Goal: Information Seeking & Learning: Learn about a topic

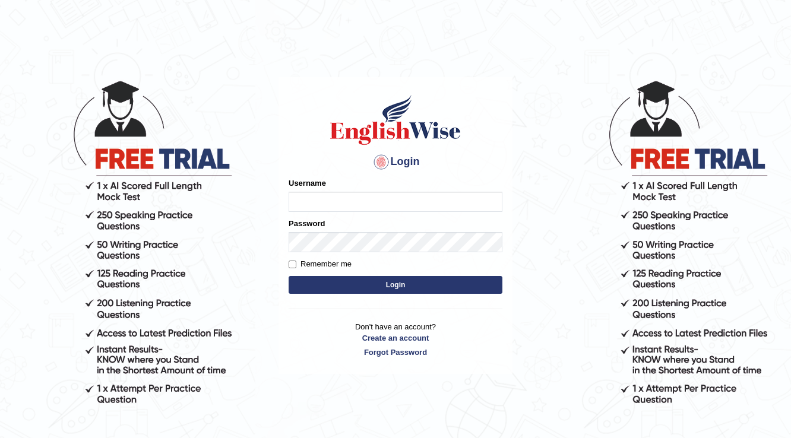
drag, startPoint x: 0, startPoint y: 0, endPoint x: 417, endPoint y: 195, distance: 460.0
click at [417, 195] on input "Username" at bounding box center [396, 202] width 214 height 20
type input "vilayath"
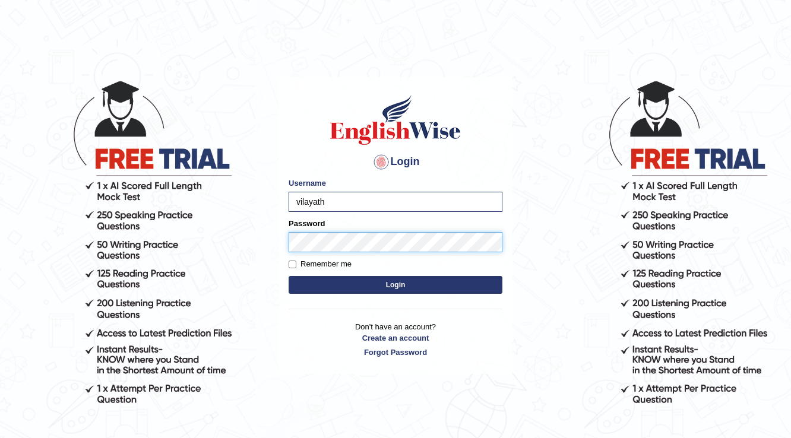
click at [289, 276] on button "Login" at bounding box center [396, 285] width 214 height 18
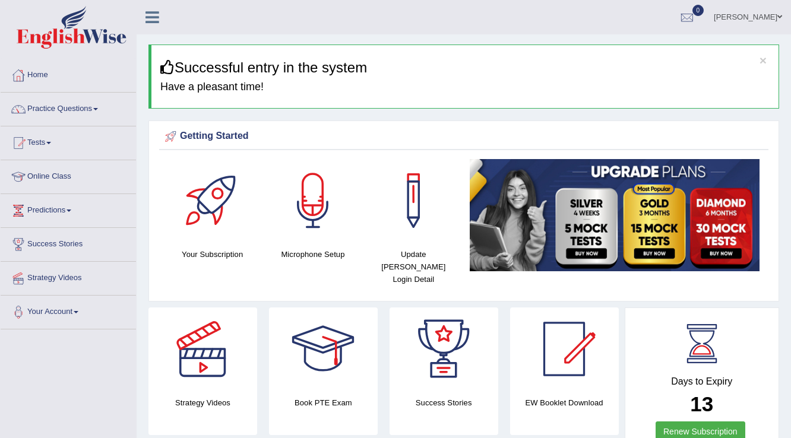
click at [66, 107] on link "Practice Questions" at bounding box center [68, 108] width 135 height 30
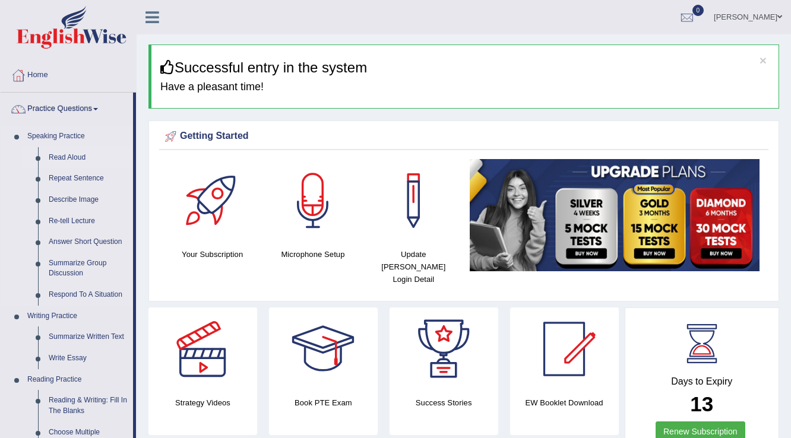
click at [66, 154] on link "Read Aloud" at bounding box center [88, 157] width 90 height 21
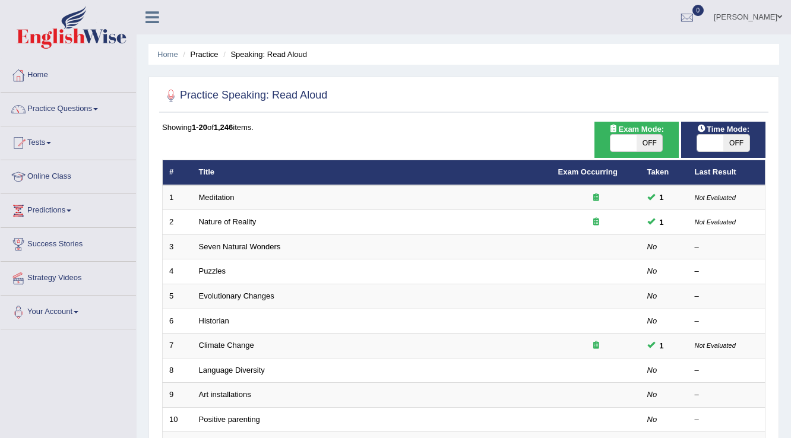
click at [644, 137] on span "OFF" at bounding box center [649, 143] width 26 height 17
checkbox input "true"
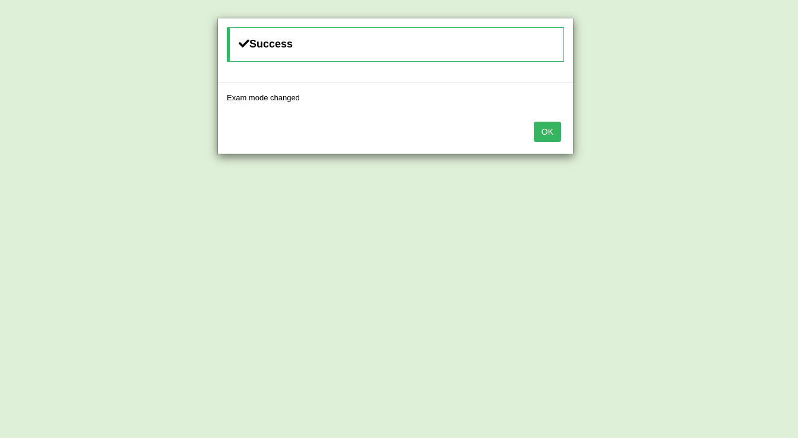
click at [551, 131] on button "OK" at bounding box center [547, 132] width 27 height 20
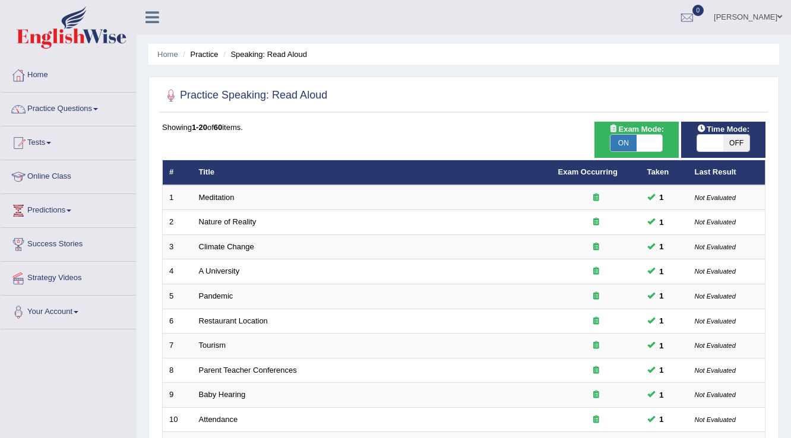
click at [730, 140] on span "OFF" at bounding box center [736, 143] width 26 height 17
checkbox input "true"
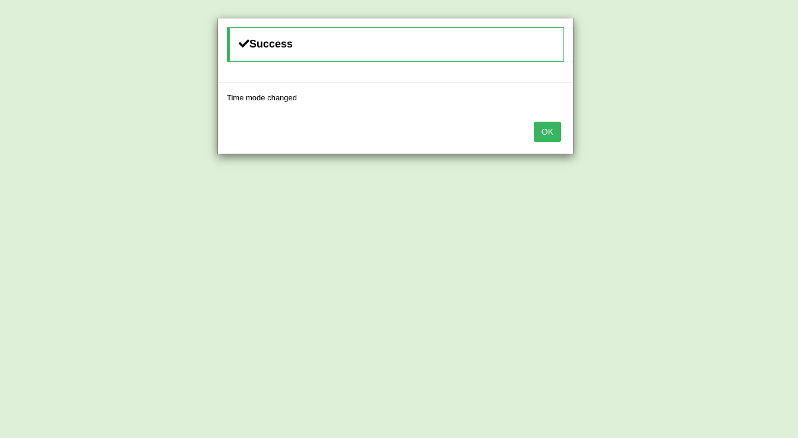
click at [548, 132] on button "OK" at bounding box center [547, 132] width 27 height 20
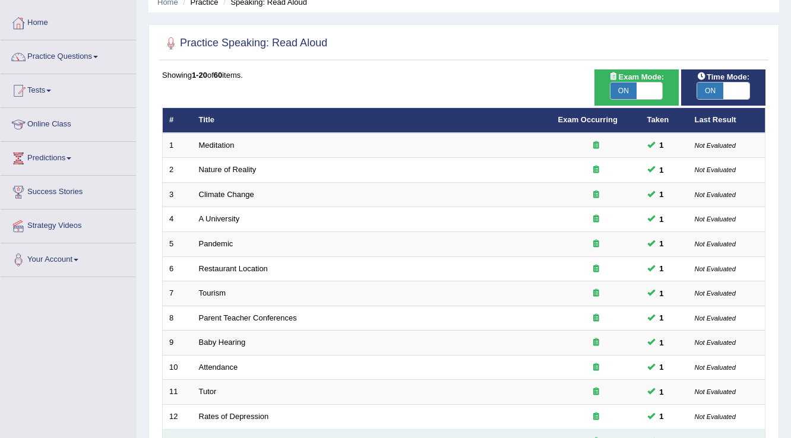
scroll to position [47, 0]
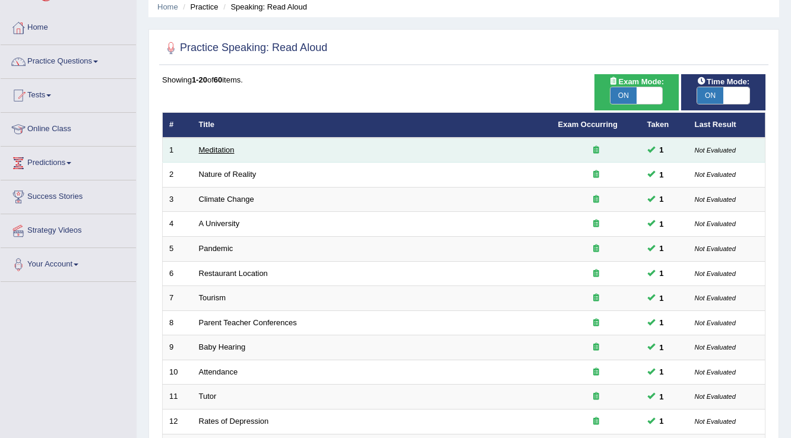
click at [205, 146] on link "Meditation" at bounding box center [217, 149] width 36 height 9
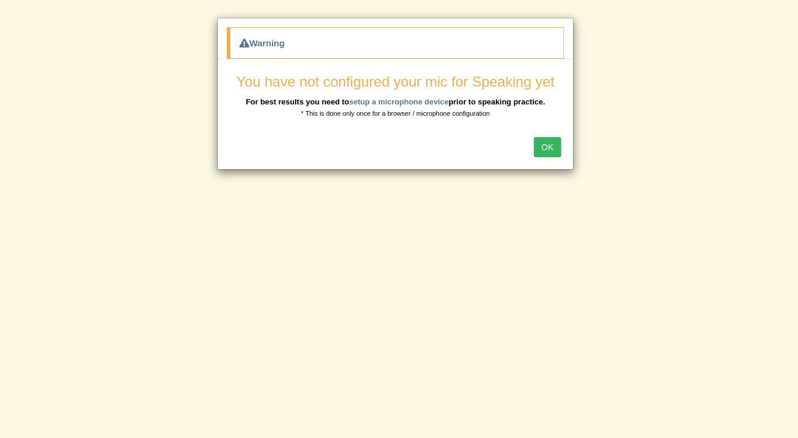
click at [539, 140] on button "OK" at bounding box center [547, 147] width 27 height 20
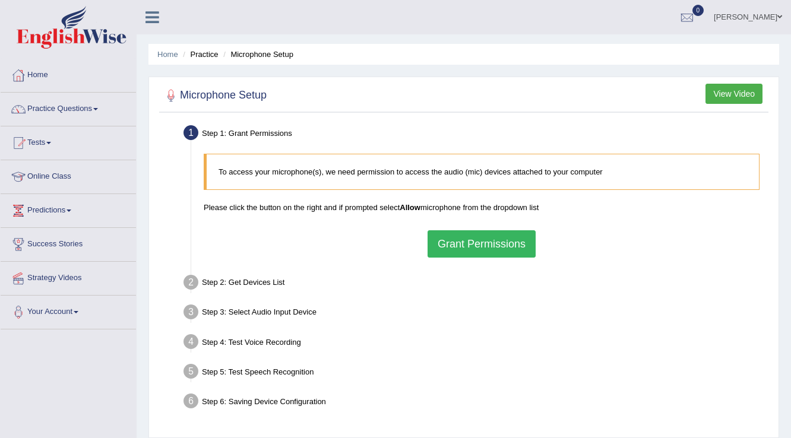
click at [480, 241] on button "Grant Permissions" at bounding box center [481, 243] width 108 height 27
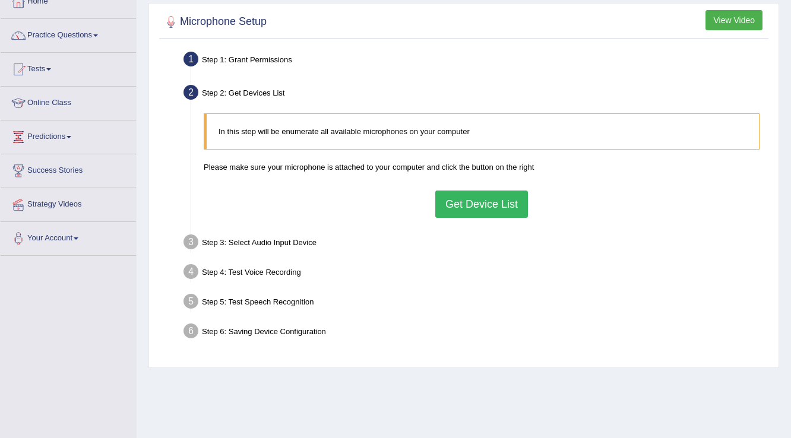
scroll to position [95, 0]
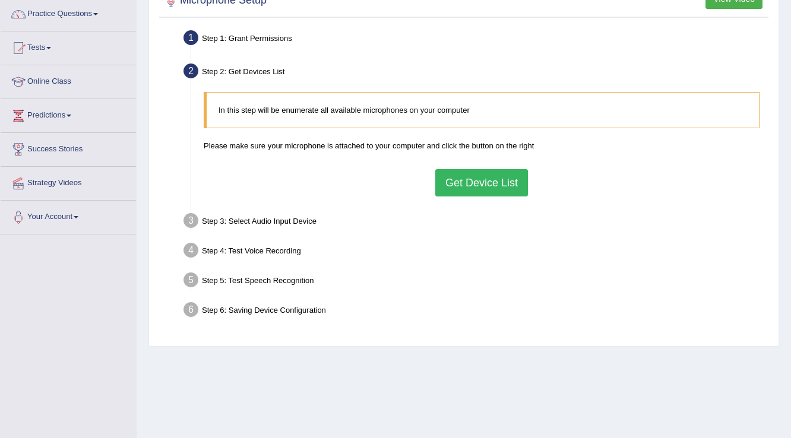
click at [481, 188] on button "Get Device List" at bounding box center [481, 182] width 93 height 27
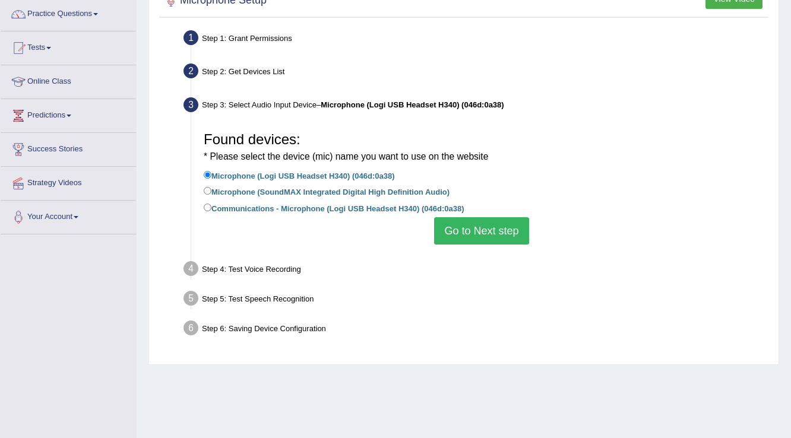
click at [477, 230] on button "Go to Next step" at bounding box center [481, 230] width 94 height 27
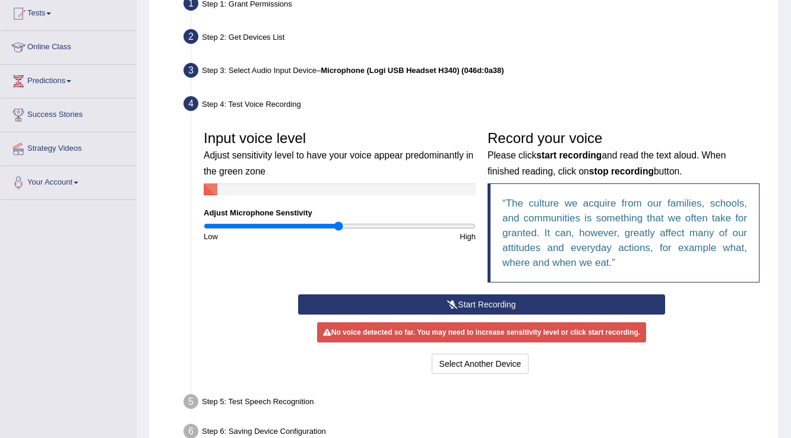
scroll to position [190, 0]
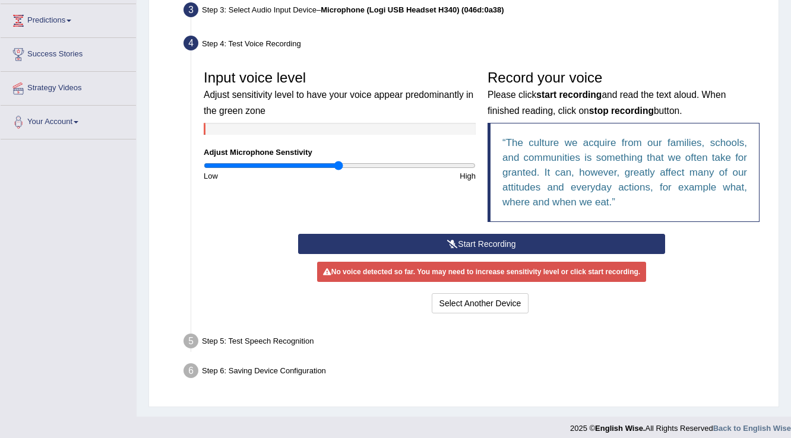
click at [463, 242] on button "Start Recording" at bounding box center [481, 244] width 366 height 20
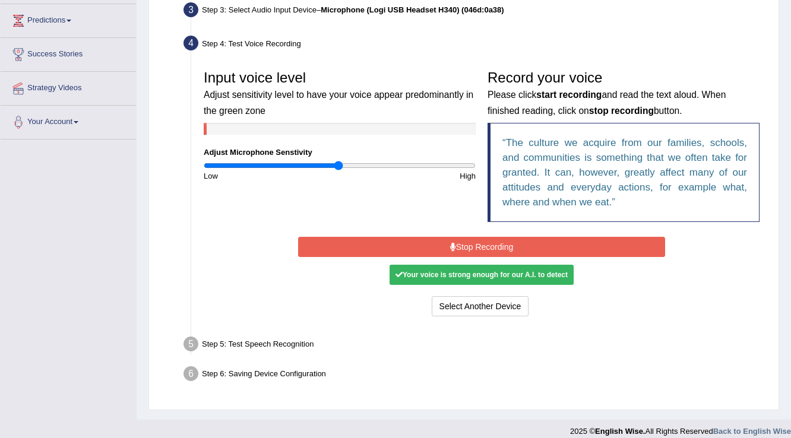
click at [468, 237] on button "Stop Recording" at bounding box center [481, 247] width 366 height 20
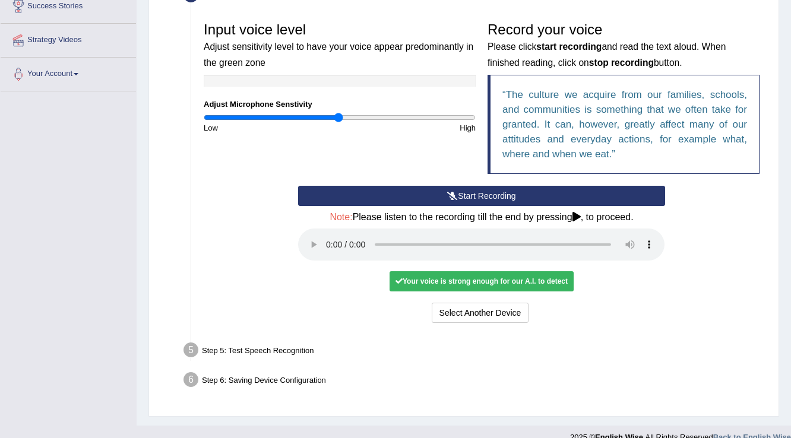
scroll to position [254, 0]
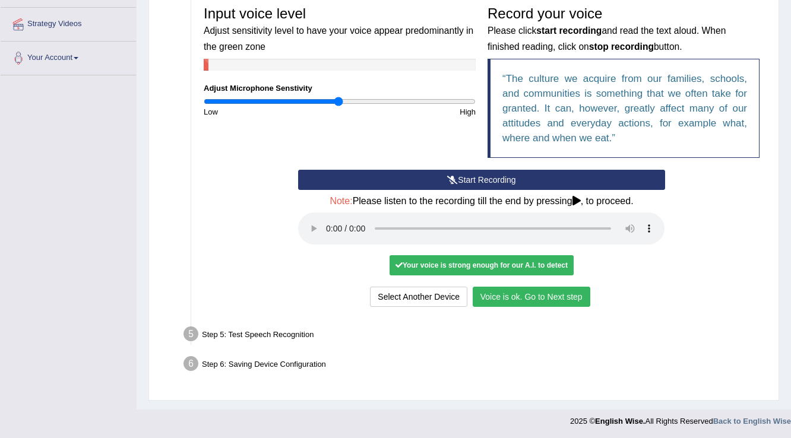
click at [502, 290] on button "Voice is ok. Go to Next step" at bounding box center [532, 297] width 118 height 20
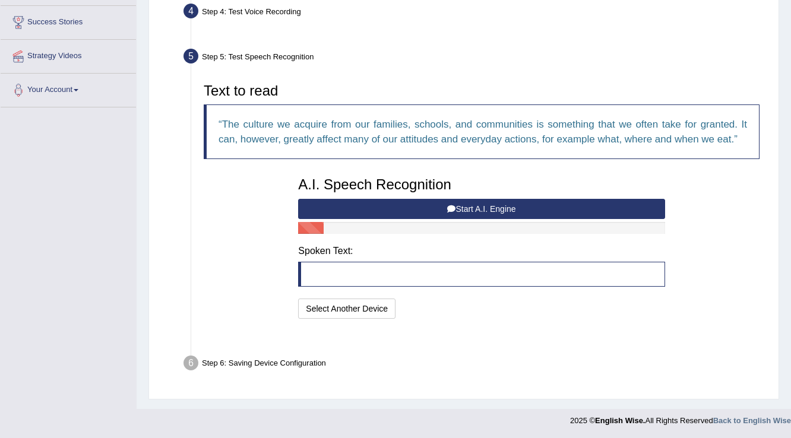
scroll to position [192, 0]
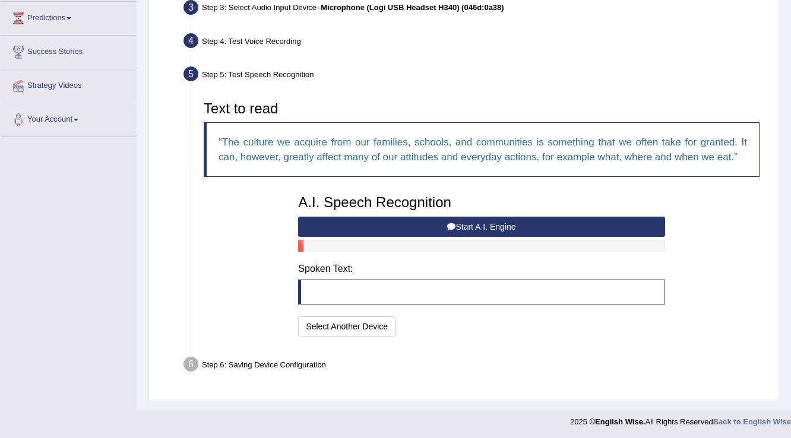
click at [492, 224] on button "Start A.I. Engine" at bounding box center [481, 227] width 366 height 20
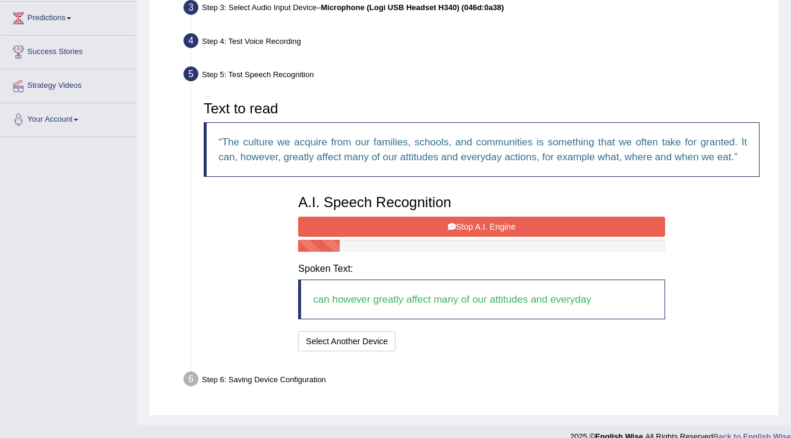
click at [492, 224] on button "Stop A.I. Engine" at bounding box center [481, 227] width 366 height 20
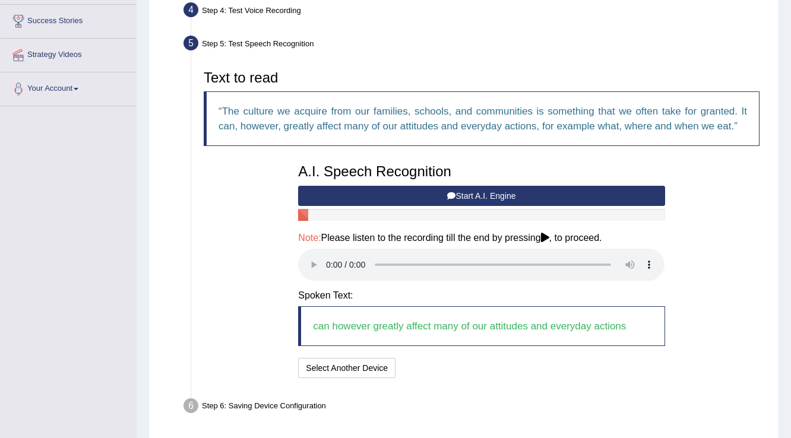
scroll to position [265, 0]
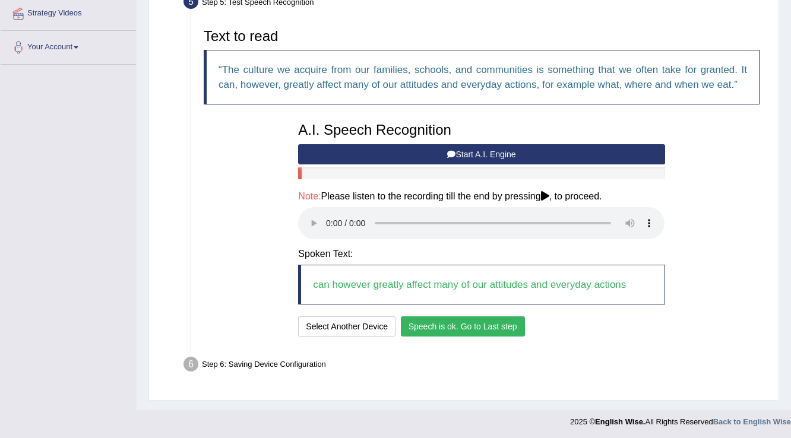
click at [466, 320] on button "Speech is ok. Go to Last step" at bounding box center [463, 326] width 124 height 20
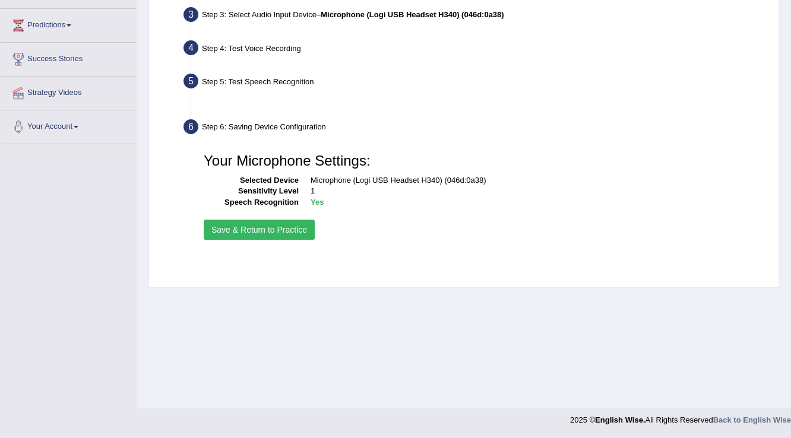
scroll to position [185, 0]
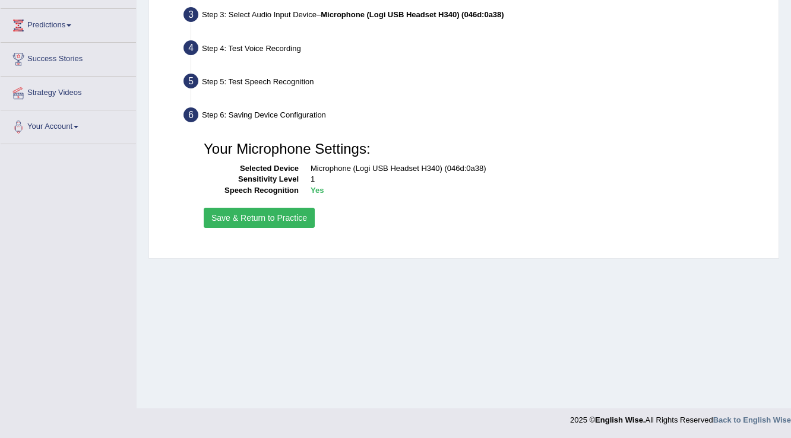
click at [271, 221] on button "Save & Return to Practice" at bounding box center [259, 218] width 111 height 20
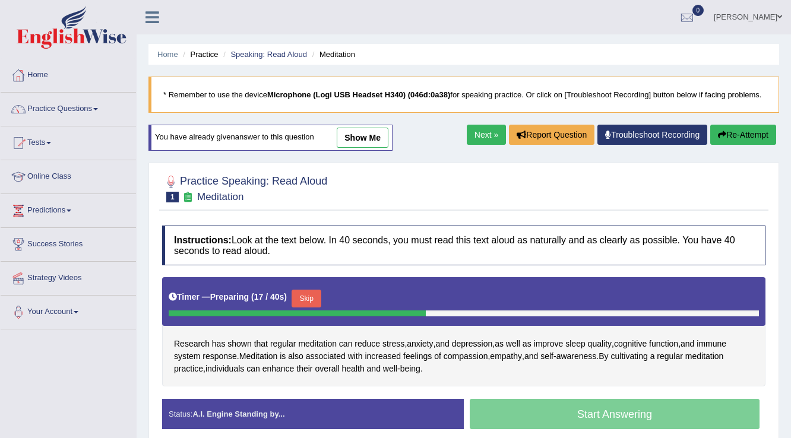
click at [31, 74] on link "Home" at bounding box center [68, 74] width 135 height 30
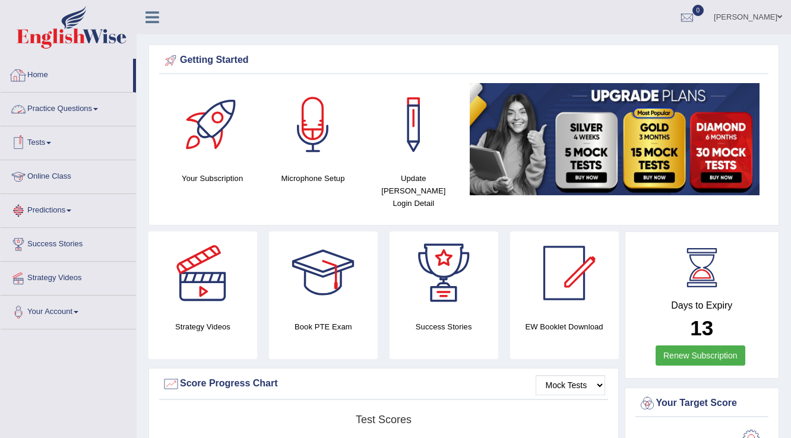
click at [81, 108] on link "Practice Questions" at bounding box center [68, 108] width 135 height 30
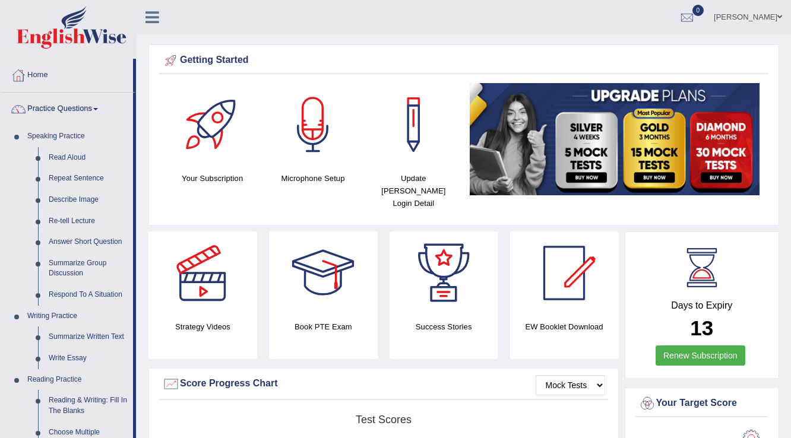
click at [58, 217] on link "Re-tell Lecture" at bounding box center [88, 221] width 90 height 21
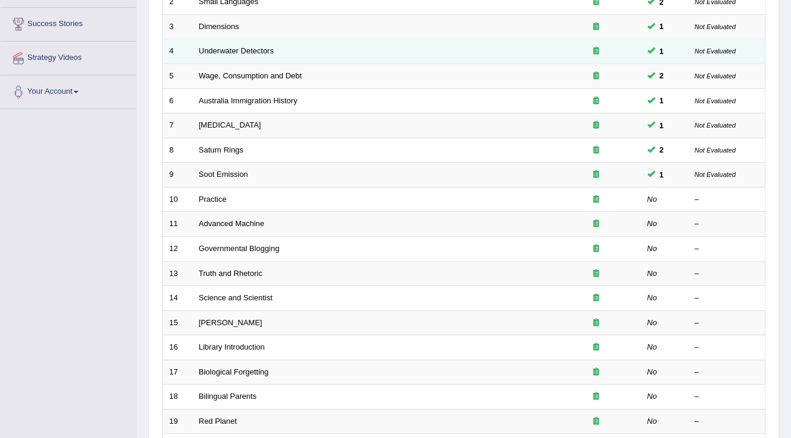
scroll to position [285, 0]
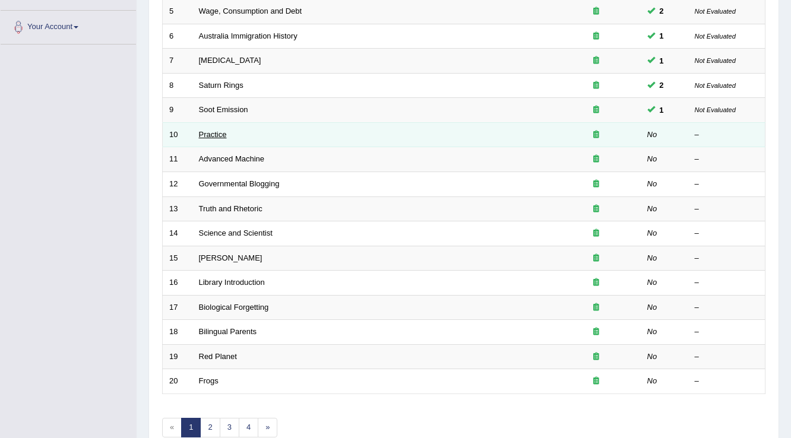
click at [214, 135] on link "Practice" at bounding box center [213, 134] width 28 height 9
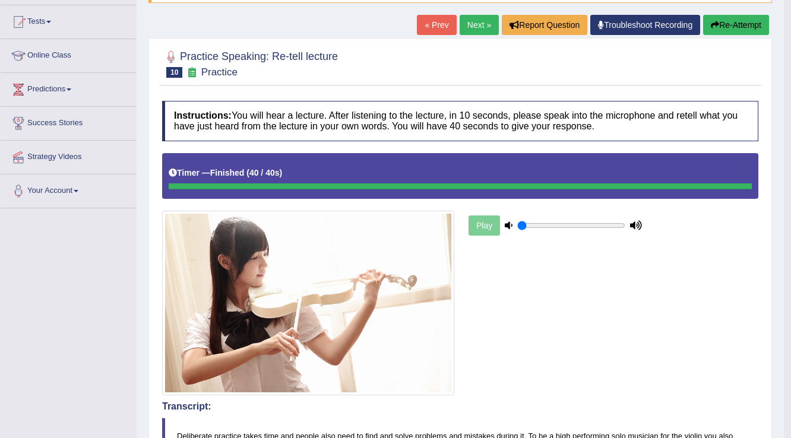
scroll to position [88, 0]
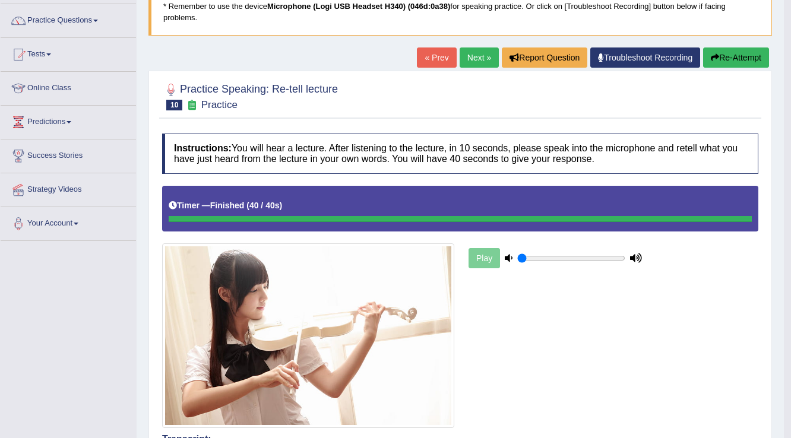
click at [722, 59] on button "Re-Attempt" at bounding box center [736, 57] width 66 height 20
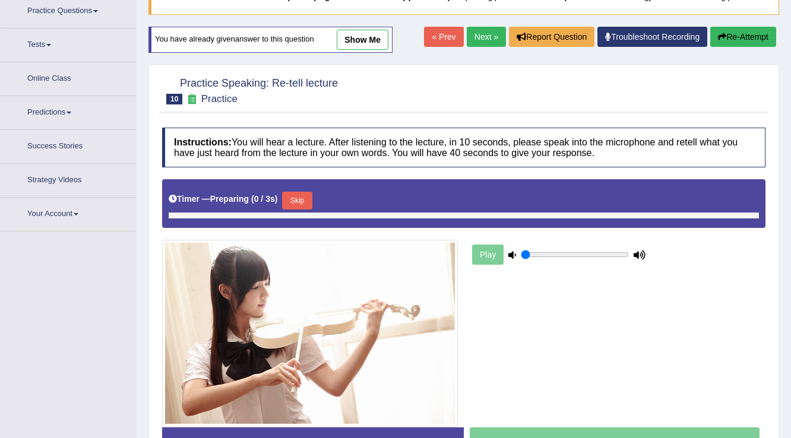
scroll to position [98, 0]
click at [310, 192] on div "Timer — Preparing ( 0 / 3s ) Skip" at bounding box center [463, 203] width 603 height 49
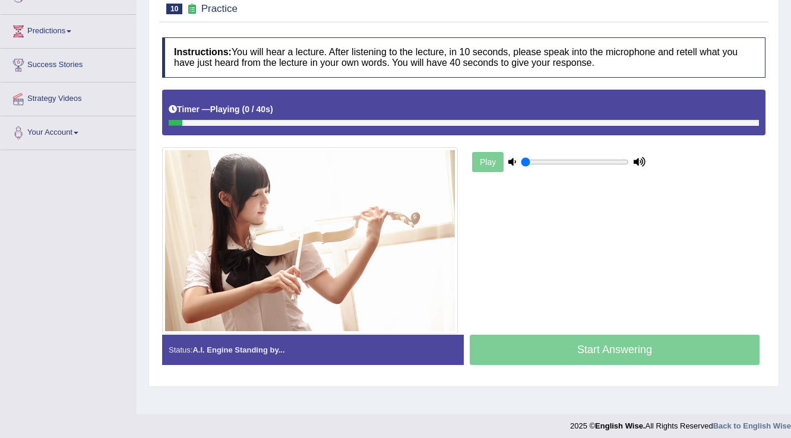
scroll to position [185, 0]
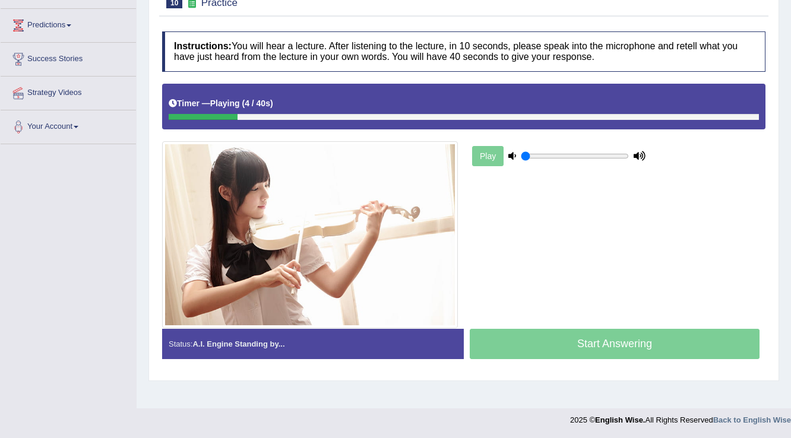
click at [562, 343] on div "Start Answering" at bounding box center [615, 345] width 302 height 33
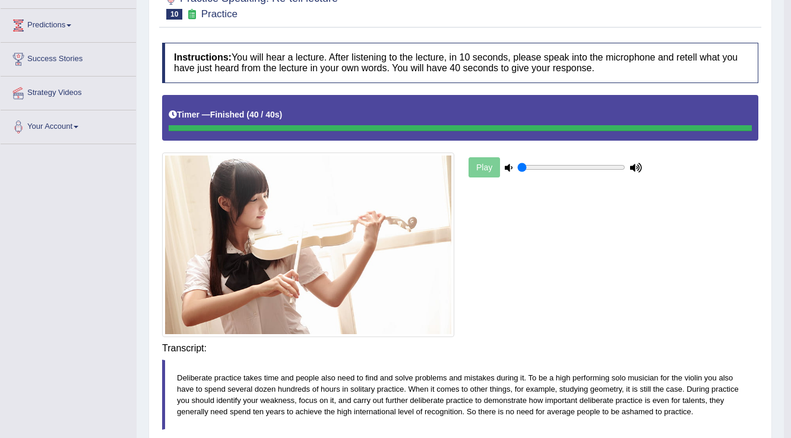
click at [635, 348] on div "Instructions: You will hear a lecture. After listening to the lecture, in 10 se…" at bounding box center [460, 339] width 602 height 604
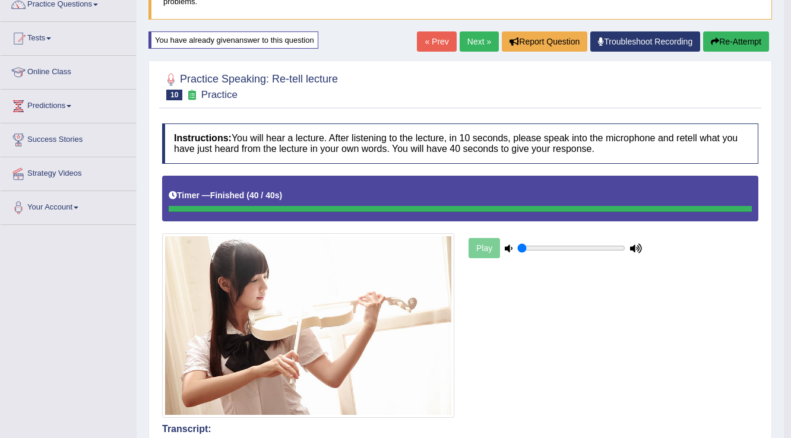
scroll to position [0, 0]
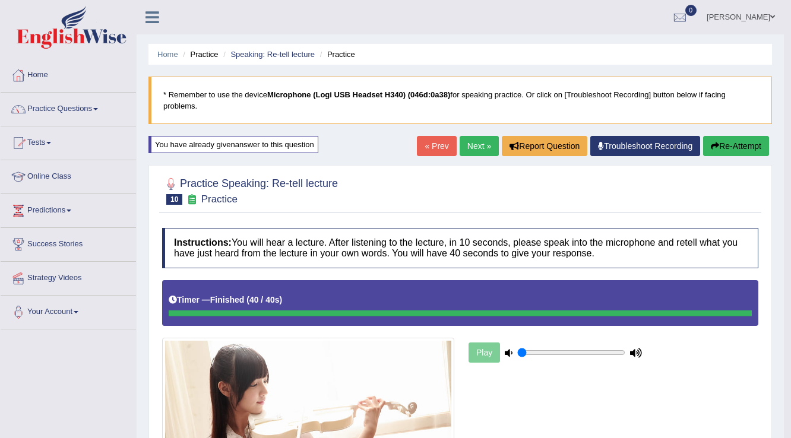
click at [467, 144] on link "Next »" at bounding box center [478, 146] width 39 height 20
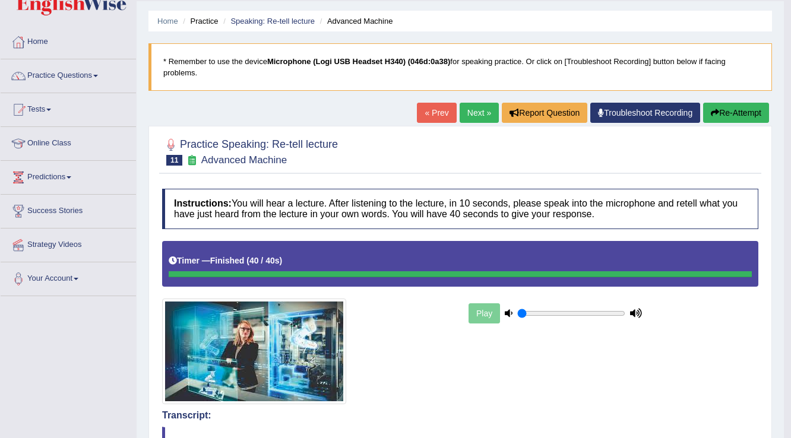
scroll to position [32, 0]
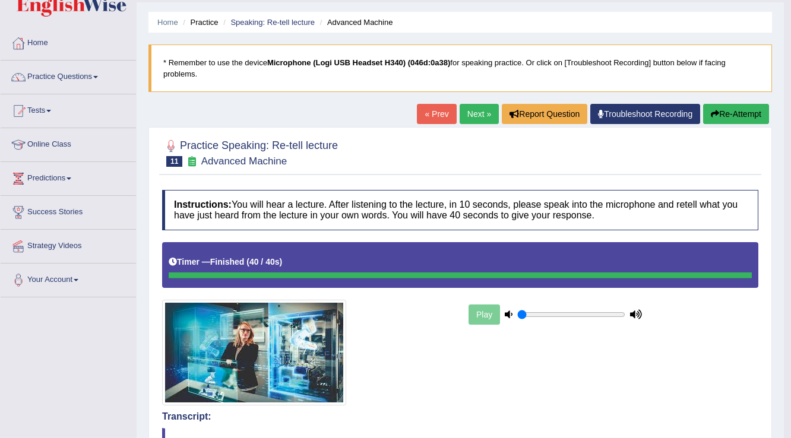
click at [464, 114] on link "Next »" at bounding box center [478, 114] width 39 height 20
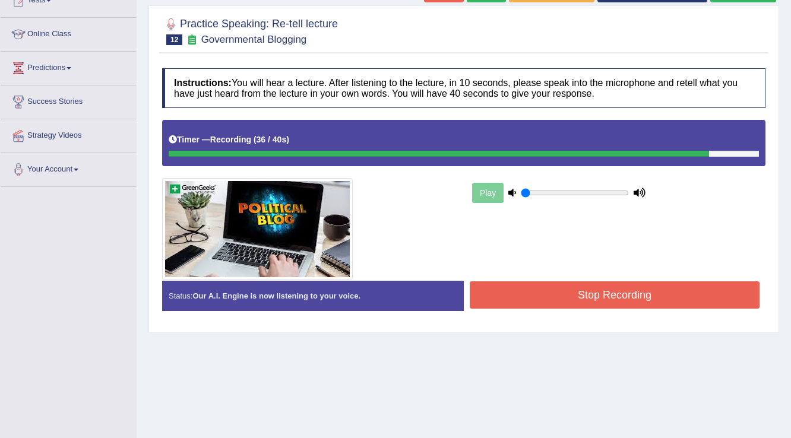
click at [556, 293] on button "Stop Recording" at bounding box center [615, 294] width 290 height 27
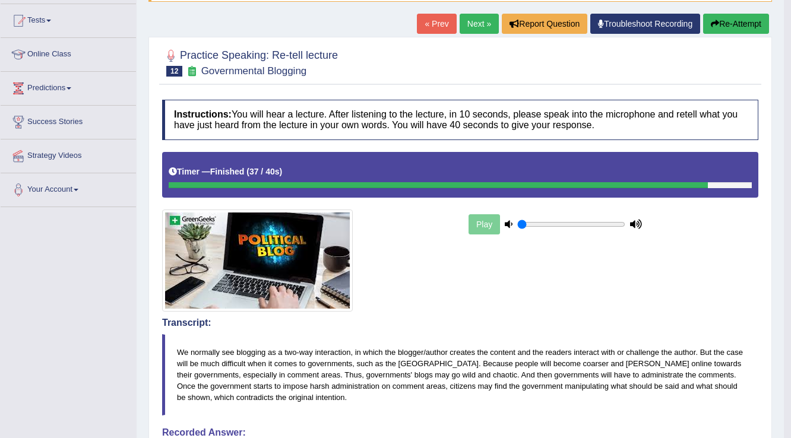
scroll to position [47, 0]
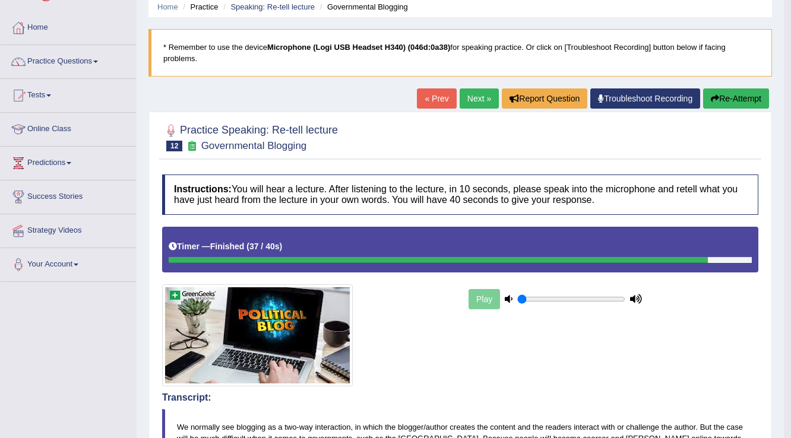
click at [728, 102] on button "Re-Attempt" at bounding box center [736, 98] width 66 height 20
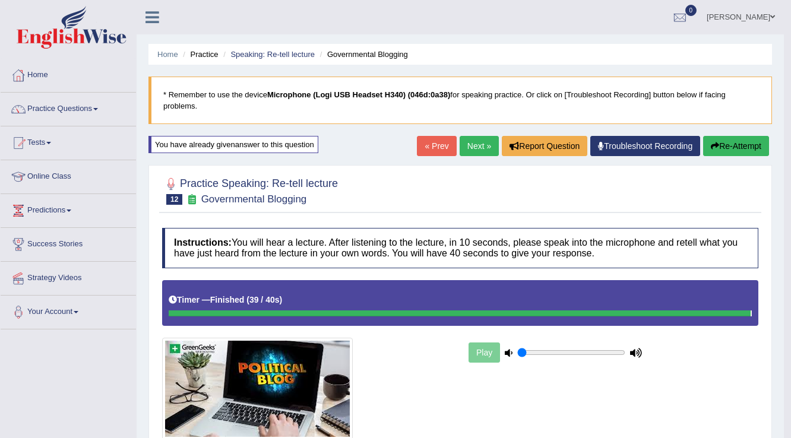
click at [486, 144] on link "Next »" at bounding box center [478, 146] width 39 height 20
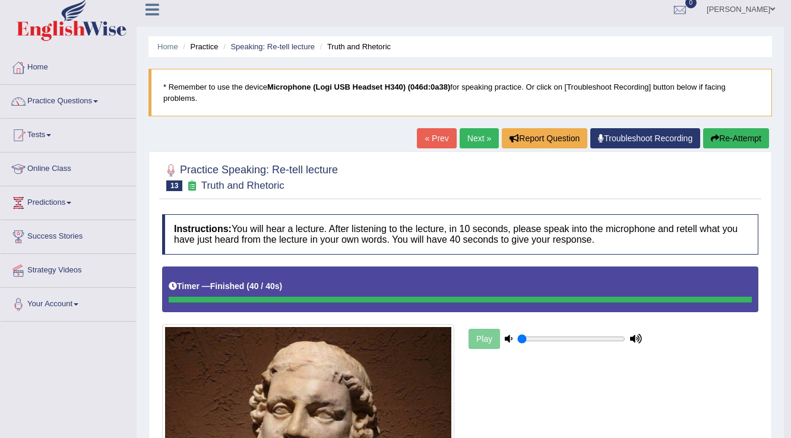
scroll to position [5, 0]
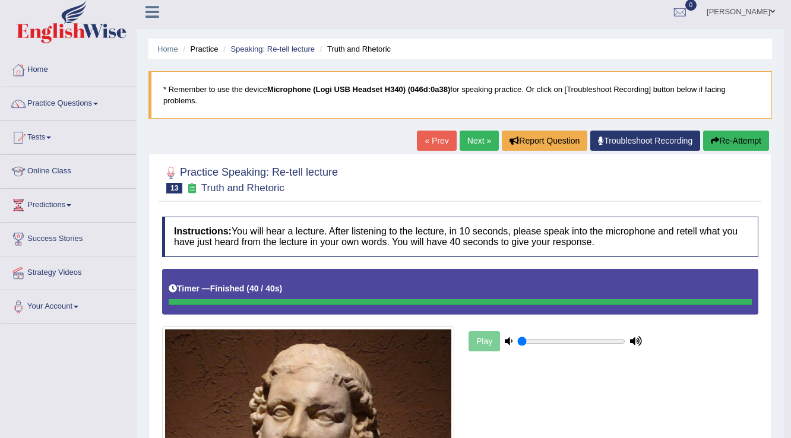
click at [750, 140] on button "Re-Attempt" at bounding box center [736, 141] width 66 height 20
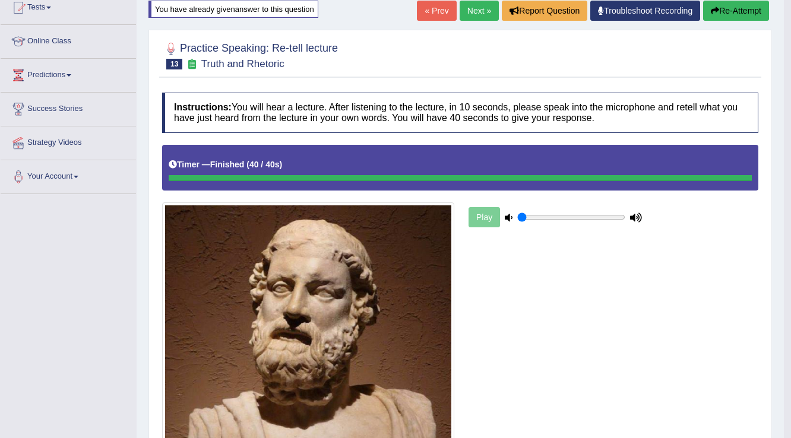
scroll to position [88, 0]
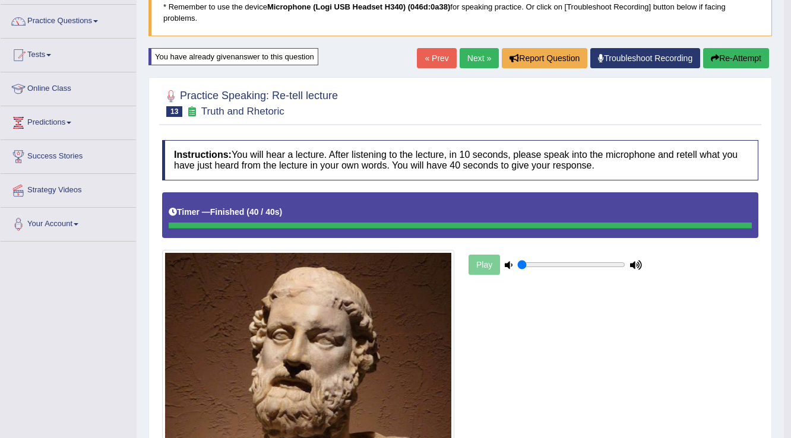
click at [471, 51] on link "Next »" at bounding box center [478, 58] width 39 height 20
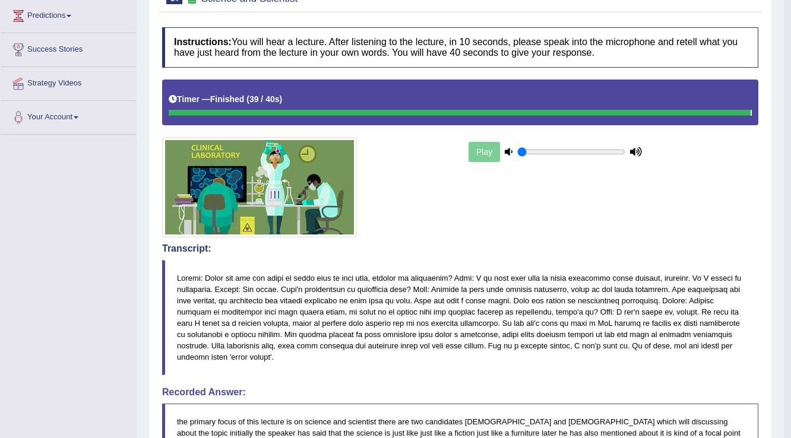
scroll to position [90, 0]
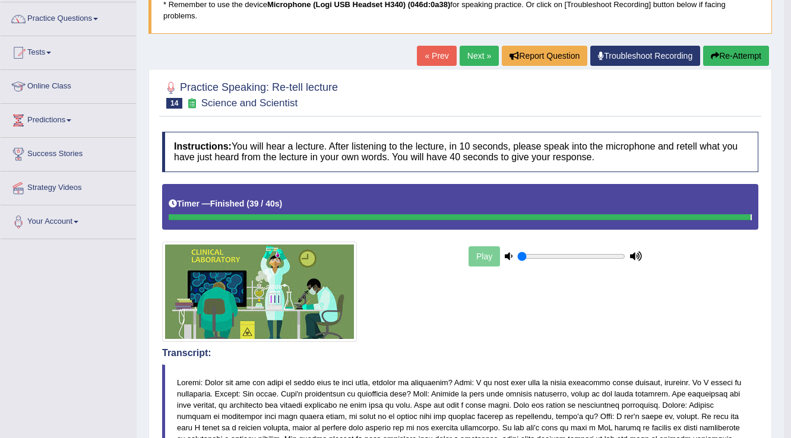
click at [739, 56] on button "Re-Attempt" at bounding box center [736, 56] width 66 height 20
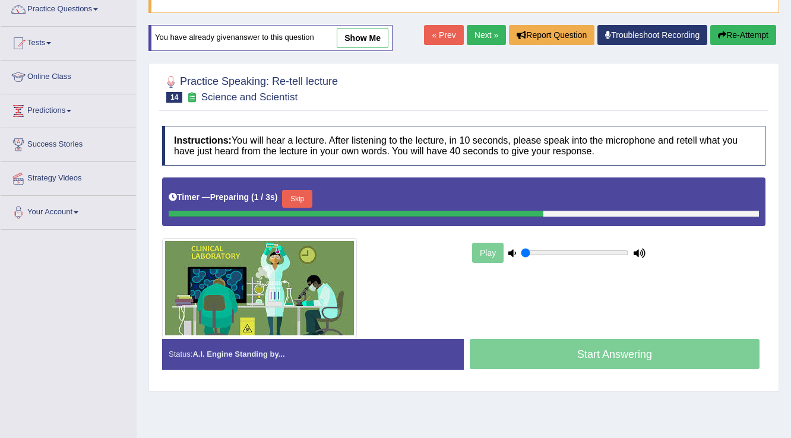
drag, startPoint x: 554, startPoint y: 247, endPoint x: 492, endPoint y: 246, distance: 62.3
type input "0.05"
click at [521, 248] on input "range" at bounding box center [575, 252] width 108 height 9
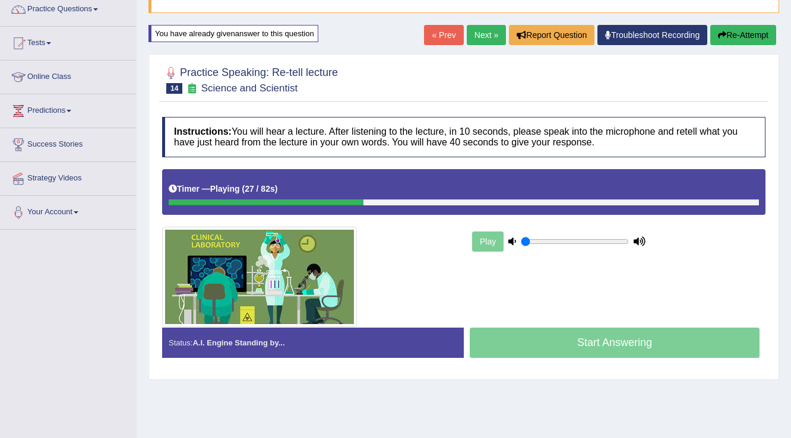
click at [594, 197] on div "Timer — Playing ( 27 / 82s ) Skip" at bounding box center [464, 189] width 590 height 21
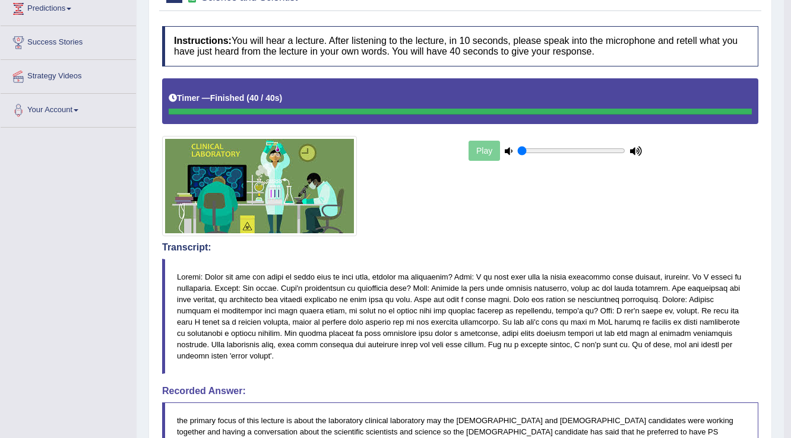
scroll to position [44, 0]
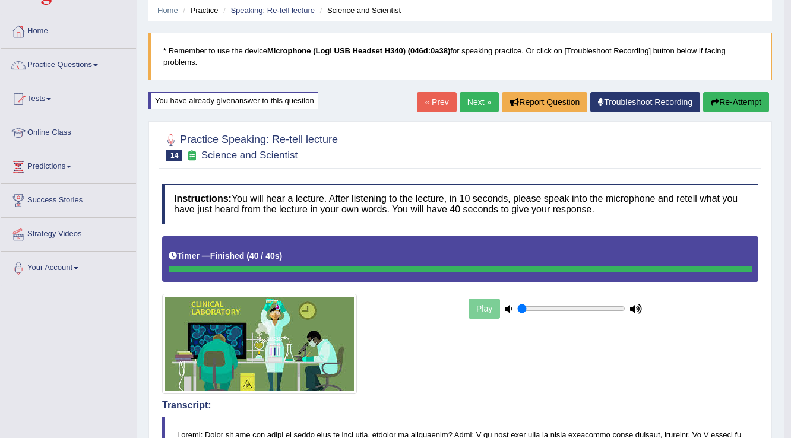
click at [478, 95] on link "Next »" at bounding box center [478, 102] width 39 height 20
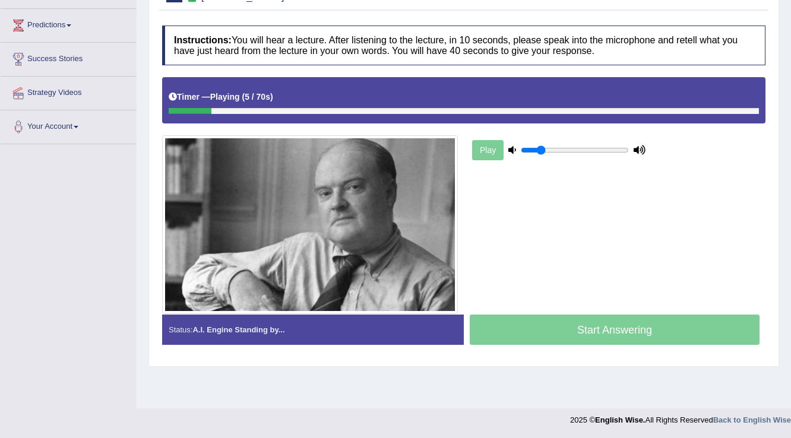
drag, startPoint x: 524, startPoint y: 150, endPoint x: 540, endPoint y: 152, distance: 15.6
type input "0.2"
click at [540, 152] on input "range" at bounding box center [575, 149] width 108 height 9
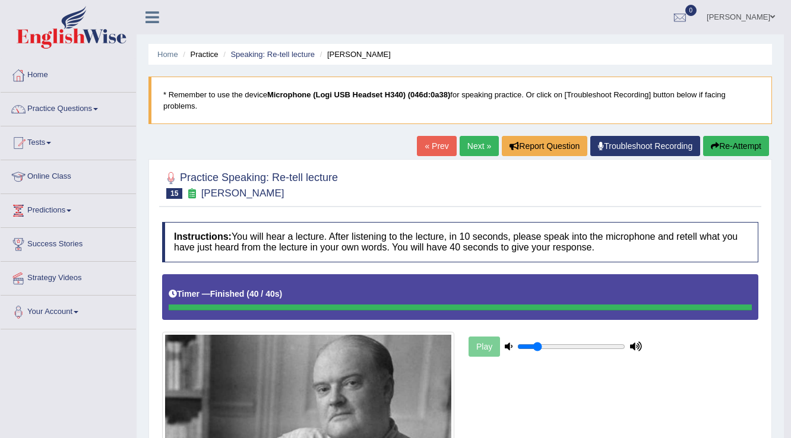
click at [468, 140] on link "Next »" at bounding box center [478, 146] width 39 height 20
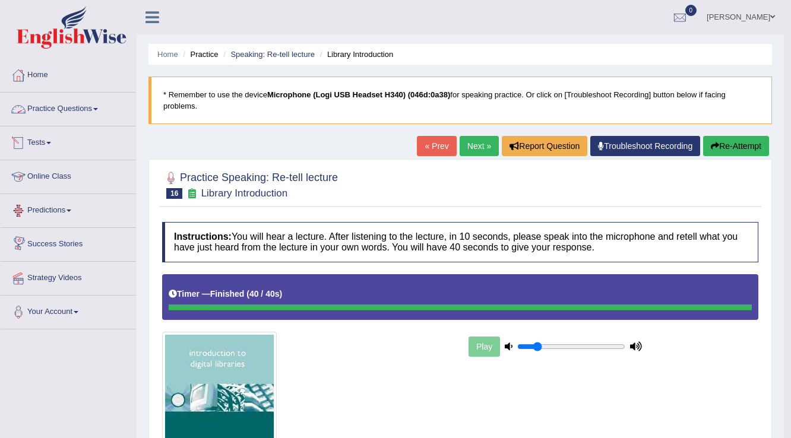
click at [67, 118] on link "Practice Questions" at bounding box center [68, 108] width 135 height 30
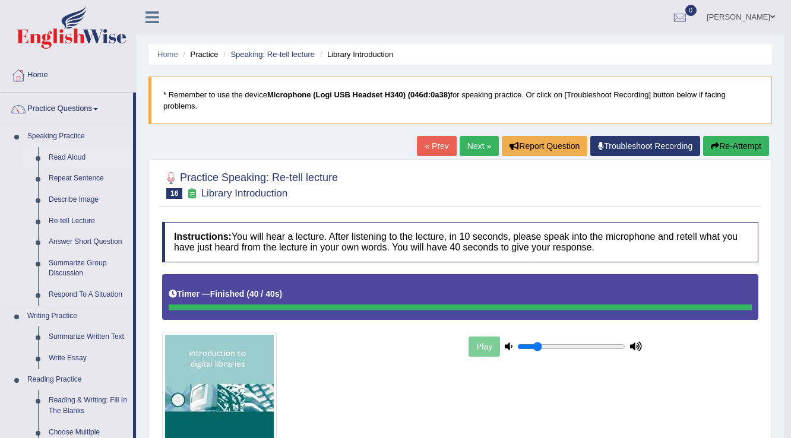
click at [71, 154] on link "Read Aloud" at bounding box center [88, 157] width 90 height 21
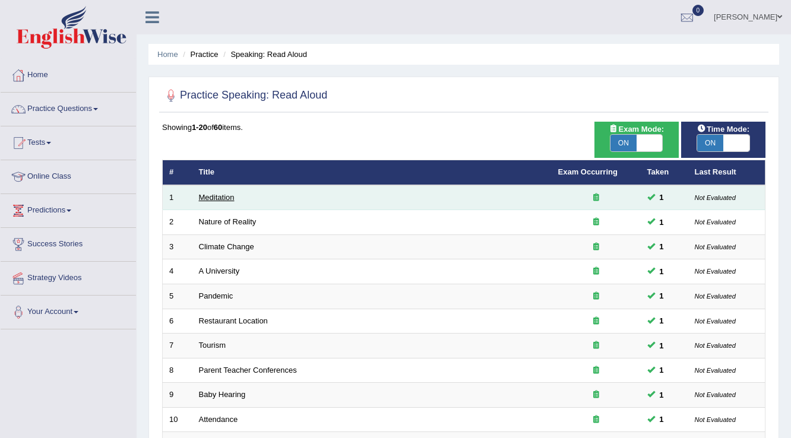
click at [223, 194] on link "Meditation" at bounding box center [217, 197] width 36 height 9
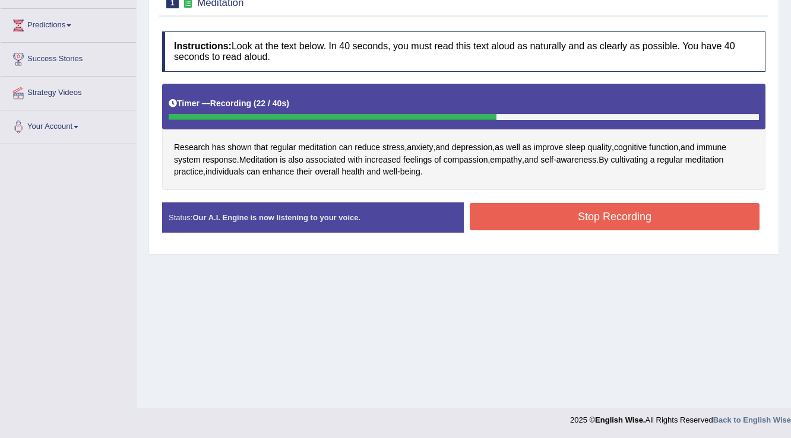
click at [615, 221] on button "Stop Recording" at bounding box center [615, 216] width 290 height 27
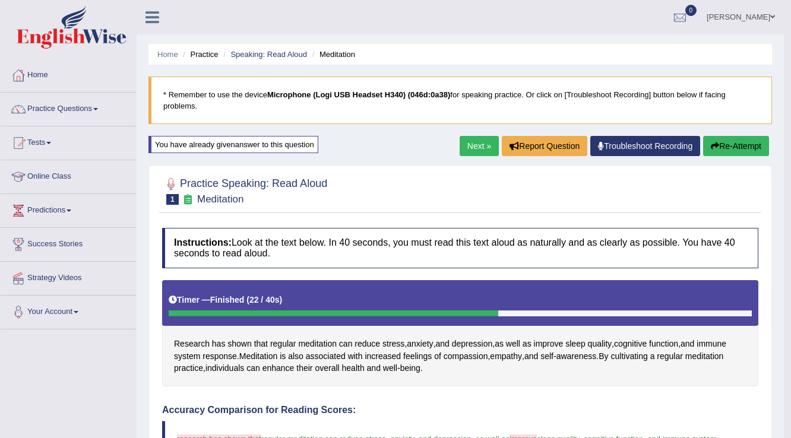
click at [467, 145] on link "Next »" at bounding box center [478, 146] width 39 height 20
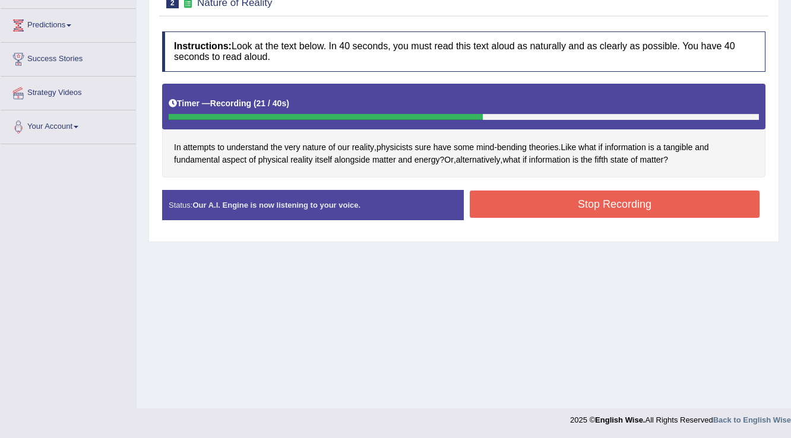
click at [595, 204] on button "Stop Recording" at bounding box center [615, 204] width 290 height 27
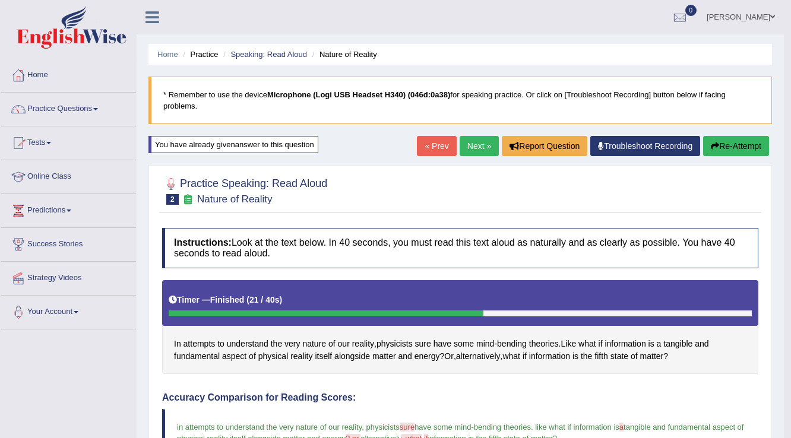
click at [474, 138] on link "Next »" at bounding box center [478, 146] width 39 height 20
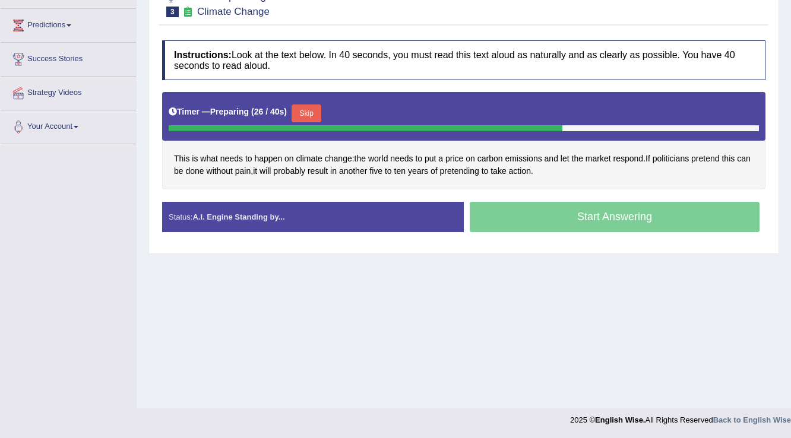
click at [308, 114] on button "Skip" at bounding box center [306, 113] width 30 height 18
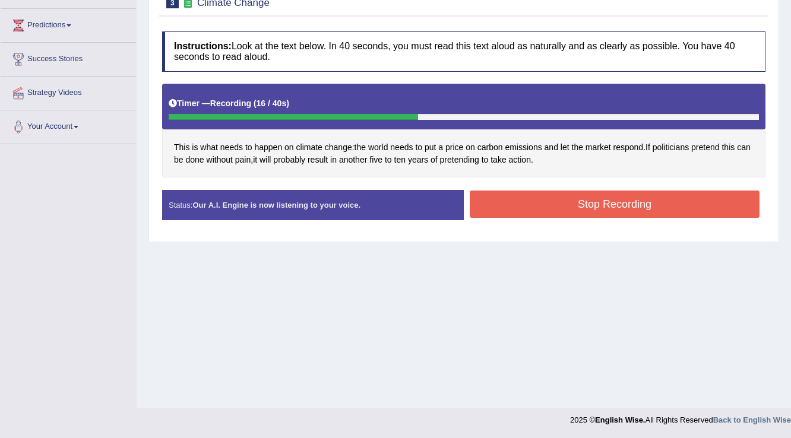
click at [551, 197] on button "Stop Recording" at bounding box center [615, 204] width 290 height 27
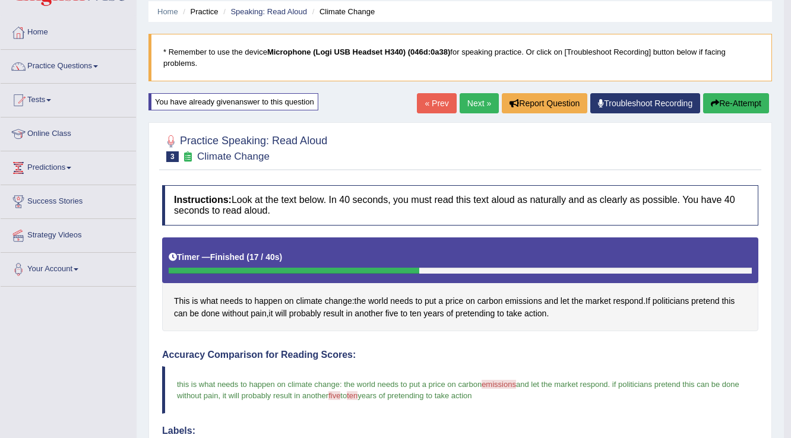
scroll to position [43, 0]
click at [64, 69] on link "Practice Questions" at bounding box center [68, 65] width 135 height 30
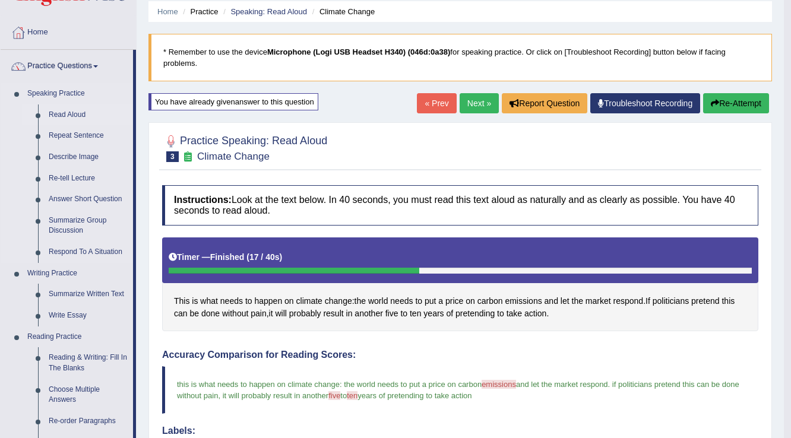
click at [60, 110] on link "Read Aloud" at bounding box center [88, 114] width 90 height 21
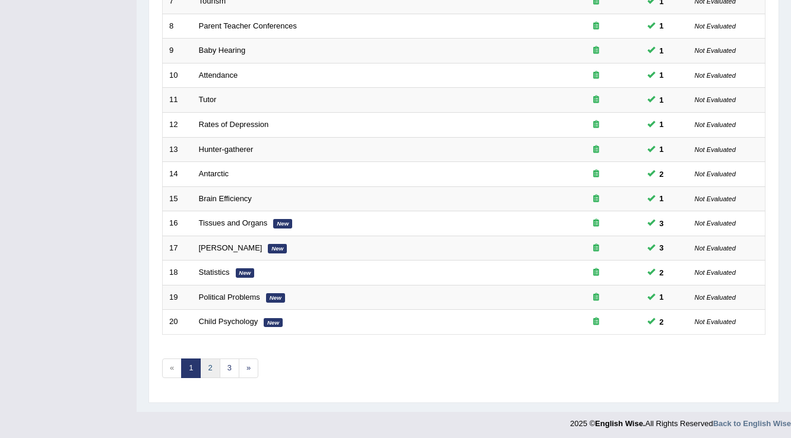
click at [210, 362] on link "2" at bounding box center [210, 369] width 20 height 20
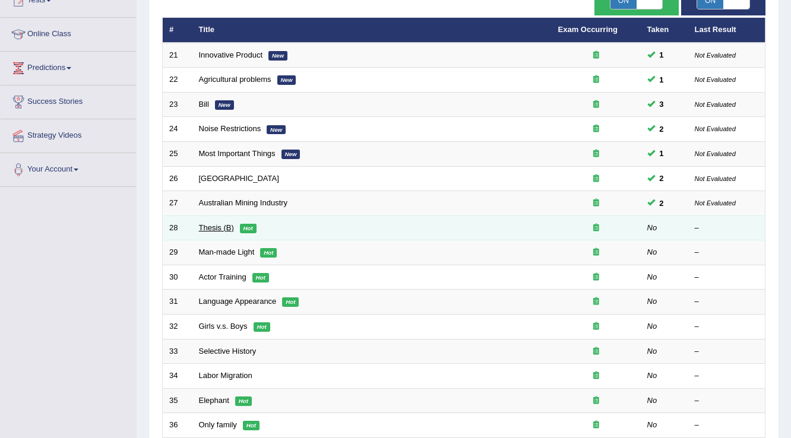
click at [221, 226] on link "Thesis (B)" at bounding box center [216, 227] width 35 height 9
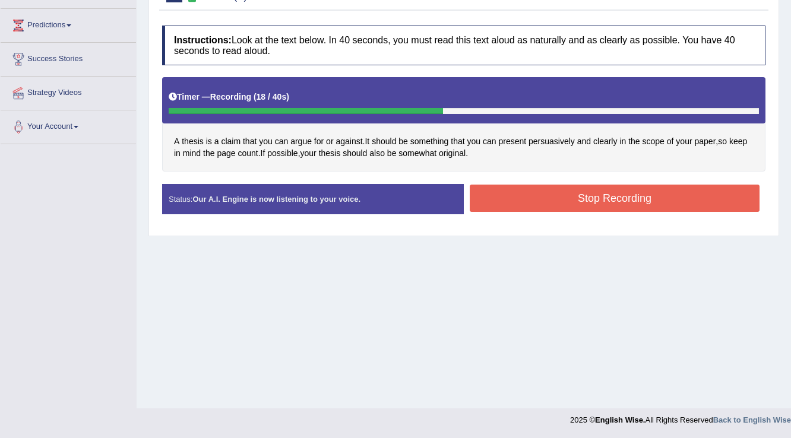
click at [560, 198] on button "Stop Recording" at bounding box center [615, 198] width 290 height 27
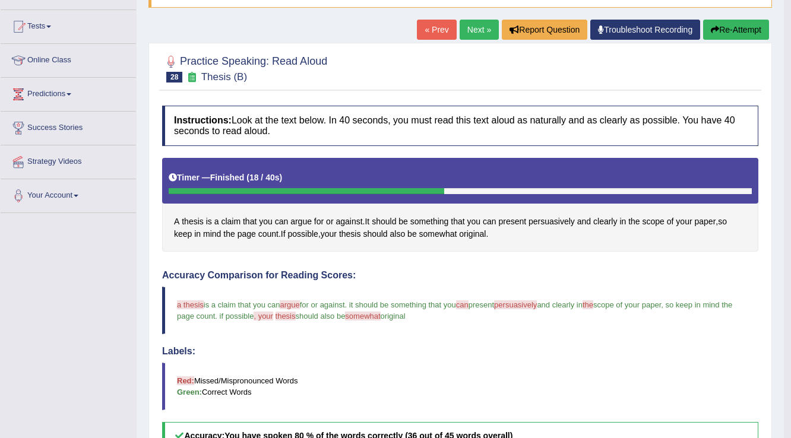
scroll to position [112, 0]
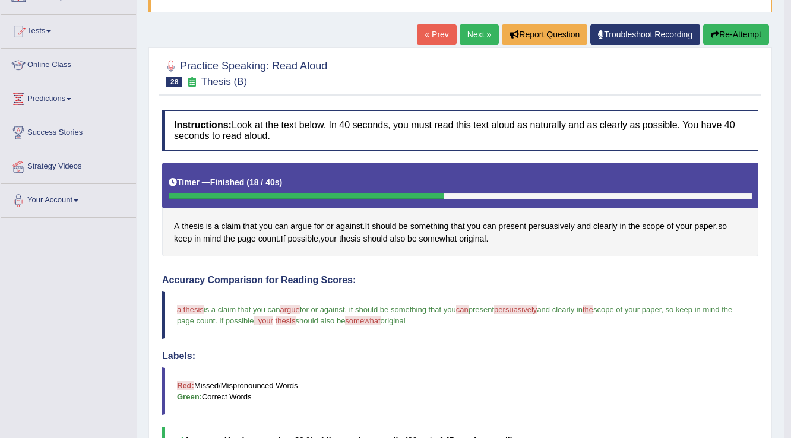
click at [465, 38] on link "Next »" at bounding box center [478, 34] width 39 height 20
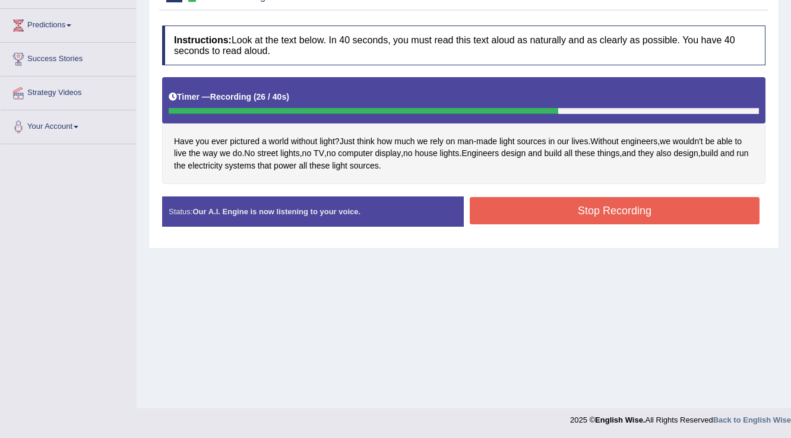
click at [534, 207] on button "Stop Recording" at bounding box center [615, 210] width 290 height 27
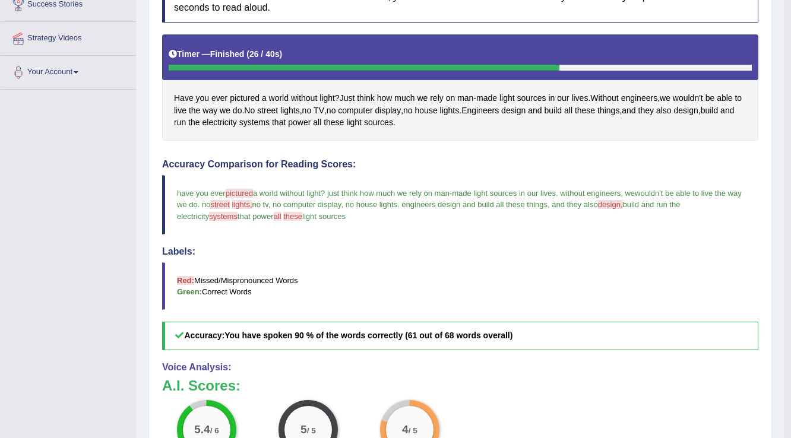
scroll to position [101, 0]
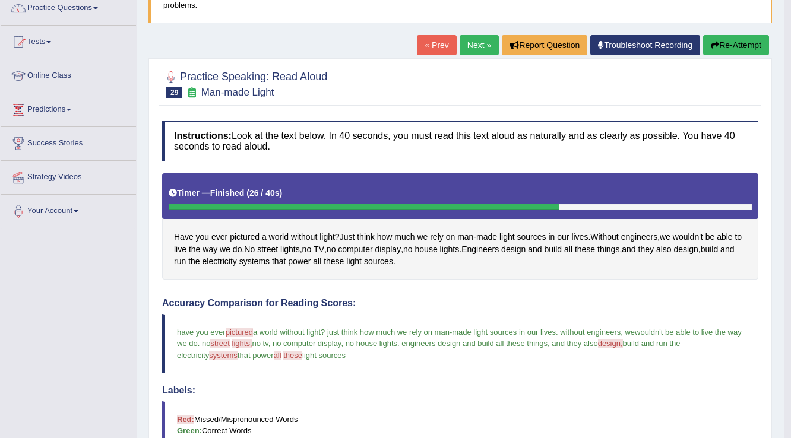
click at [476, 36] on link "Next »" at bounding box center [478, 45] width 39 height 20
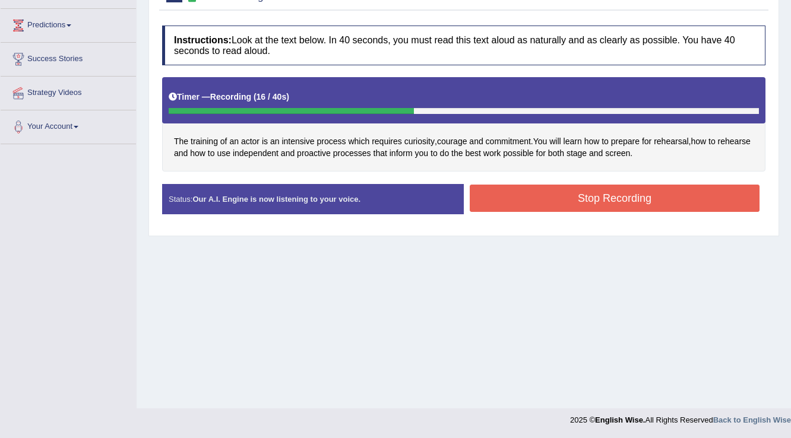
click at [651, 198] on button "Stop Recording" at bounding box center [615, 198] width 290 height 27
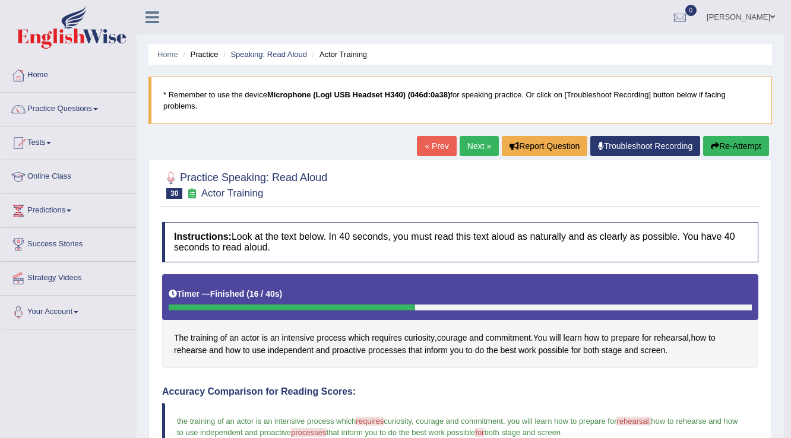
click at [475, 145] on link "Next »" at bounding box center [478, 146] width 39 height 20
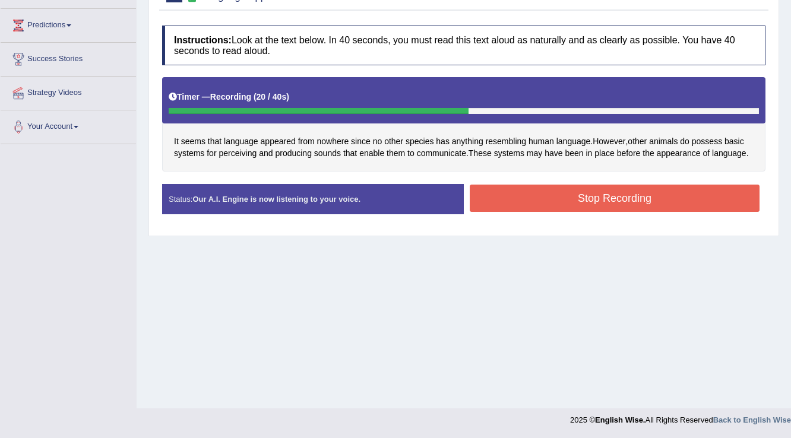
click at [559, 198] on button "Stop Recording" at bounding box center [615, 198] width 290 height 27
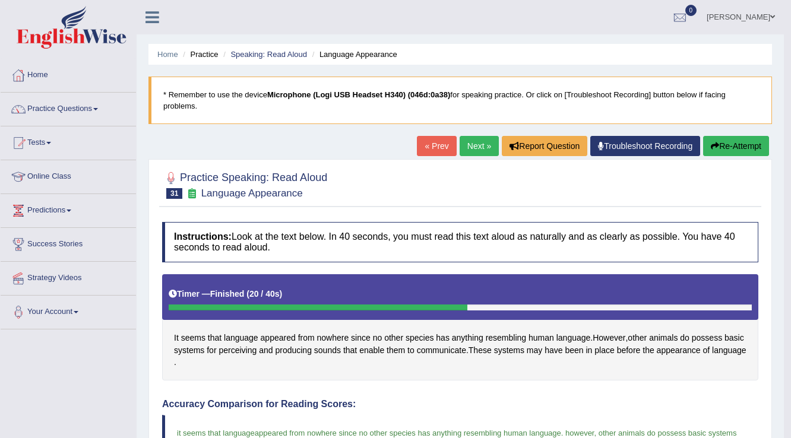
click at [737, 141] on button "Re-Attempt" at bounding box center [736, 146] width 66 height 20
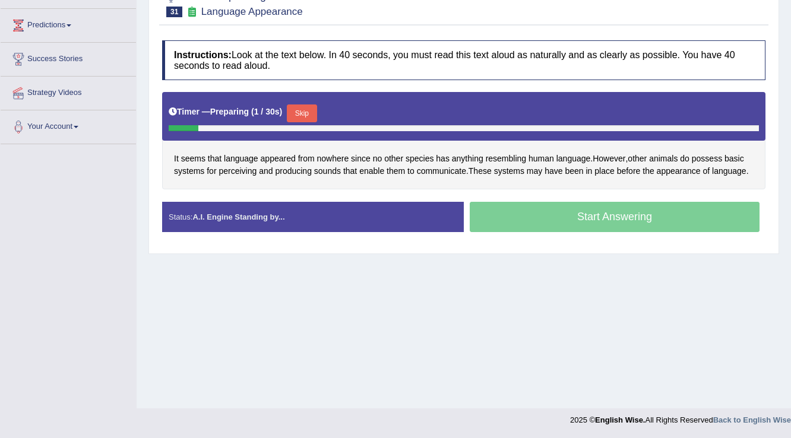
click at [316, 107] on button "Skip" at bounding box center [302, 113] width 30 height 18
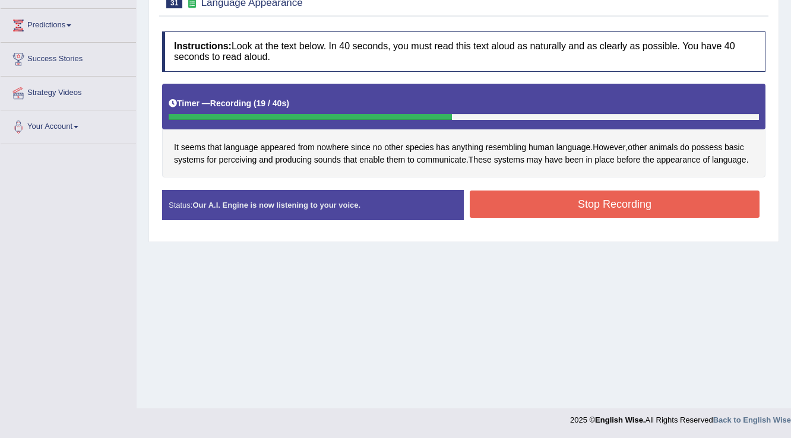
click at [541, 193] on button "Stop Recording" at bounding box center [615, 204] width 290 height 27
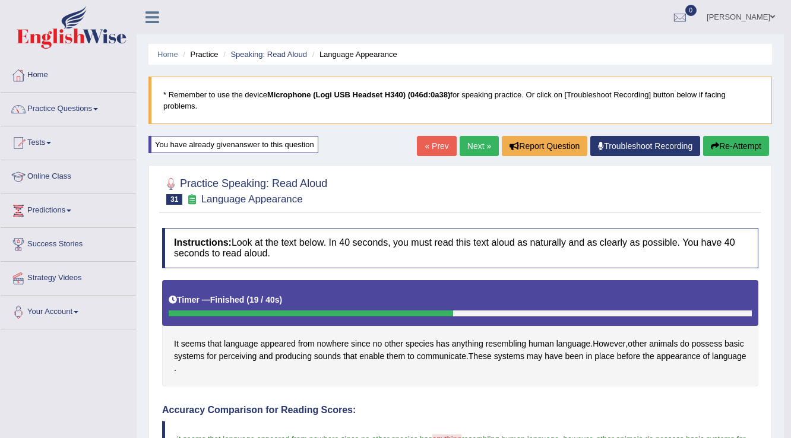
click at [482, 150] on link "Next »" at bounding box center [478, 146] width 39 height 20
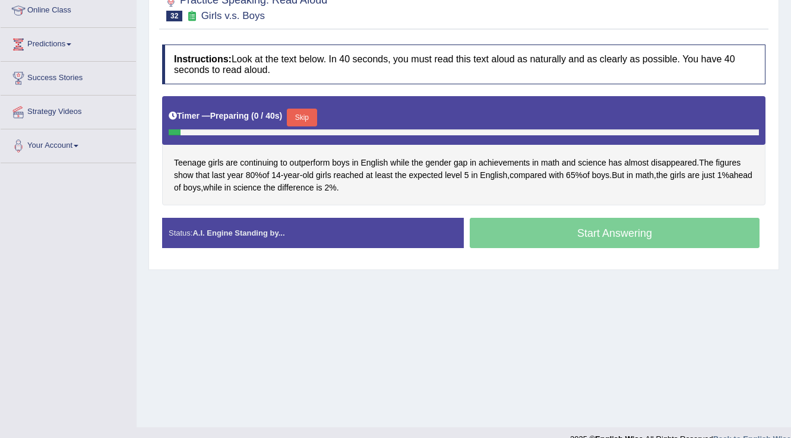
scroll to position [185, 0]
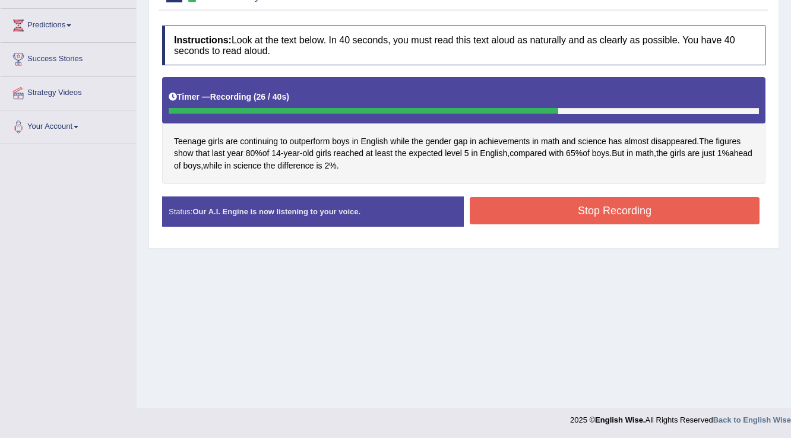
click at [575, 208] on button "Stop Recording" at bounding box center [615, 210] width 290 height 27
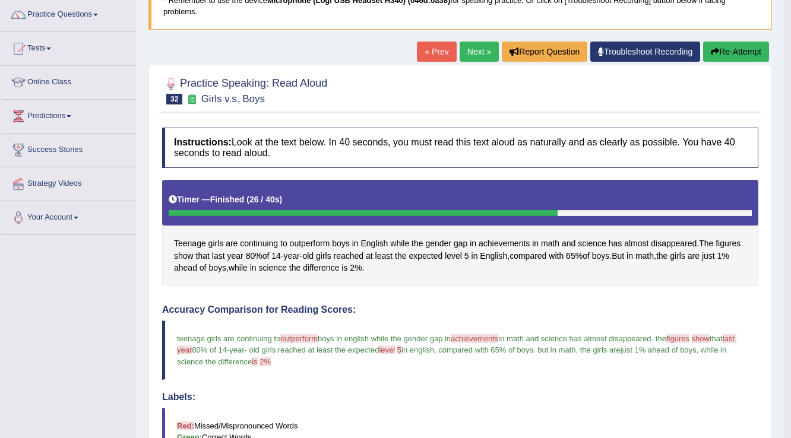
scroll to position [0, 0]
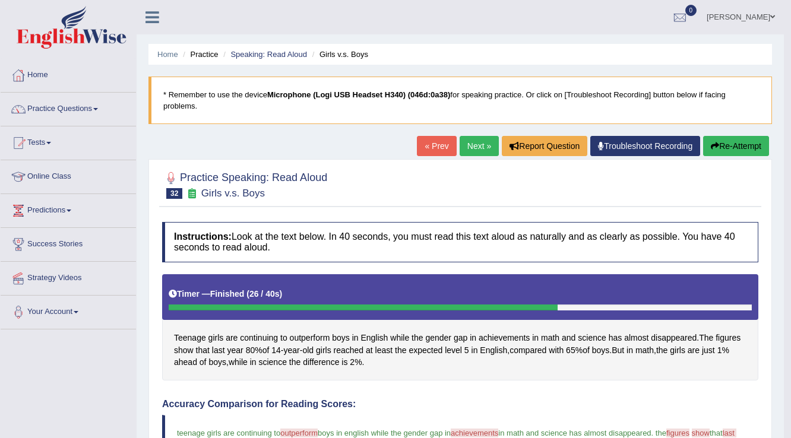
click at [490, 144] on link "Next »" at bounding box center [478, 146] width 39 height 20
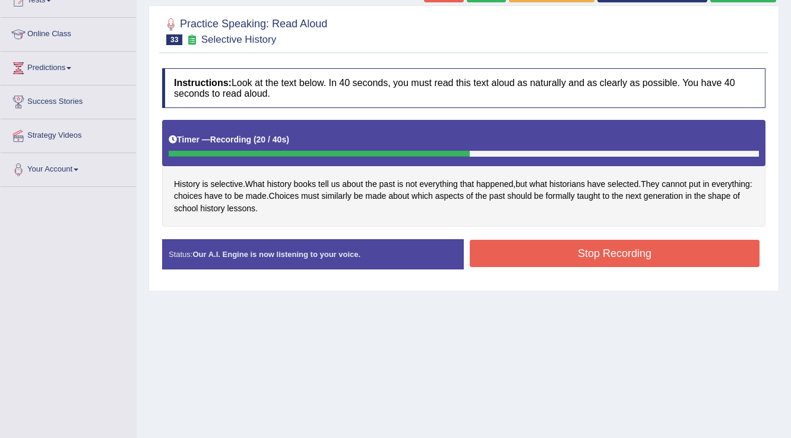
click at [562, 249] on button "Stop Recording" at bounding box center [615, 253] width 290 height 27
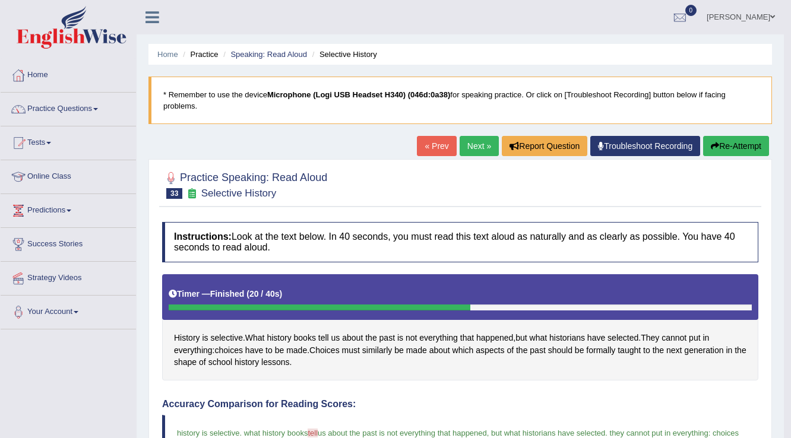
click at [477, 147] on link "Next »" at bounding box center [478, 146] width 39 height 20
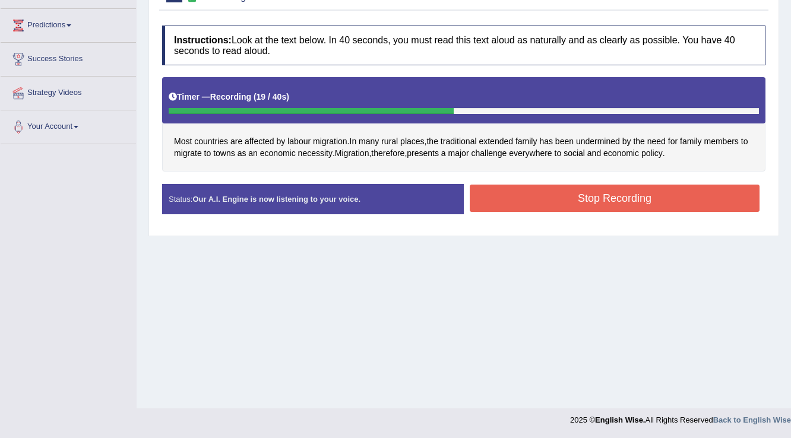
click at [728, 198] on button "Stop Recording" at bounding box center [615, 198] width 290 height 27
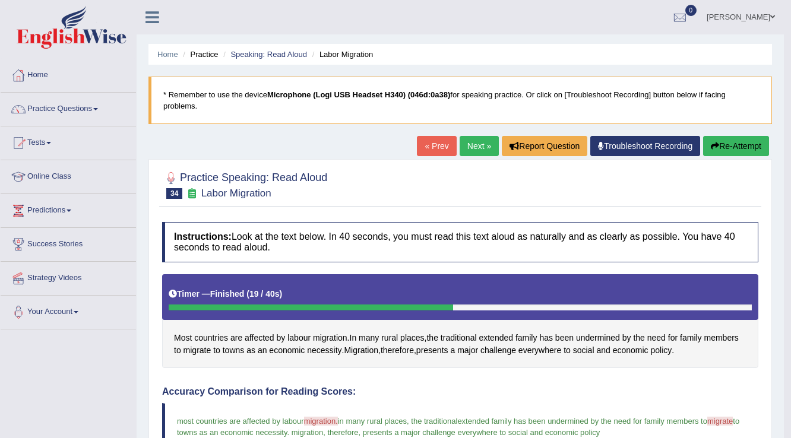
click at [465, 142] on link "Next »" at bounding box center [478, 146] width 39 height 20
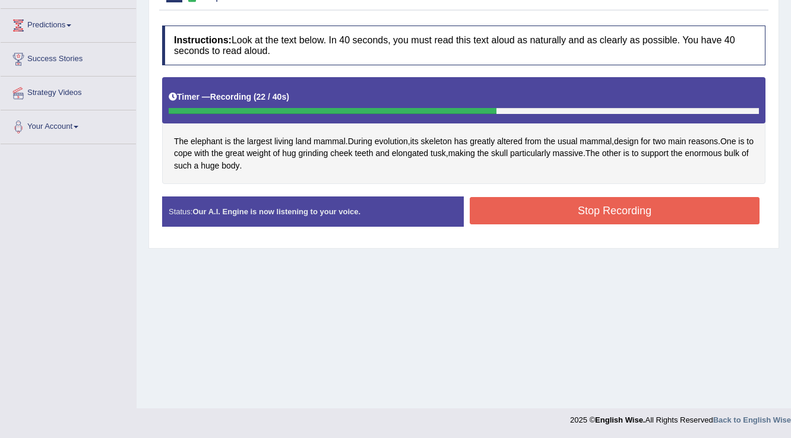
click at [522, 205] on button "Stop Recording" at bounding box center [615, 210] width 290 height 27
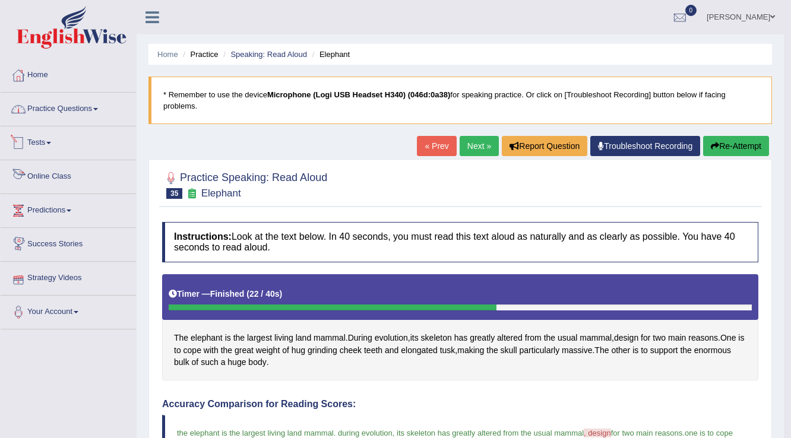
click at [50, 114] on link "Practice Questions" at bounding box center [68, 108] width 135 height 30
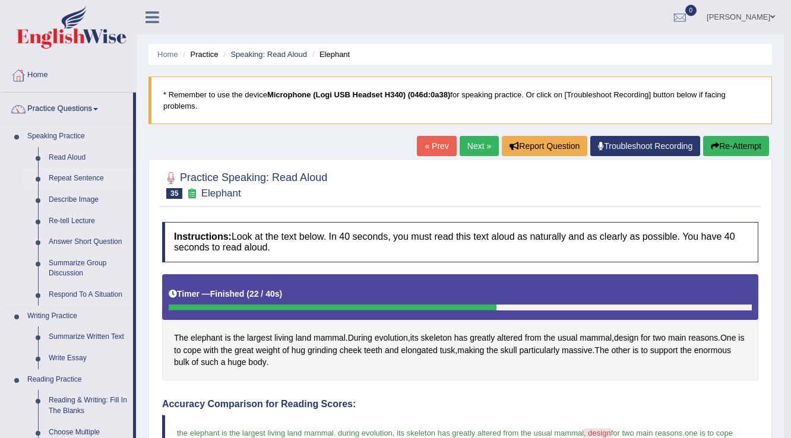
click at [66, 178] on link "Repeat Sentence" at bounding box center [88, 178] width 90 height 21
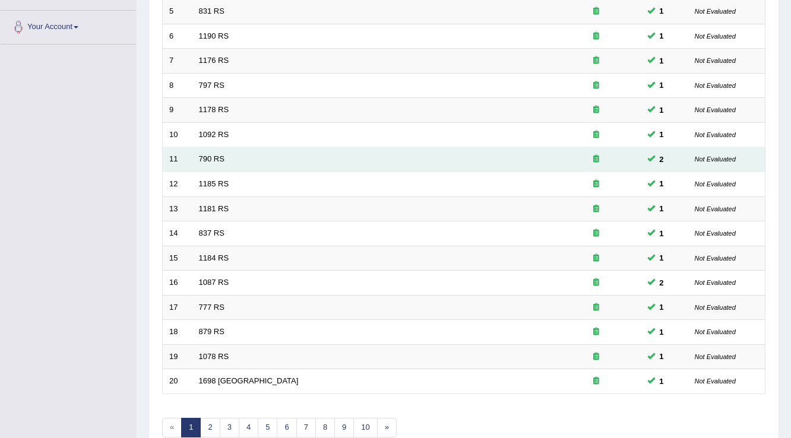
scroll to position [344, 0]
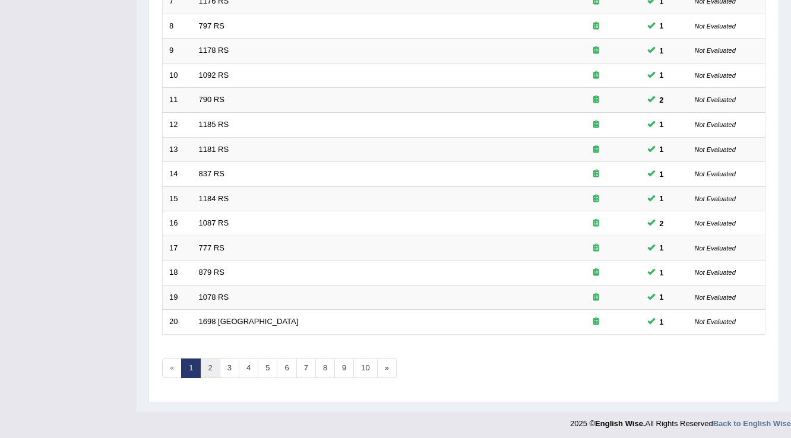
click at [214, 366] on link "2" at bounding box center [210, 369] width 20 height 20
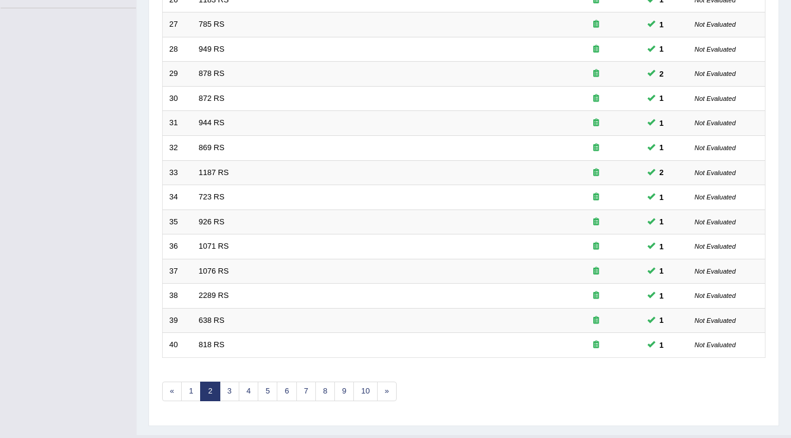
scroll to position [344, 0]
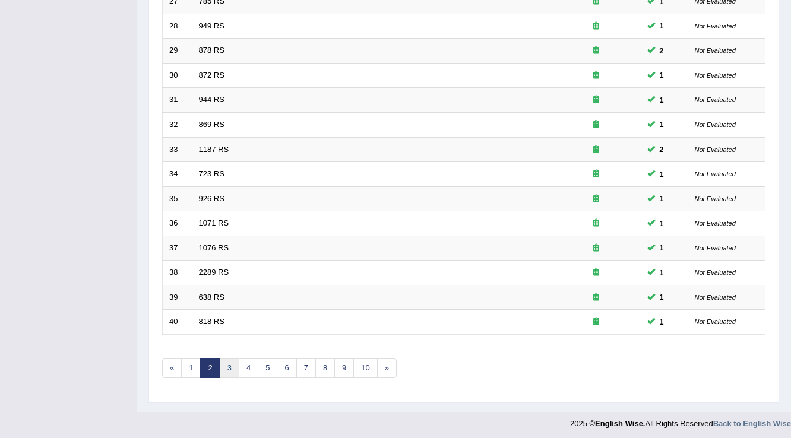
click at [230, 361] on link "3" at bounding box center [230, 369] width 20 height 20
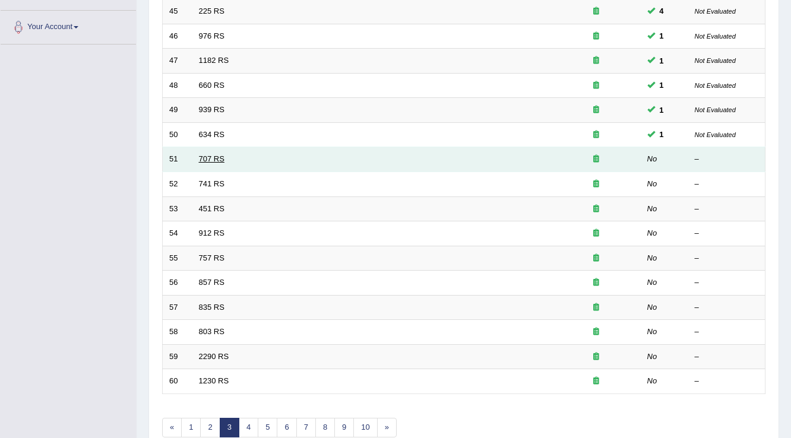
click at [216, 154] on link "707 RS" at bounding box center [212, 158] width 26 height 9
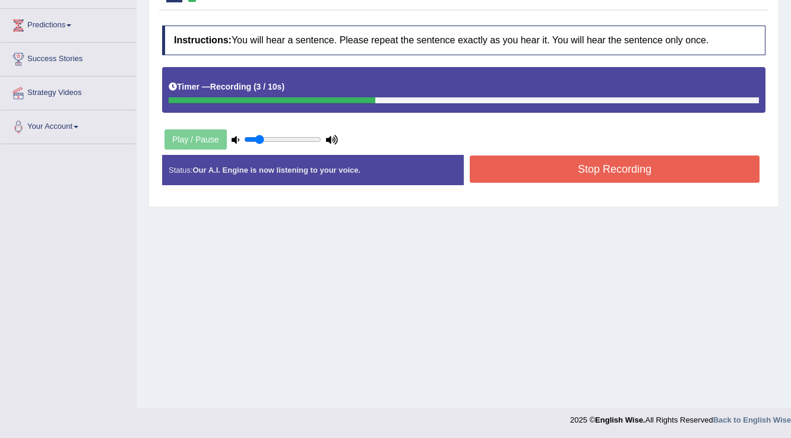
click at [532, 178] on button "Stop Recording" at bounding box center [615, 169] width 290 height 27
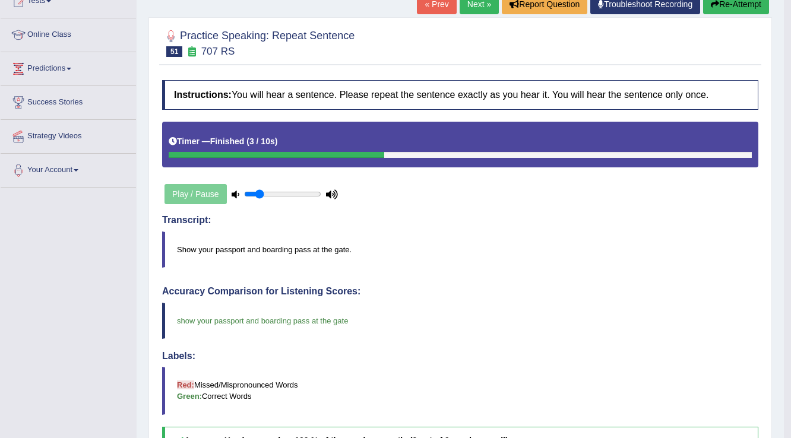
scroll to position [142, 0]
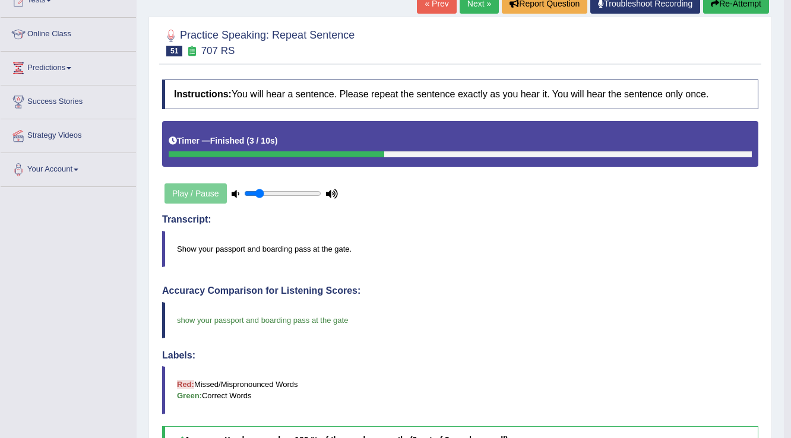
click at [483, 3] on link "Next »" at bounding box center [478, 3] width 39 height 20
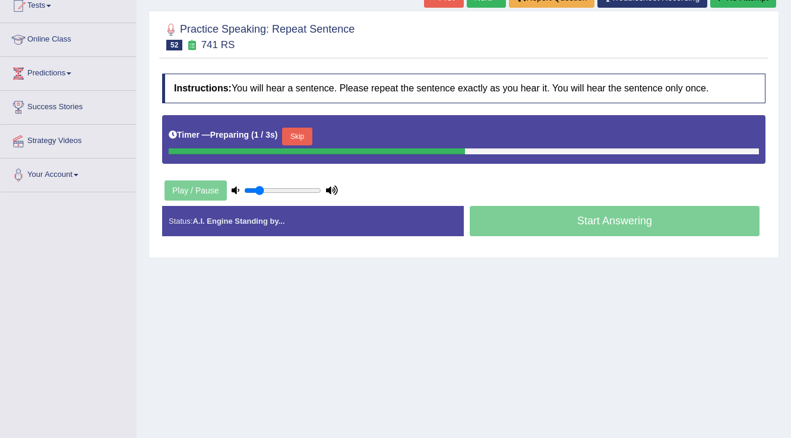
scroll to position [142, 0]
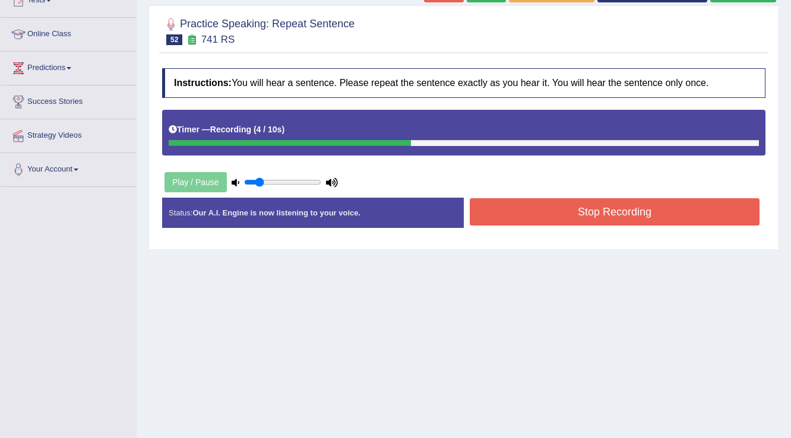
click at [512, 198] on button "Stop Recording" at bounding box center [615, 211] width 290 height 27
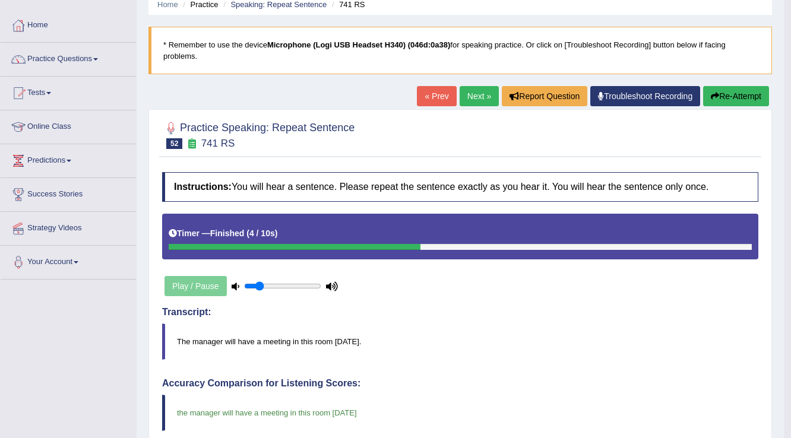
scroll to position [43, 0]
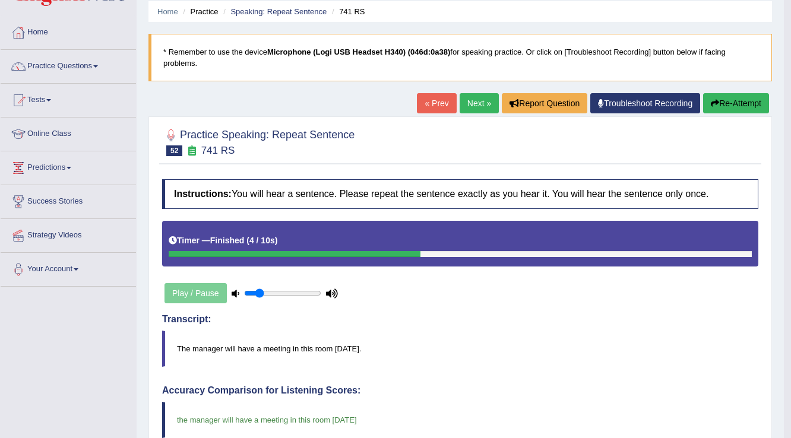
click at [486, 99] on link "Next »" at bounding box center [478, 103] width 39 height 20
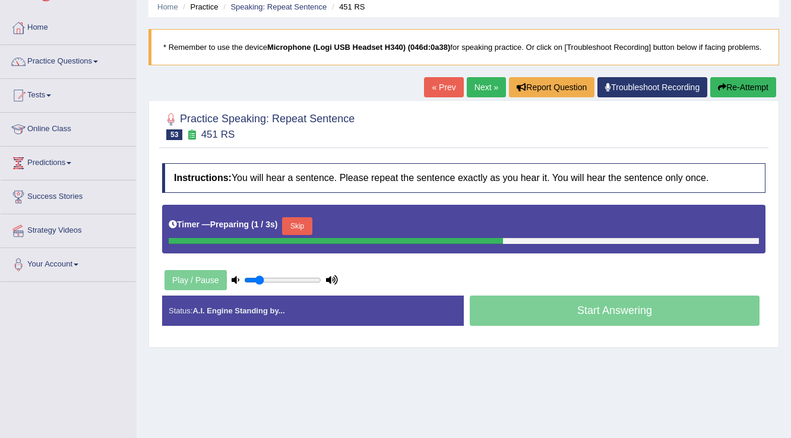
scroll to position [95, 0]
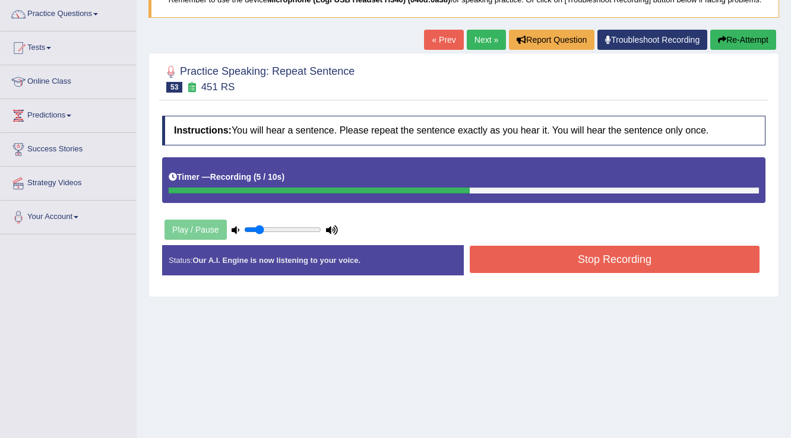
click at [528, 259] on button "Stop Recording" at bounding box center [615, 259] width 290 height 27
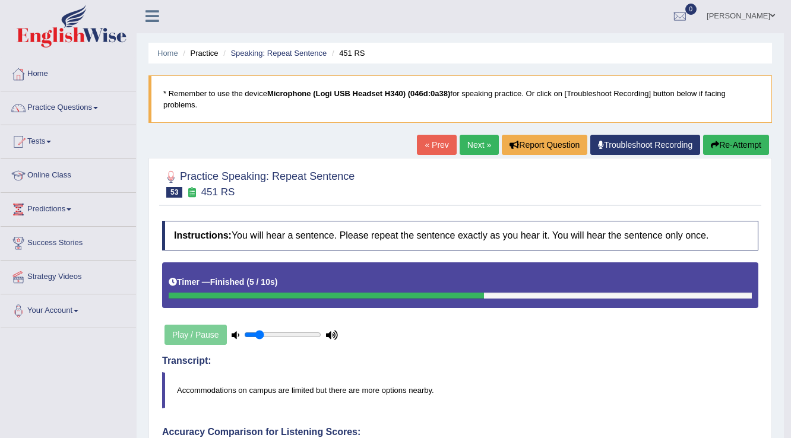
scroll to position [0, 0]
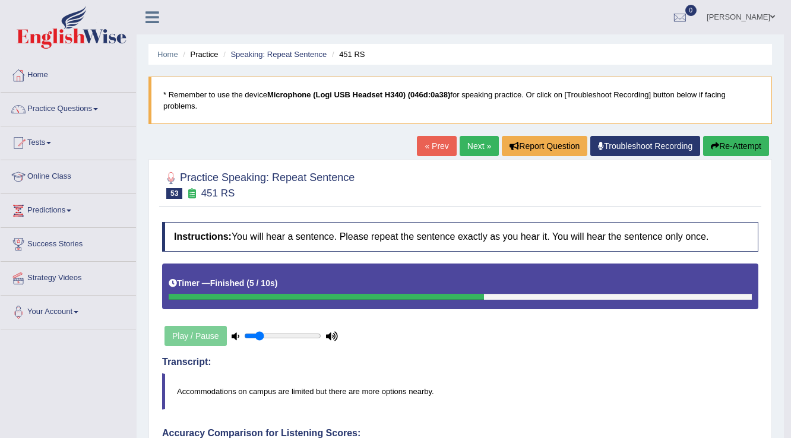
click at [473, 142] on link "Next »" at bounding box center [478, 146] width 39 height 20
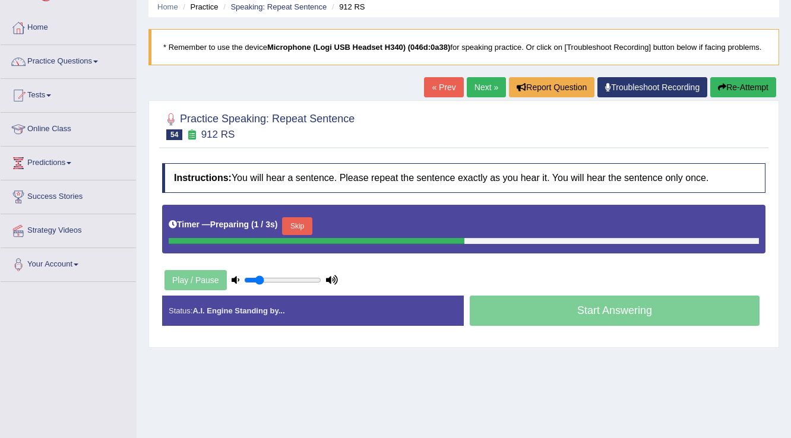
scroll to position [95, 0]
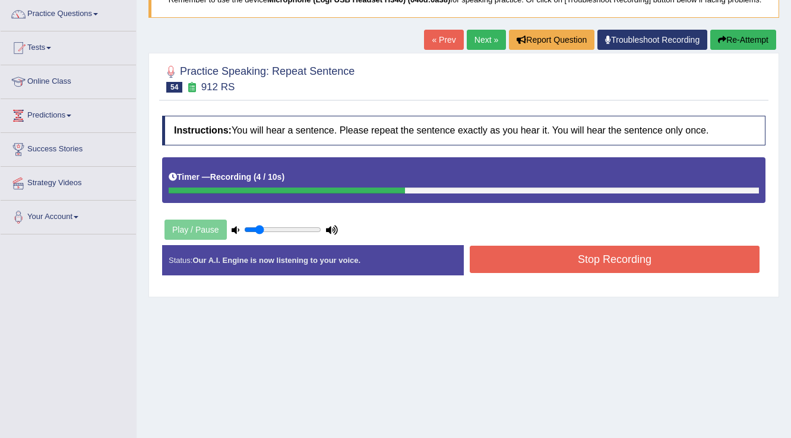
click at [584, 258] on button "Stop Recording" at bounding box center [615, 259] width 290 height 27
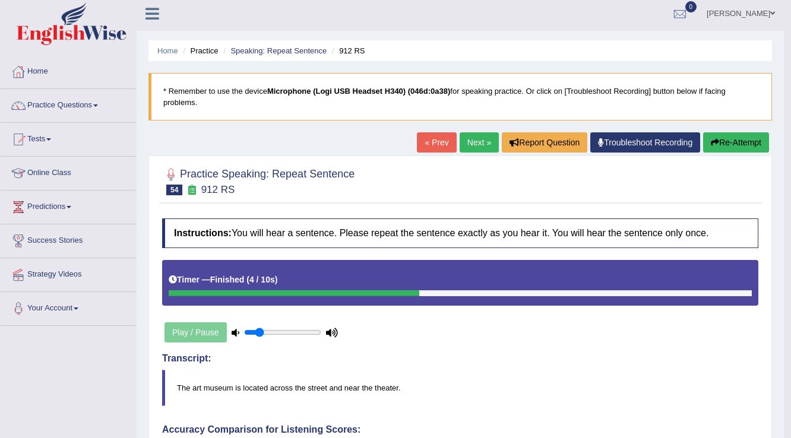
scroll to position [0, 0]
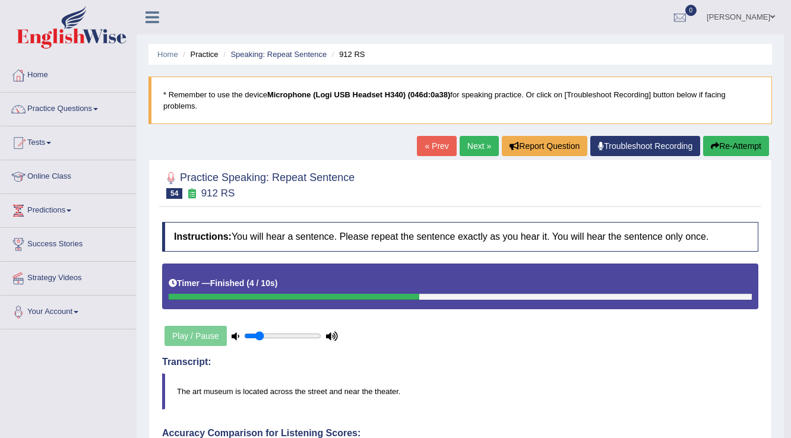
click at [480, 141] on link "Next »" at bounding box center [478, 146] width 39 height 20
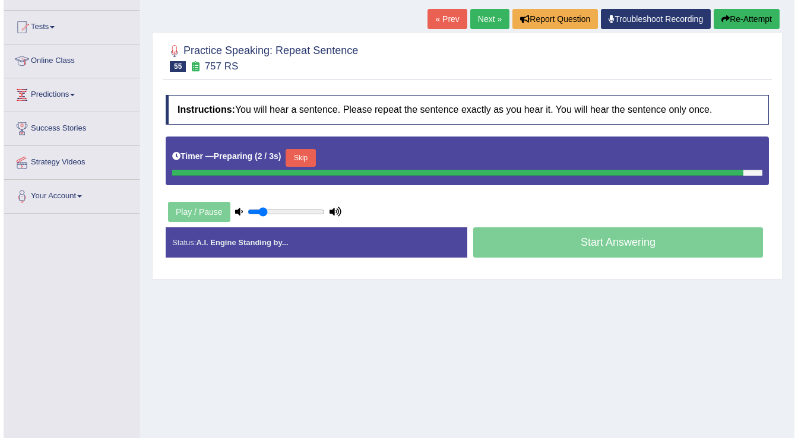
scroll to position [142, 0]
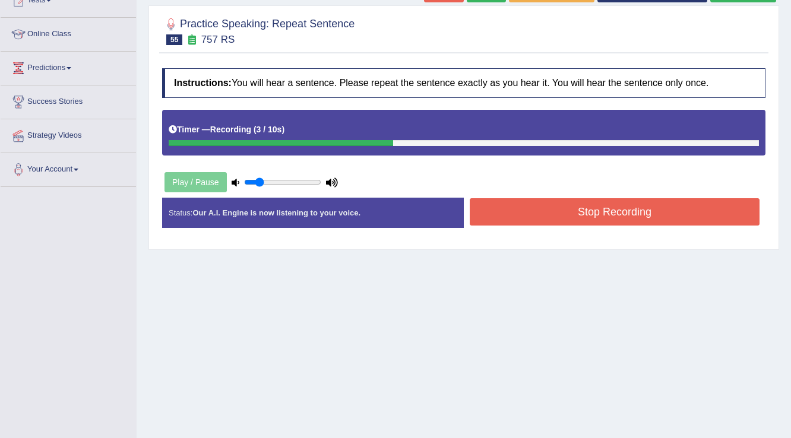
click at [615, 200] on button "Stop Recording" at bounding box center [615, 211] width 290 height 27
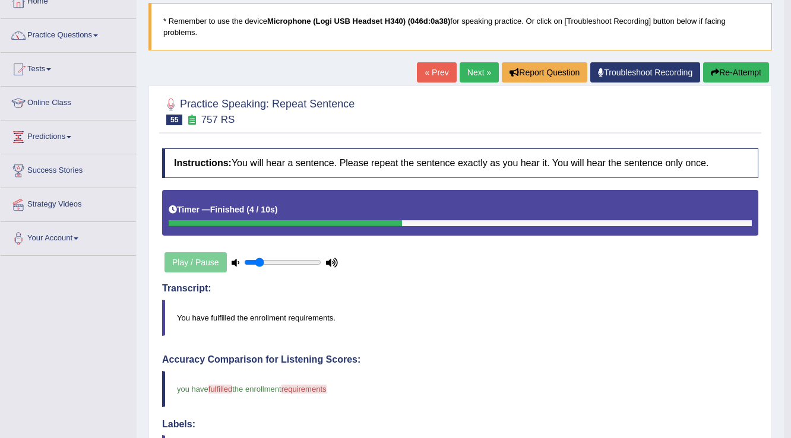
scroll to position [43, 0]
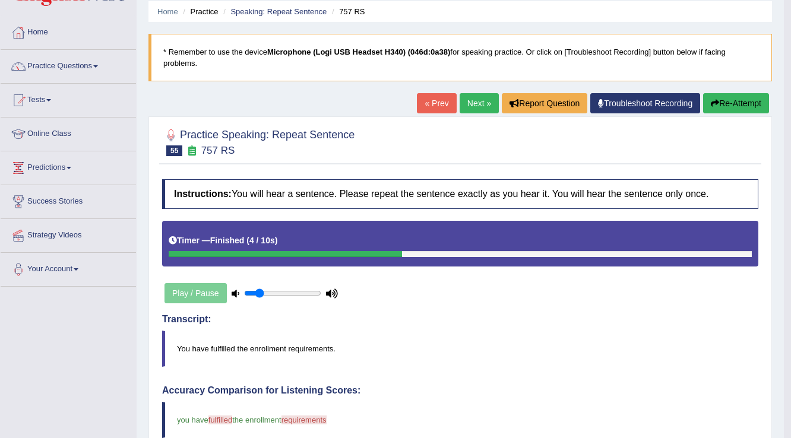
click at [730, 100] on button "Re-Attempt" at bounding box center [736, 103] width 66 height 20
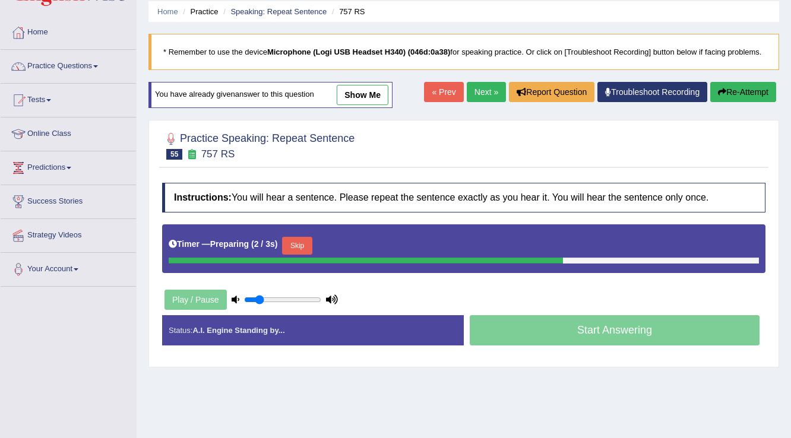
click at [294, 242] on button "Skip" at bounding box center [297, 246] width 30 height 18
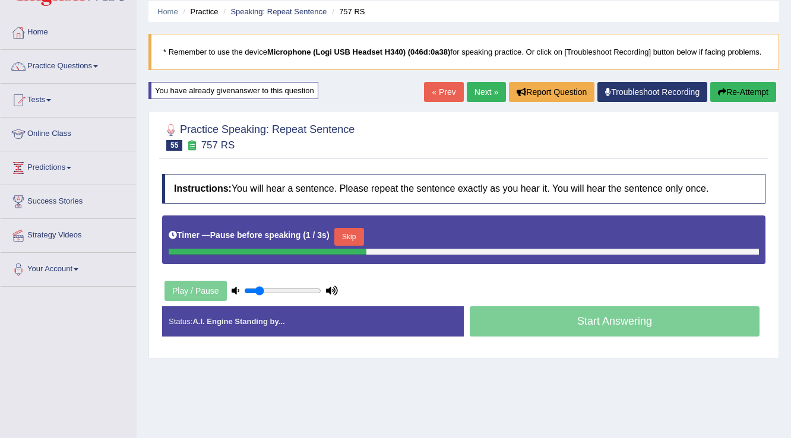
click at [354, 233] on button "Skip" at bounding box center [349, 237] width 30 height 18
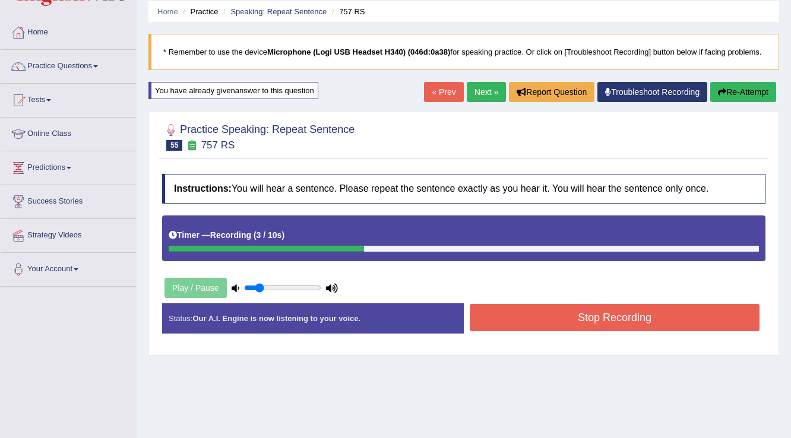
click at [513, 304] on button "Stop Recording" at bounding box center [615, 317] width 290 height 27
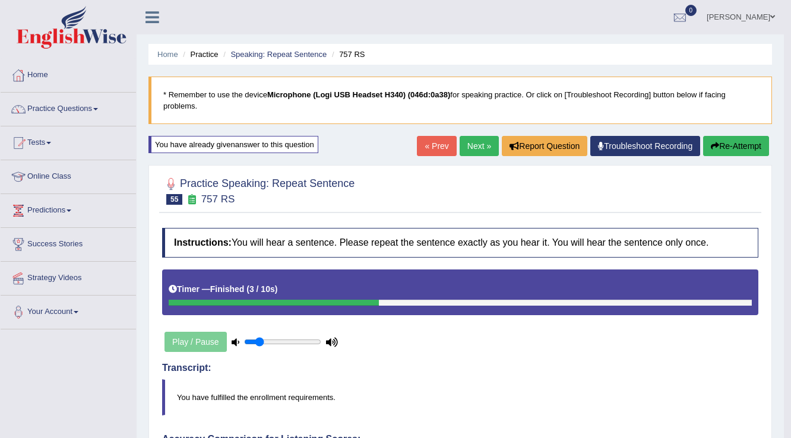
click at [484, 143] on link "Next »" at bounding box center [478, 146] width 39 height 20
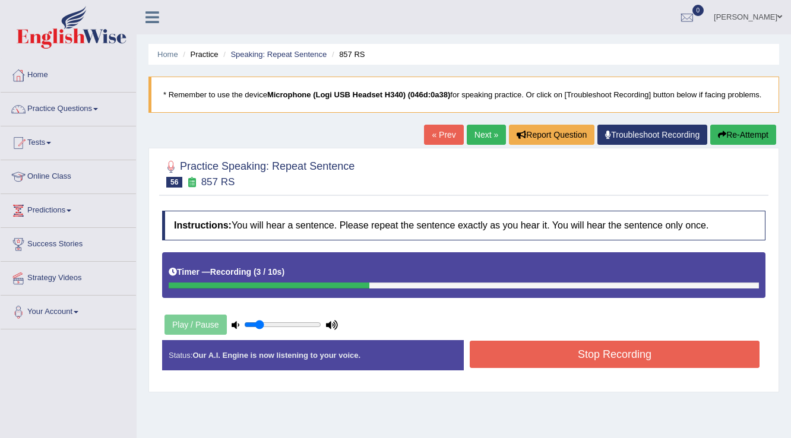
click at [539, 360] on button "Stop Recording" at bounding box center [615, 354] width 290 height 27
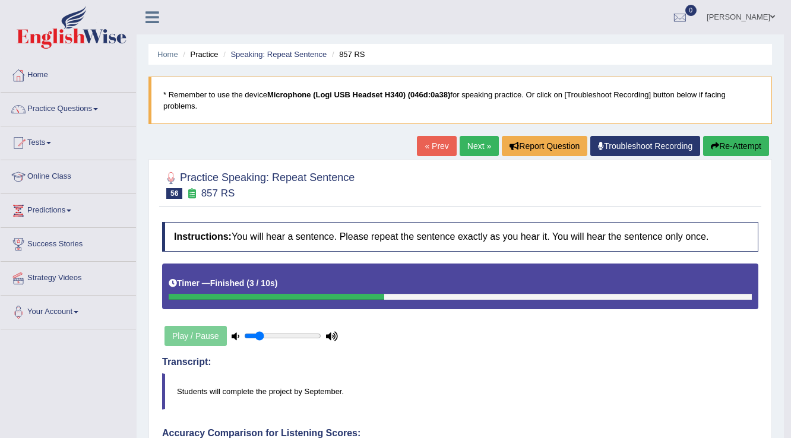
click at [483, 147] on link "Next »" at bounding box center [478, 146] width 39 height 20
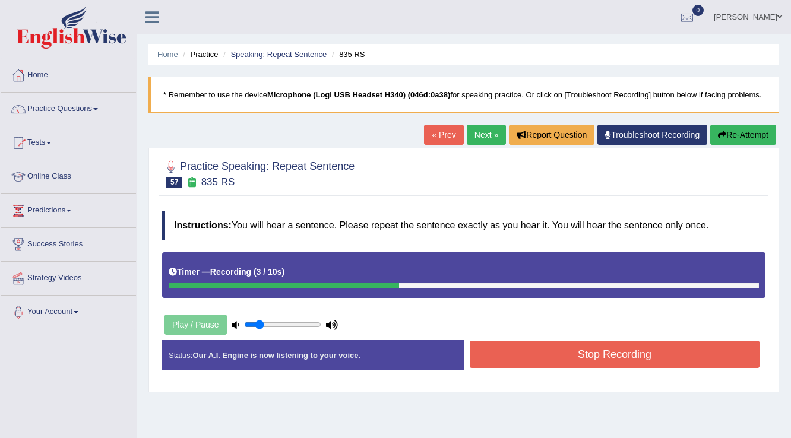
click at [532, 359] on button "Stop Recording" at bounding box center [615, 354] width 290 height 27
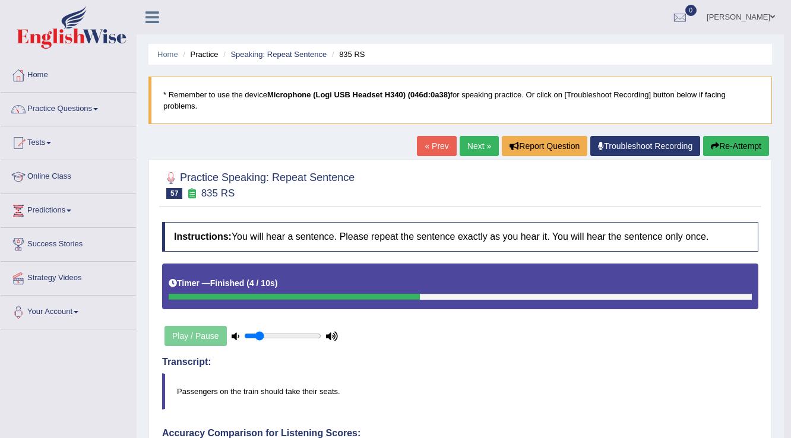
click at [465, 148] on link "Next »" at bounding box center [478, 146] width 39 height 20
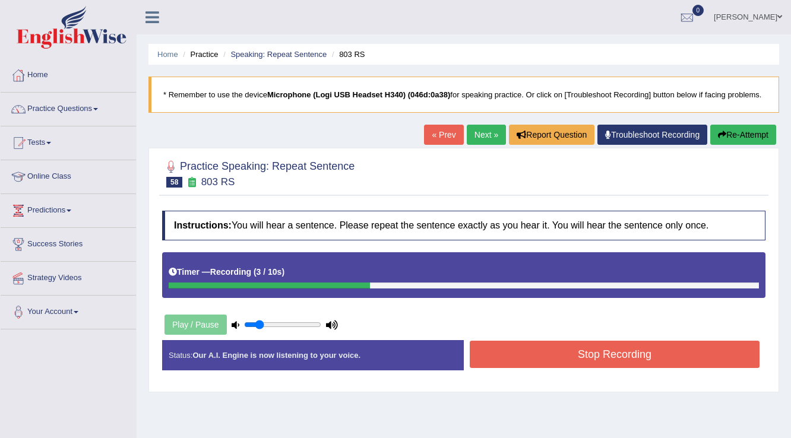
click at [528, 356] on button "Stop Recording" at bounding box center [615, 354] width 290 height 27
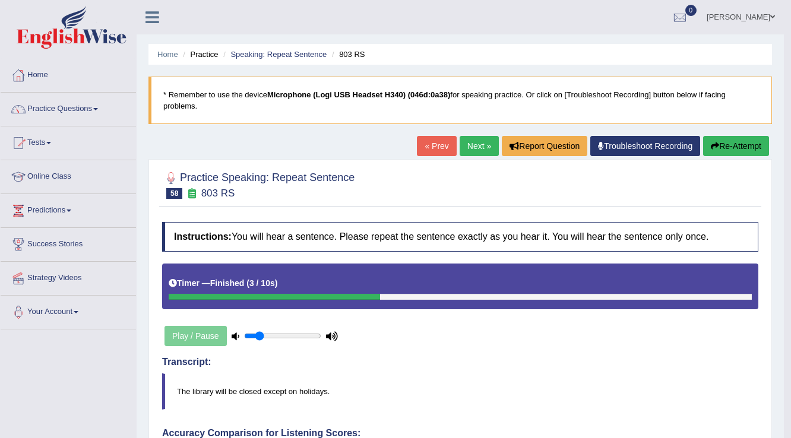
click at [475, 137] on link "Next »" at bounding box center [478, 146] width 39 height 20
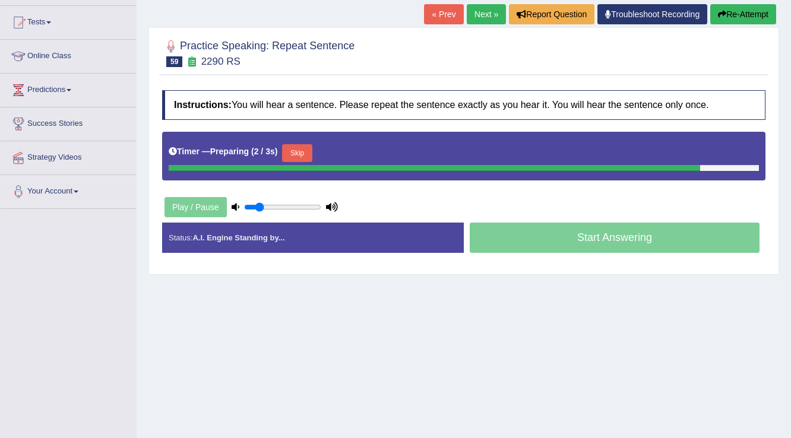
scroll to position [142, 0]
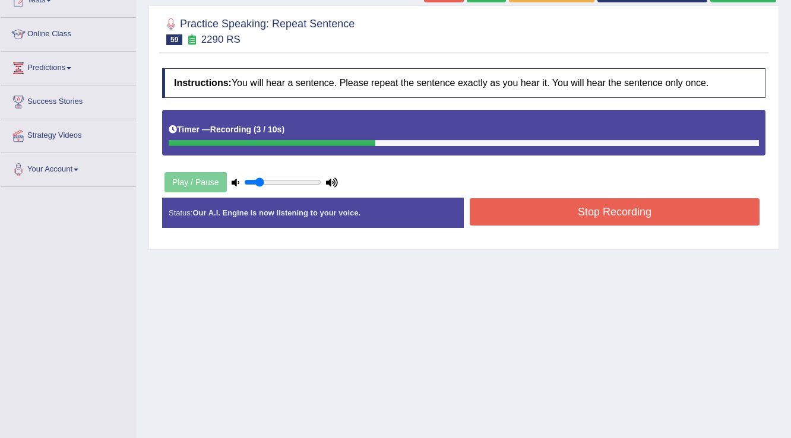
click at [593, 210] on button "Stop Recording" at bounding box center [615, 211] width 290 height 27
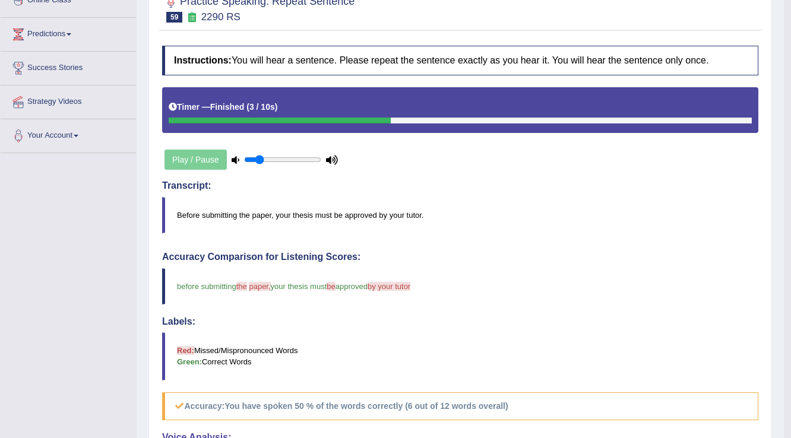
scroll to position [90, 0]
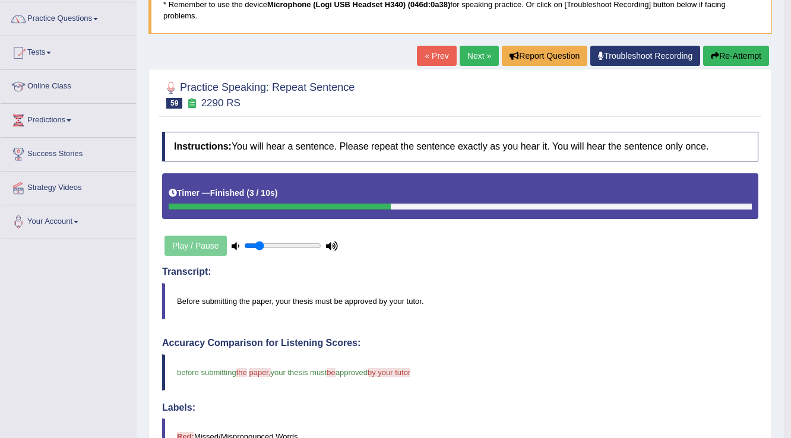
click at [470, 59] on link "Next »" at bounding box center [478, 56] width 39 height 20
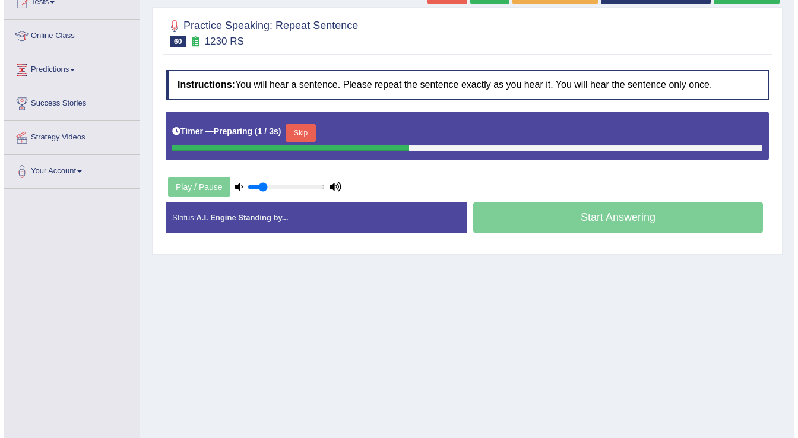
scroll to position [142, 0]
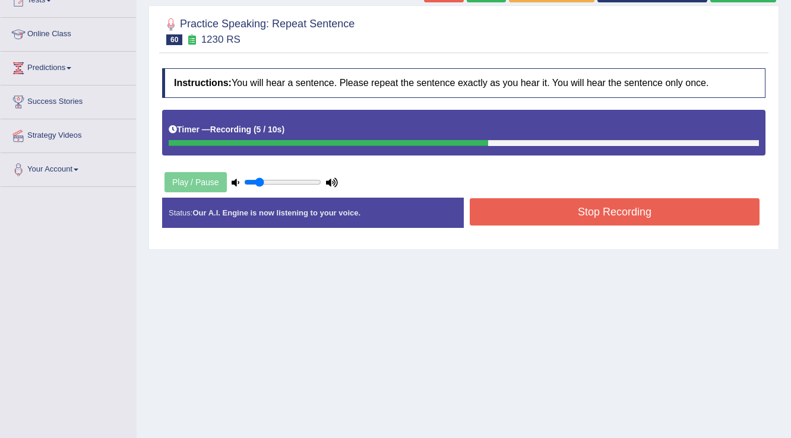
click at [587, 210] on button "Stop Recording" at bounding box center [615, 211] width 290 height 27
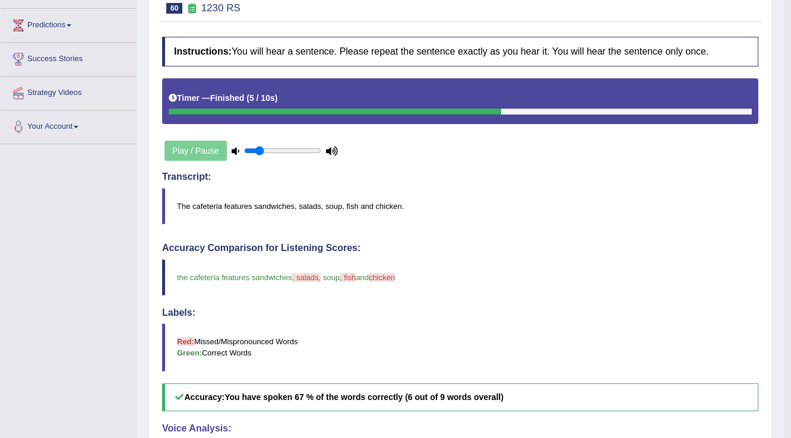
scroll to position [0, 0]
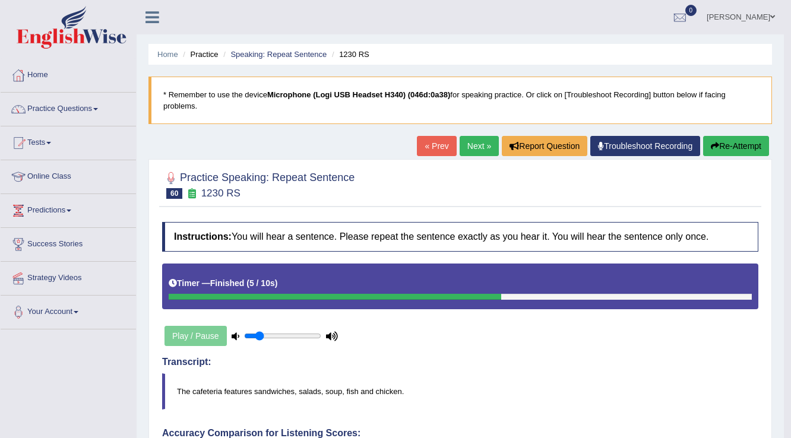
click at [473, 144] on link "Next »" at bounding box center [478, 146] width 39 height 20
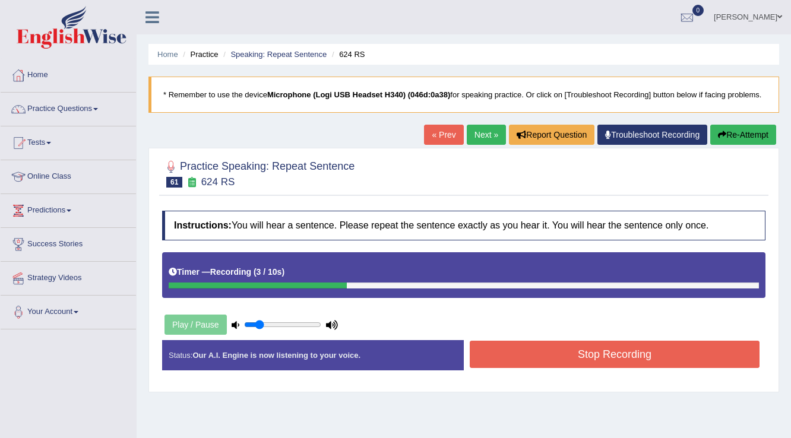
click at [613, 348] on button "Stop Recording" at bounding box center [615, 354] width 290 height 27
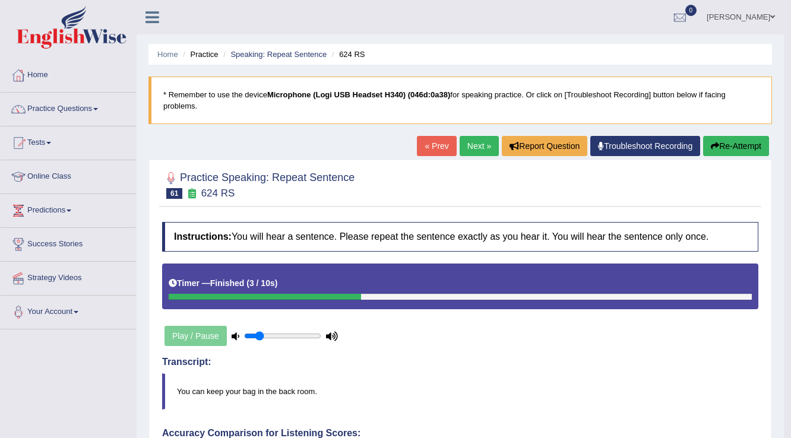
click at [480, 137] on link "Next »" at bounding box center [478, 146] width 39 height 20
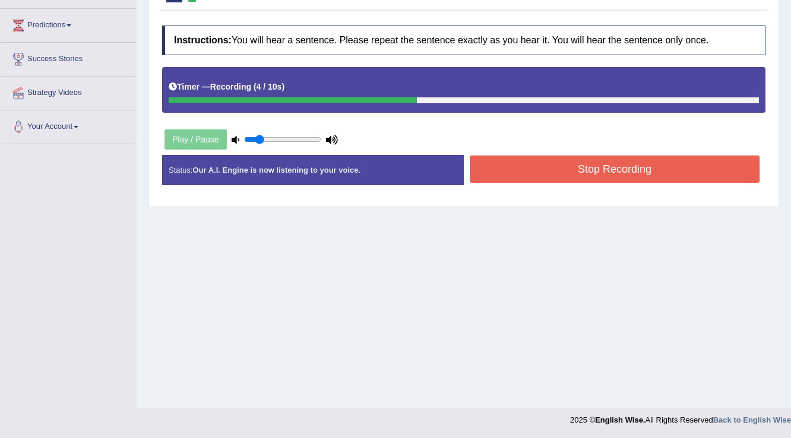
click at [568, 169] on button "Stop Recording" at bounding box center [615, 169] width 290 height 27
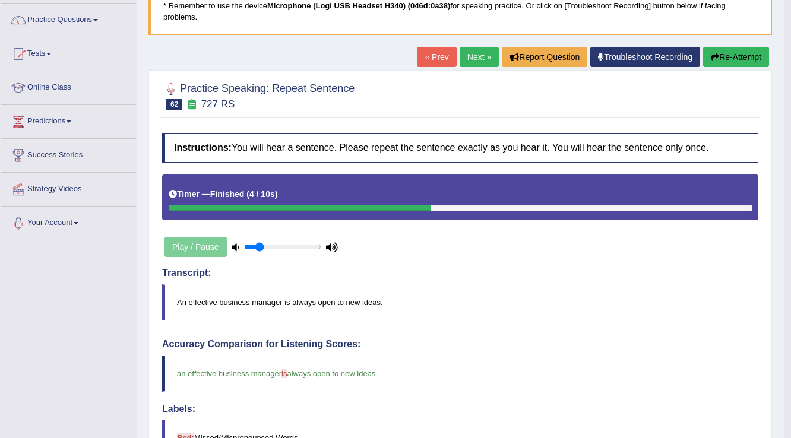
scroll to position [43, 0]
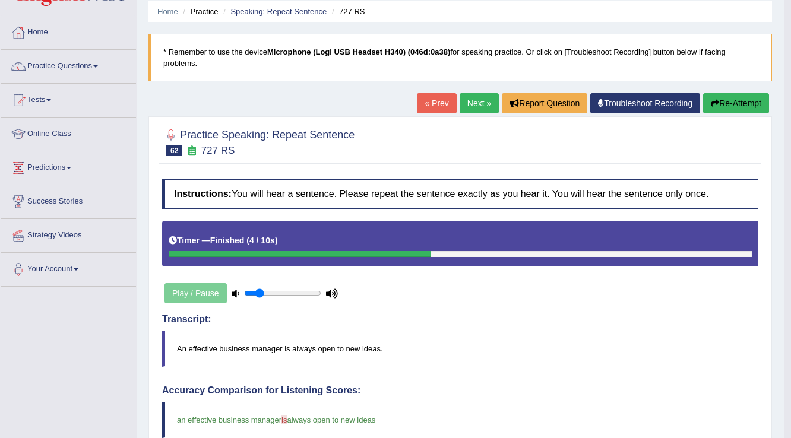
click at [481, 101] on link "Next »" at bounding box center [478, 103] width 39 height 20
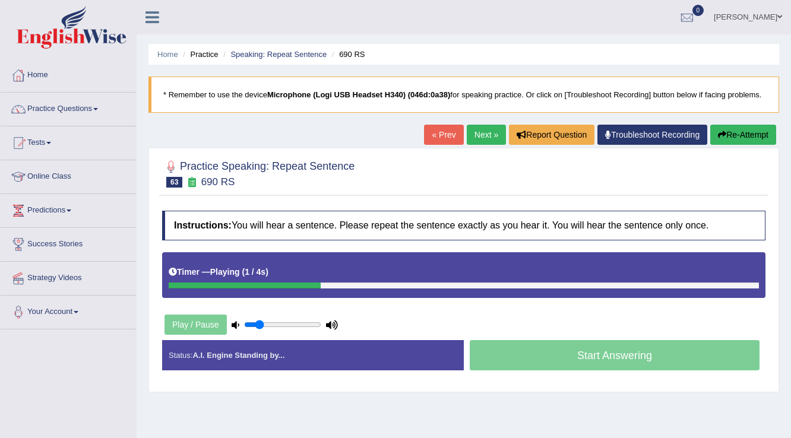
scroll to position [47, 0]
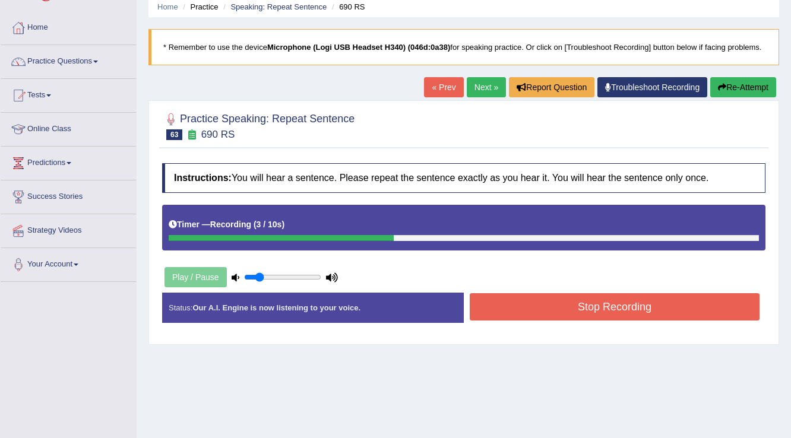
click at [546, 306] on button "Stop Recording" at bounding box center [615, 306] width 290 height 27
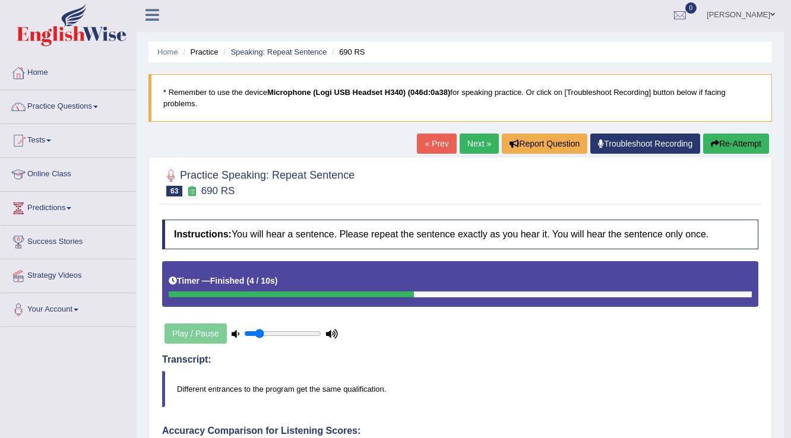
scroll to position [0, 0]
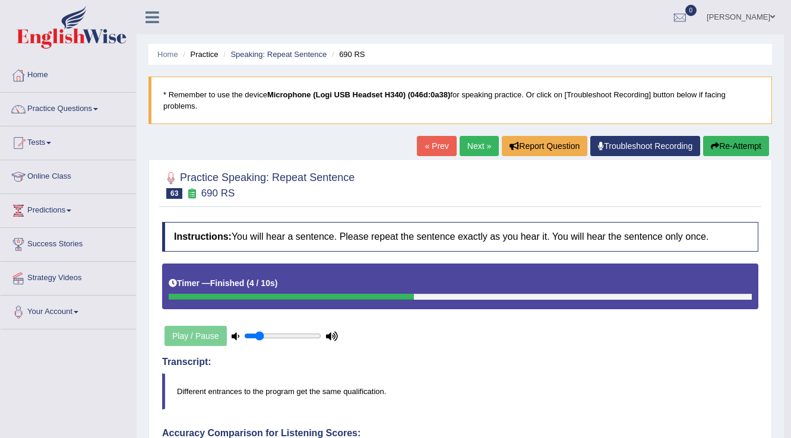
click at [483, 142] on link "Next »" at bounding box center [478, 146] width 39 height 20
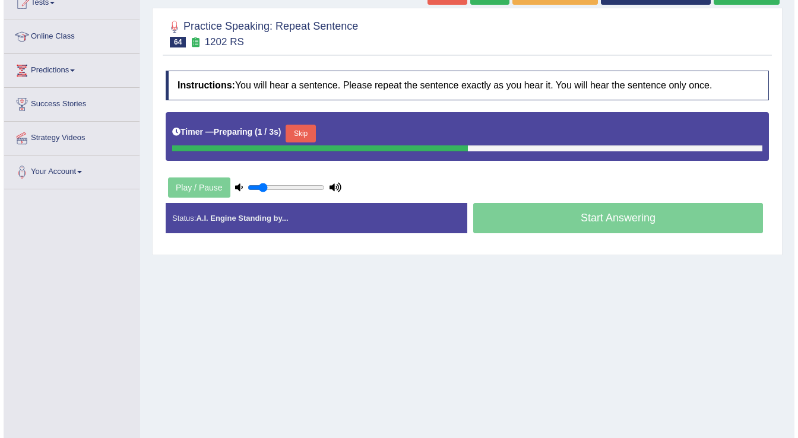
scroll to position [142, 0]
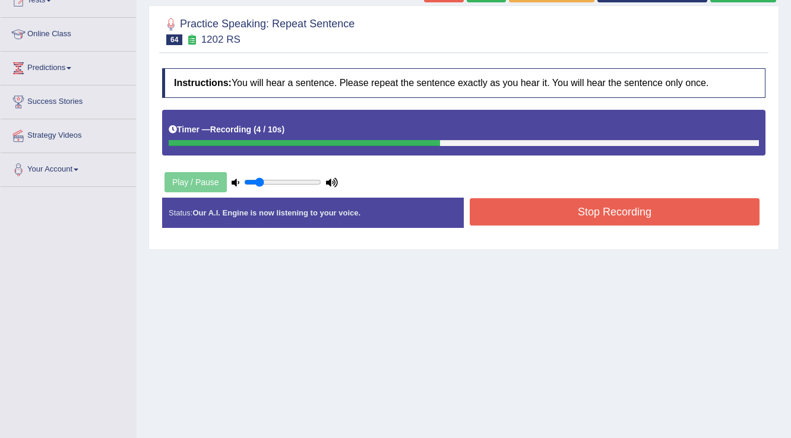
click at [545, 205] on button "Stop Recording" at bounding box center [615, 211] width 290 height 27
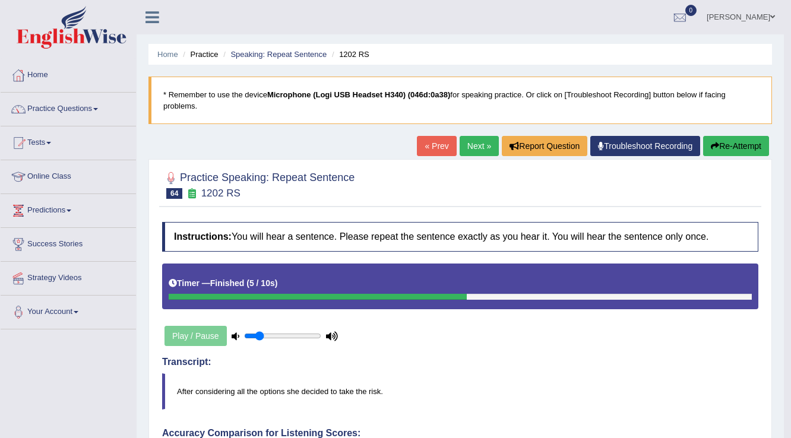
scroll to position [0, 0]
click at [476, 144] on link "Next »" at bounding box center [478, 146] width 39 height 20
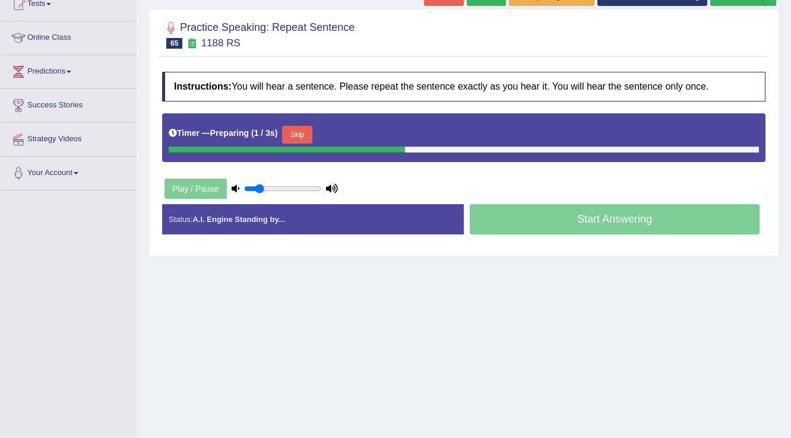
scroll to position [142, 0]
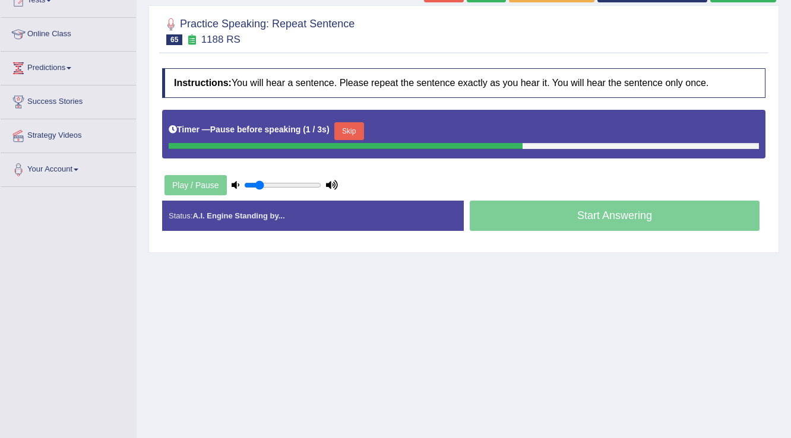
click at [358, 134] on button "Skip" at bounding box center [349, 131] width 30 height 18
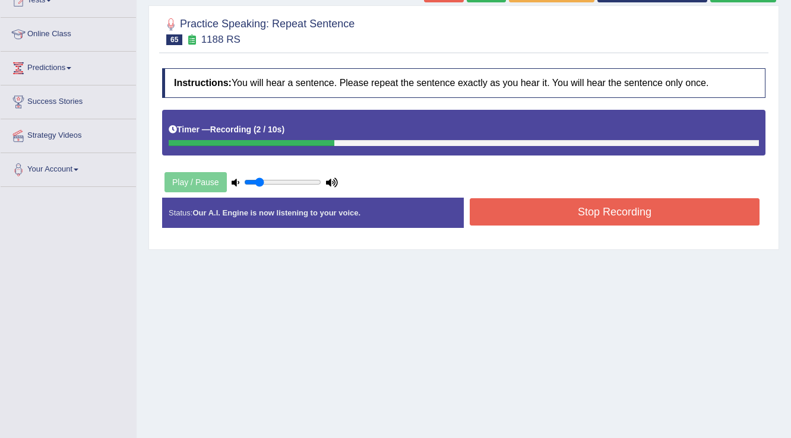
click at [546, 213] on button "Stop Recording" at bounding box center [615, 211] width 290 height 27
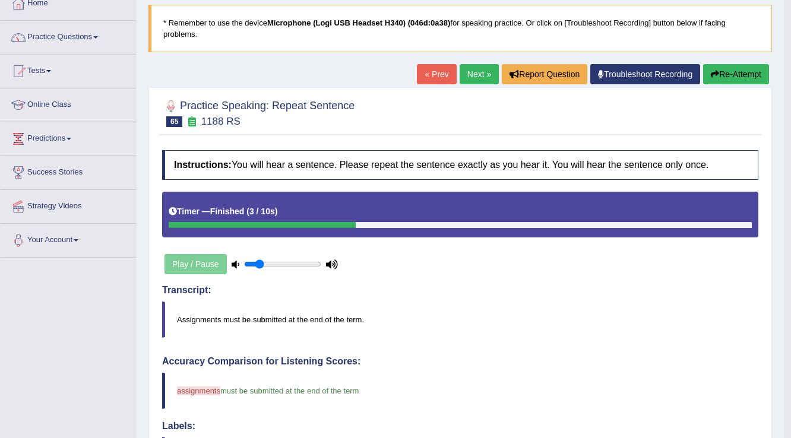
scroll to position [0, 0]
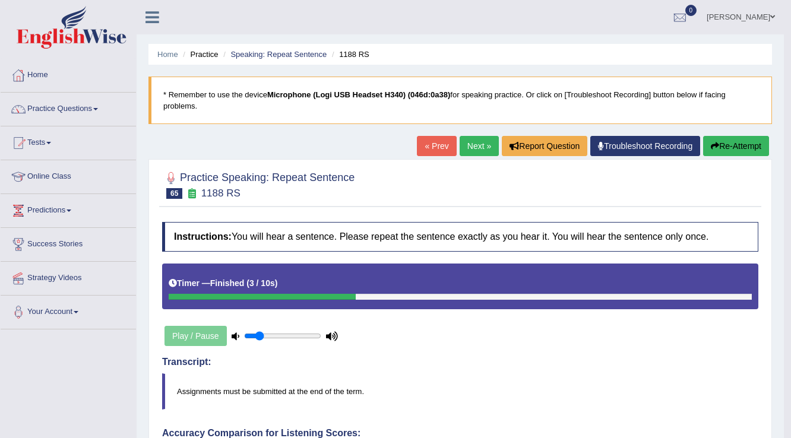
click at [475, 139] on link "Next »" at bounding box center [478, 146] width 39 height 20
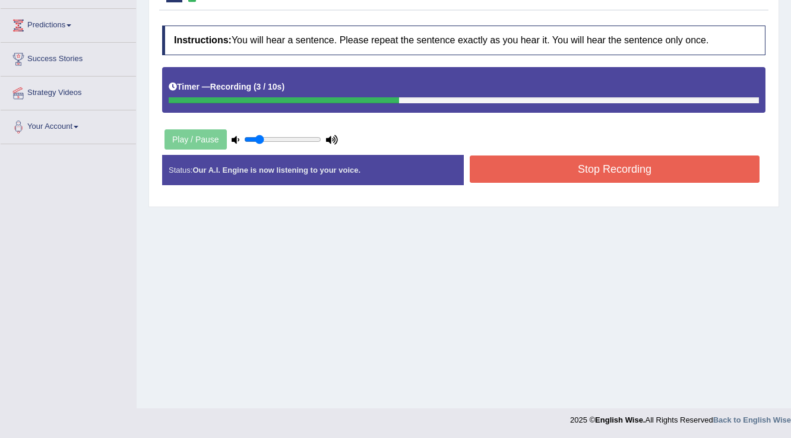
click at [556, 164] on button "Stop Recording" at bounding box center [615, 169] width 290 height 27
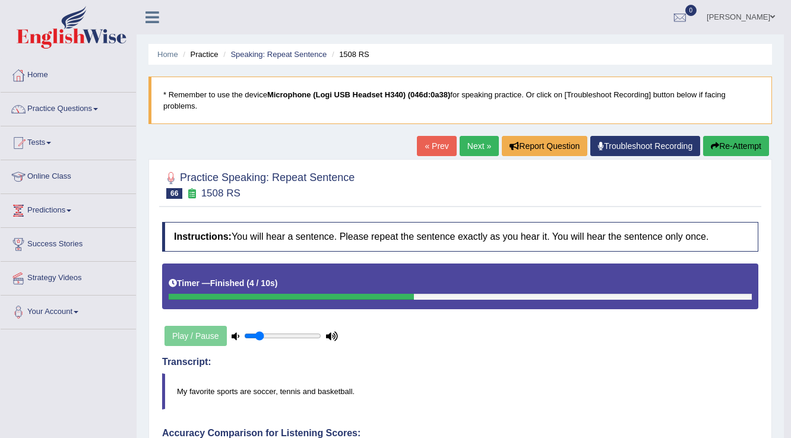
click at [473, 147] on link "Next »" at bounding box center [478, 146] width 39 height 20
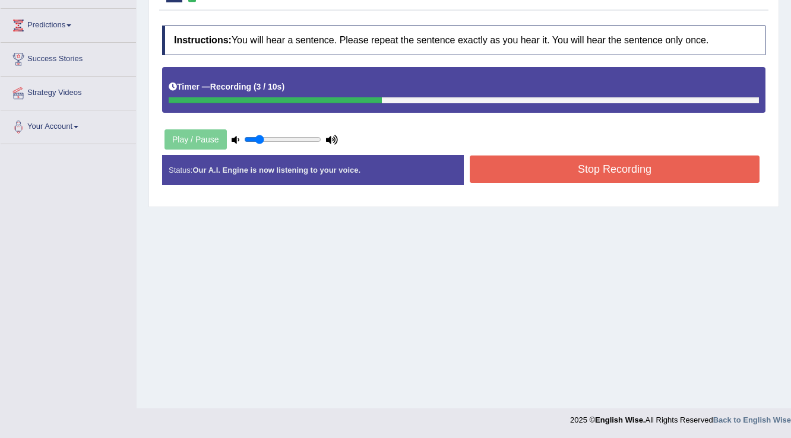
click at [587, 159] on button "Stop Recording" at bounding box center [615, 169] width 290 height 27
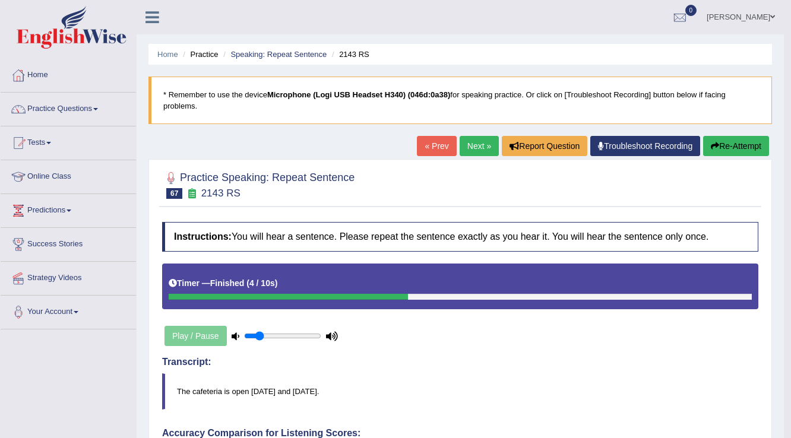
click at [481, 142] on link "Next »" at bounding box center [478, 146] width 39 height 20
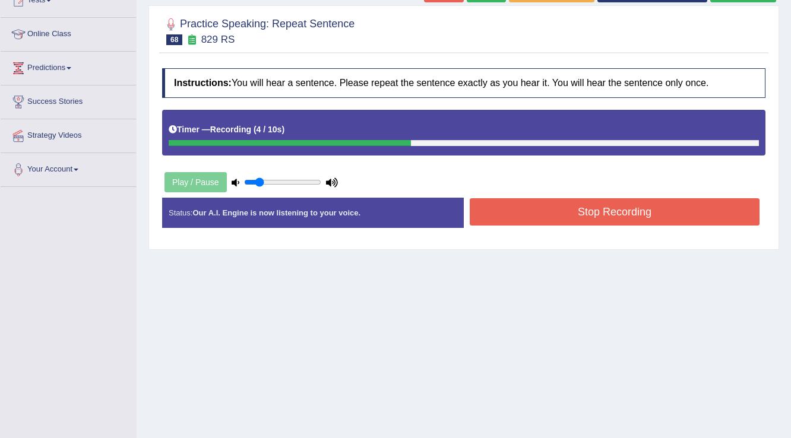
click at [546, 210] on button "Stop Recording" at bounding box center [615, 211] width 290 height 27
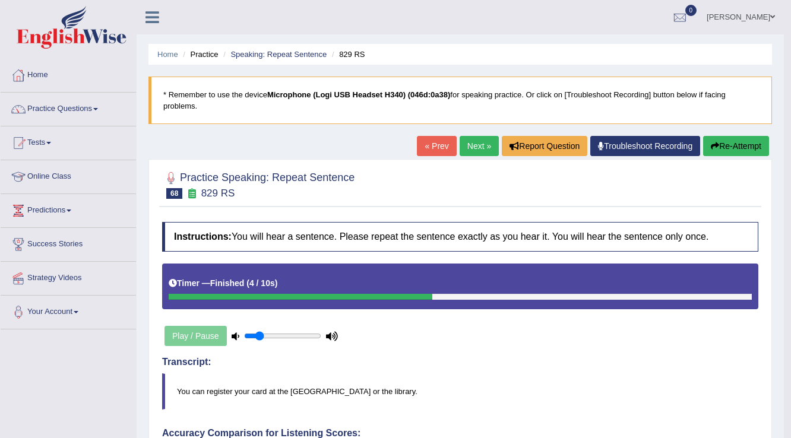
click at [471, 147] on link "Next »" at bounding box center [478, 146] width 39 height 20
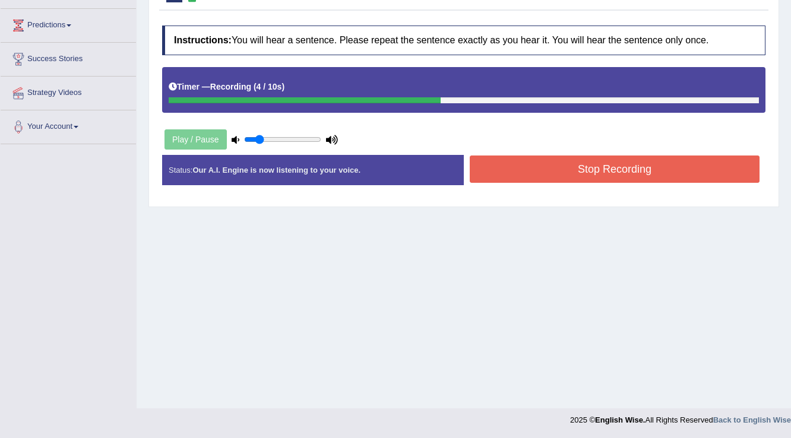
click at [541, 163] on button "Stop Recording" at bounding box center [615, 169] width 290 height 27
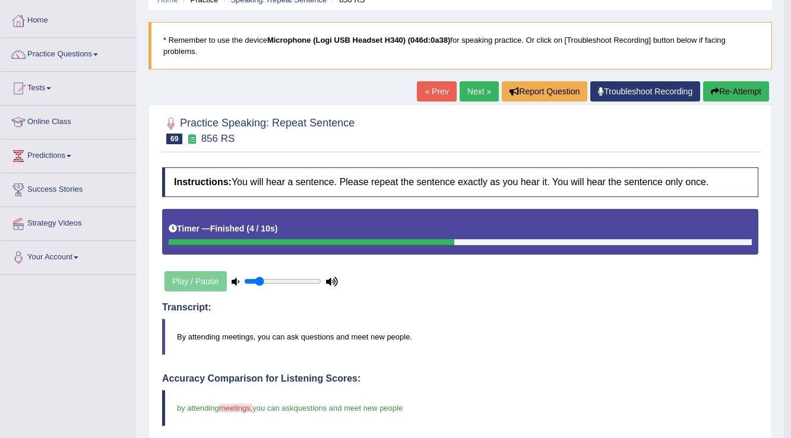
scroll to position [43, 0]
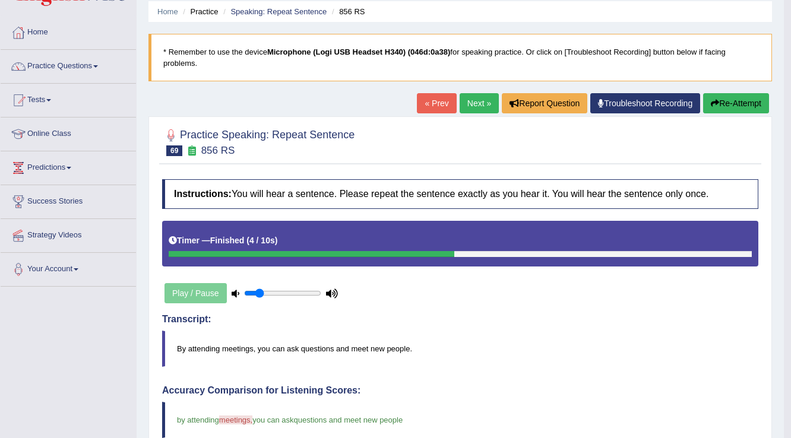
click at [483, 104] on link "Next »" at bounding box center [478, 103] width 39 height 20
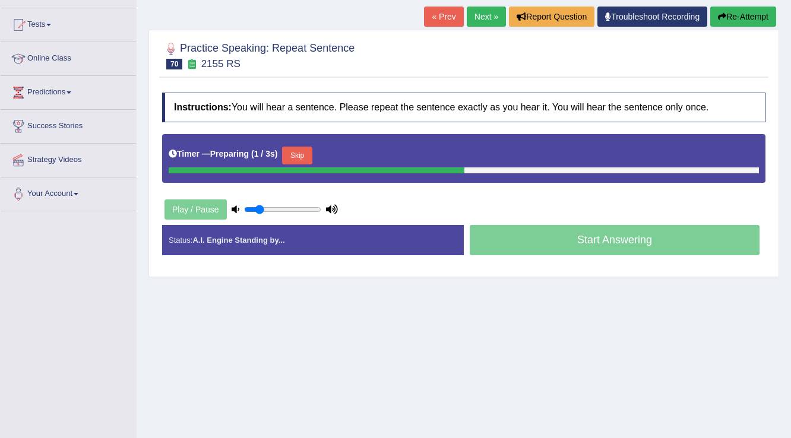
scroll to position [142, 0]
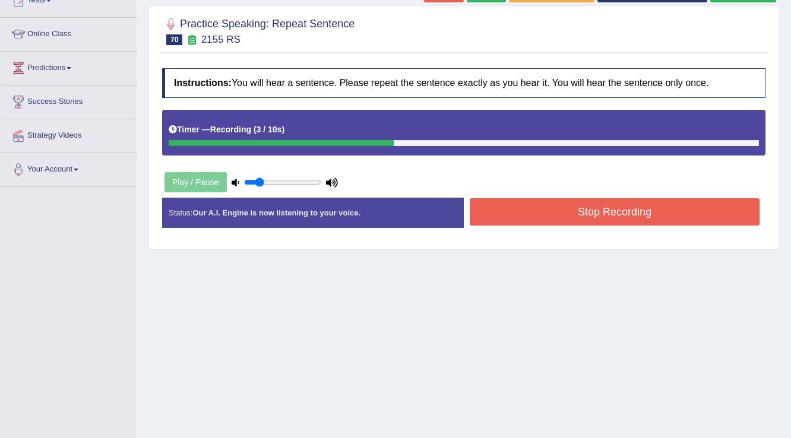
click at [630, 210] on button "Stop Recording" at bounding box center [615, 211] width 290 height 27
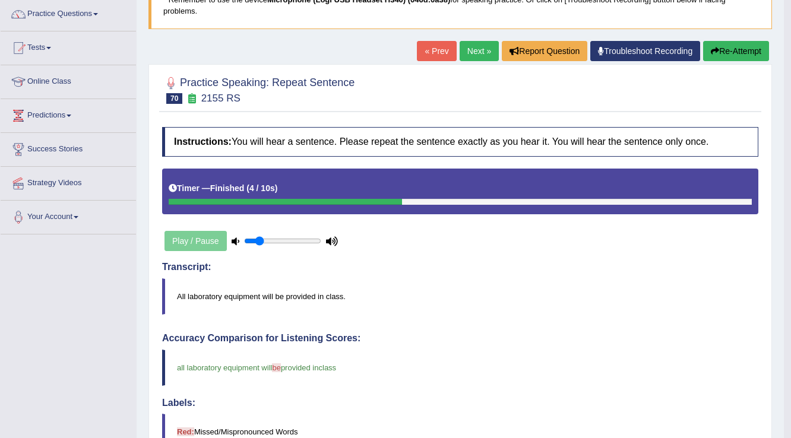
scroll to position [95, 0]
click at [724, 44] on button "Re-Attempt" at bounding box center [736, 51] width 66 height 20
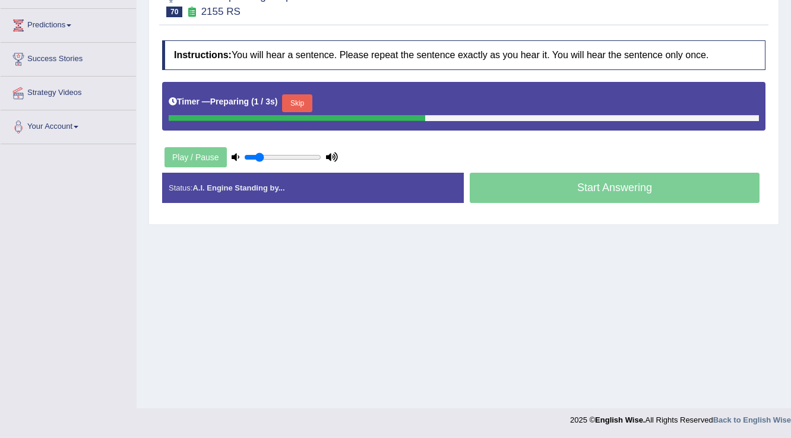
click at [309, 95] on button "Skip" at bounding box center [297, 103] width 30 height 18
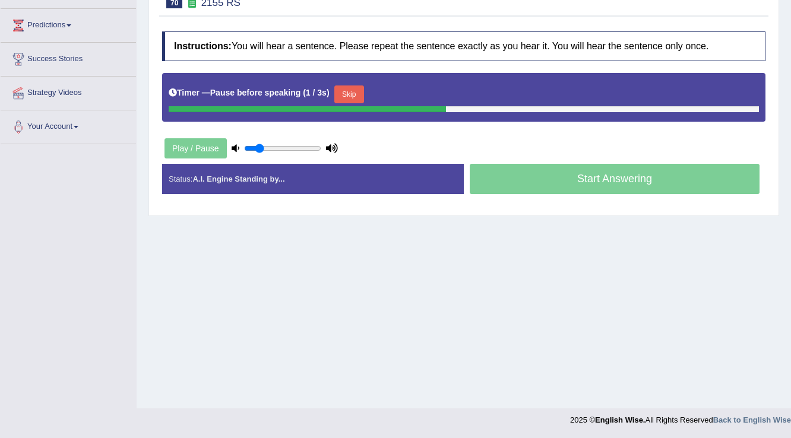
click at [350, 90] on button "Skip" at bounding box center [349, 94] width 30 height 18
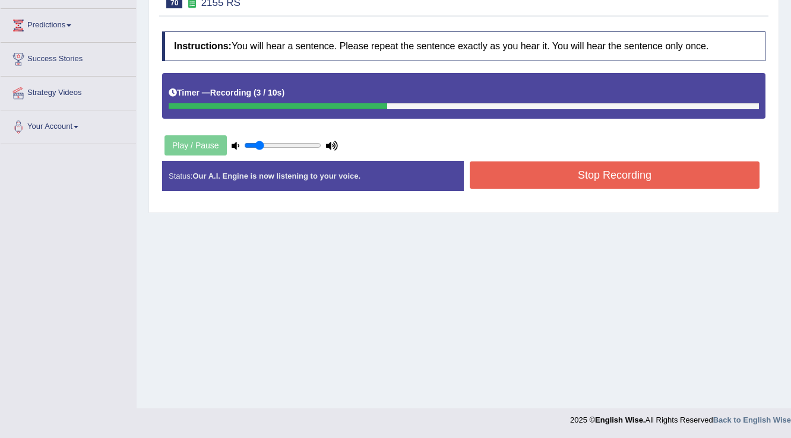
click at [516, 161] on button "Stop Recording" at bounding box center [615, 174] width 290 height 27
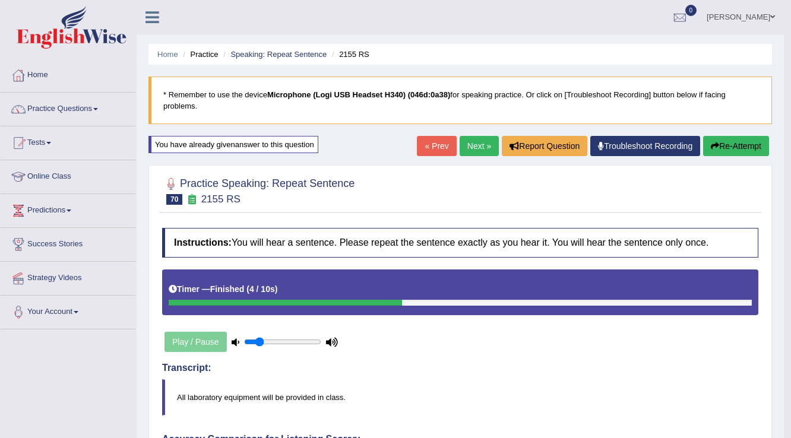
click at [484, 144] on link "Next »" at bounding box center [478, 146] width 39 height 20
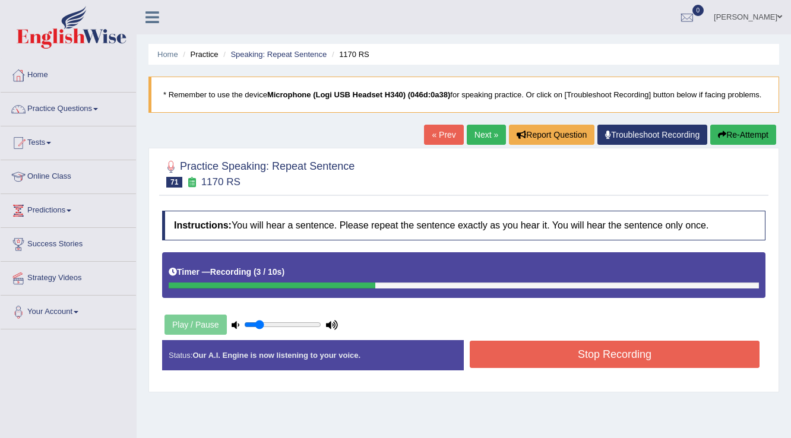
click at [513, 346] on button "Stop Recording" at bounding box center [615, 354] width 290 height 27
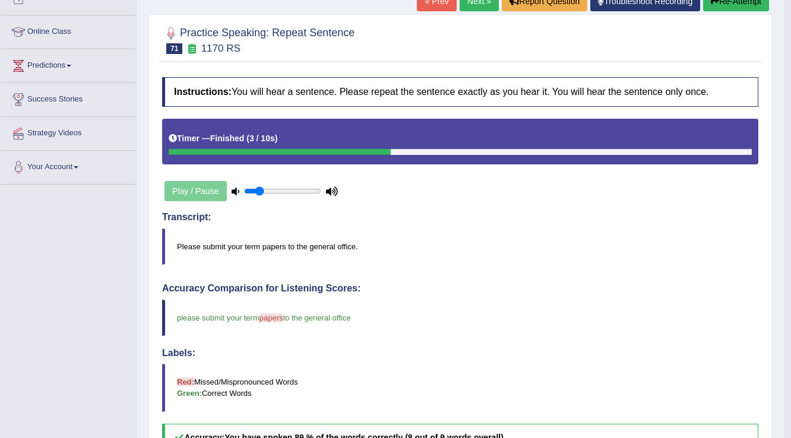
scroll to position [90, 0]
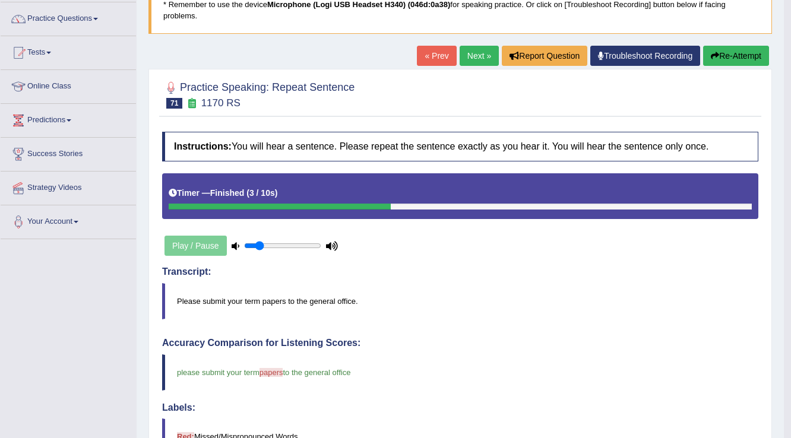
click at [470, 50] on link "Next »" at bounding box center [478, 56] width 39 height 20
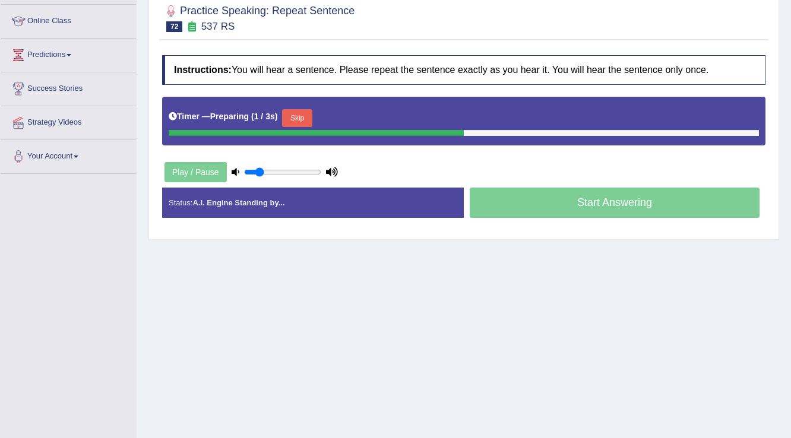
scroll to position [138, 0]
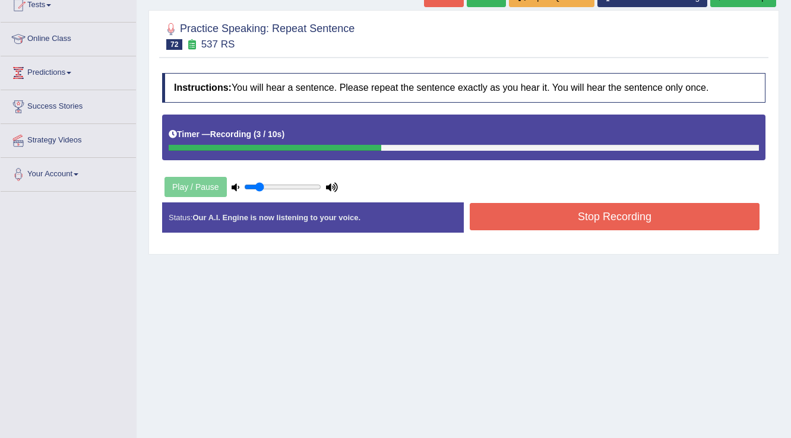
click at [565, 210] on button "Stop Recording" at bounding box center [615, 216] width 290 height 27
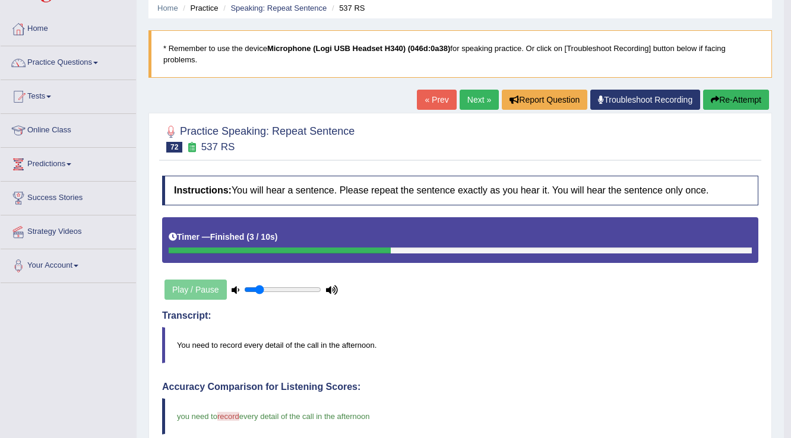
scroll to position [43, 0]
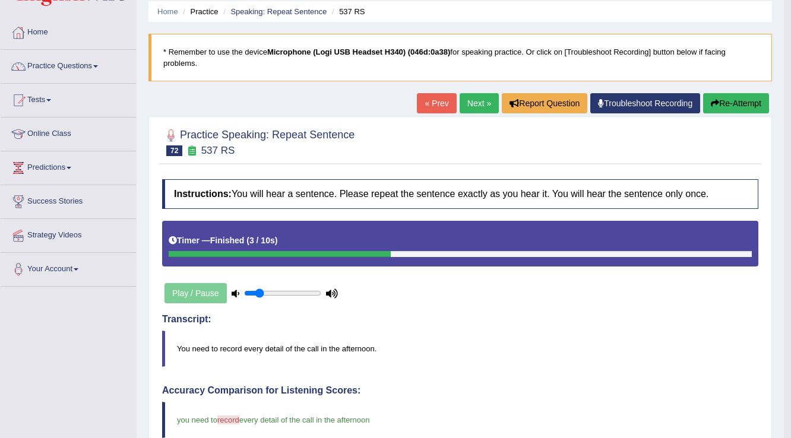
click at [477, 103] on link "Next »" at bounding box center [478, 103] width 39 height 20
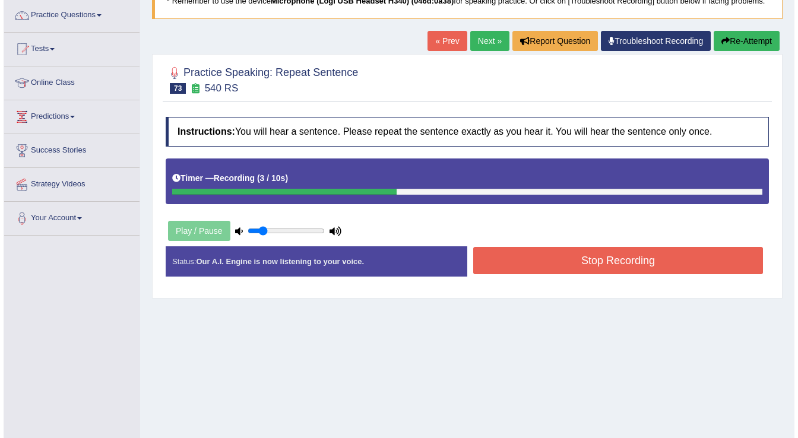
scroll to position [95, 0]
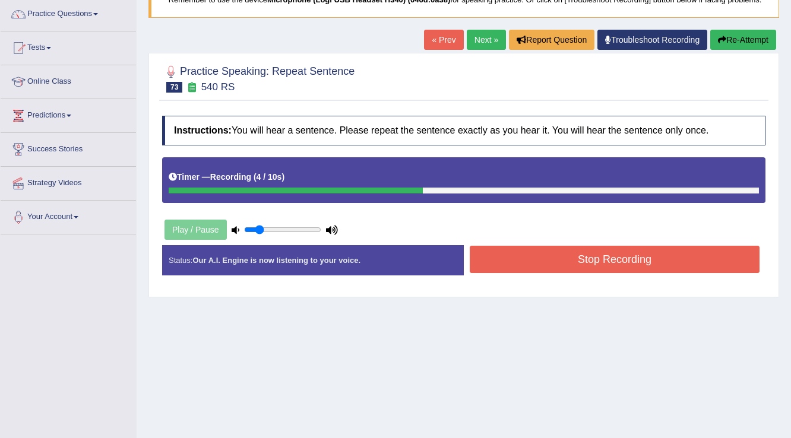
click at [545, 255] on button "Stop Recording" at bounding box center [615, 259] width 290 height 27
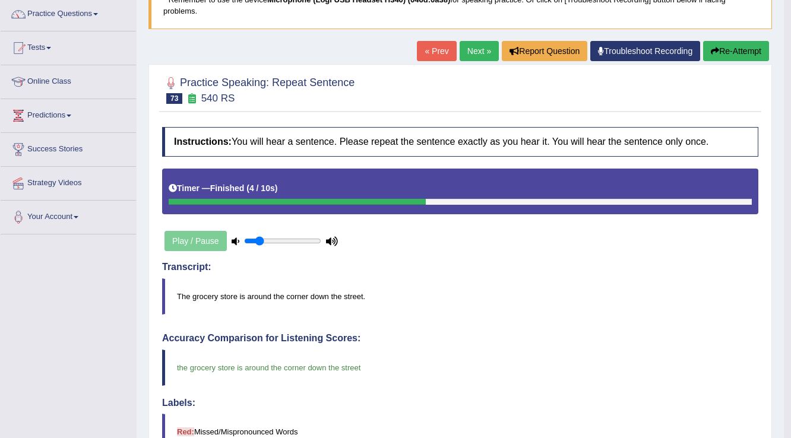
scroll to position [0, 0]
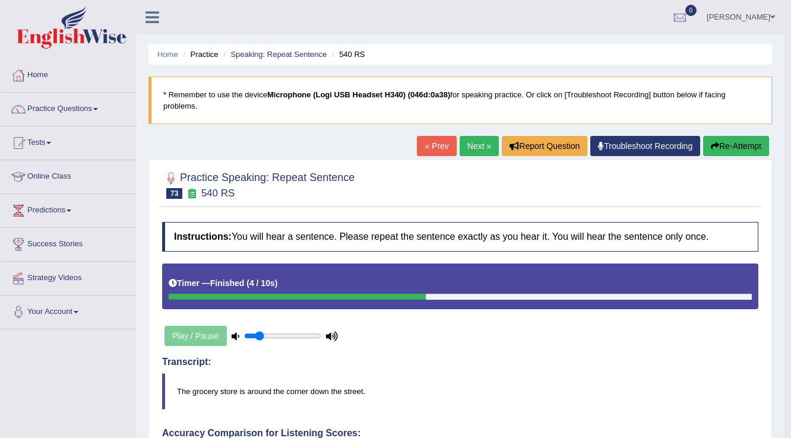
click at [474, 140] on link "Next »" at bounding box center [478, 146] width 39 height 20
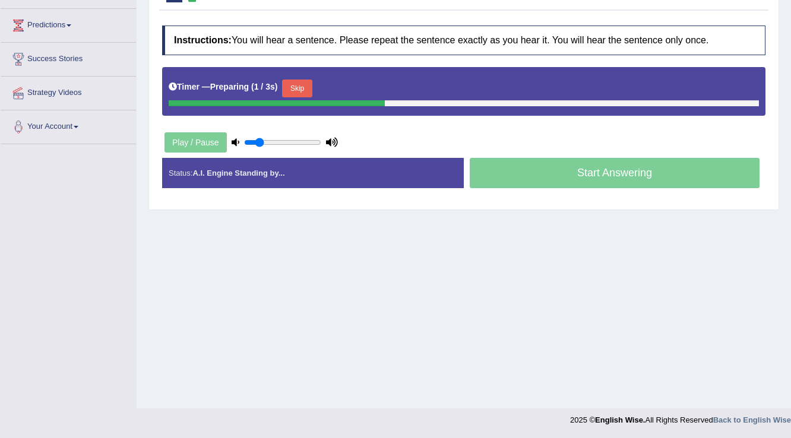
scroll to position [185, 0]
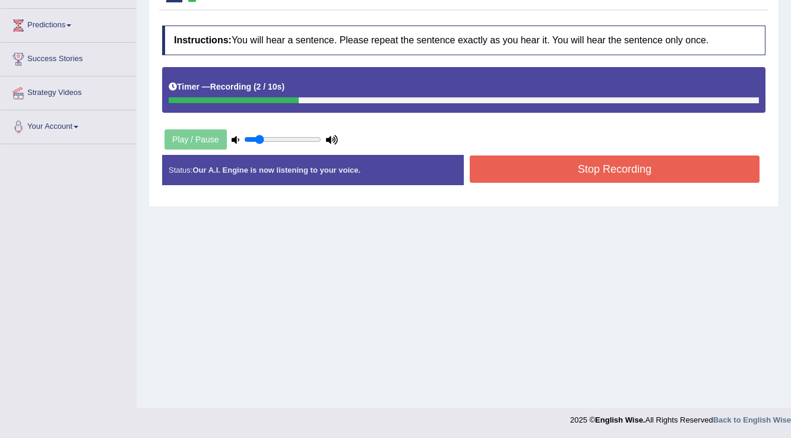
click at [614, 166] on button "Stop Recording" at bounding box center [615, 169] width 290 height 27
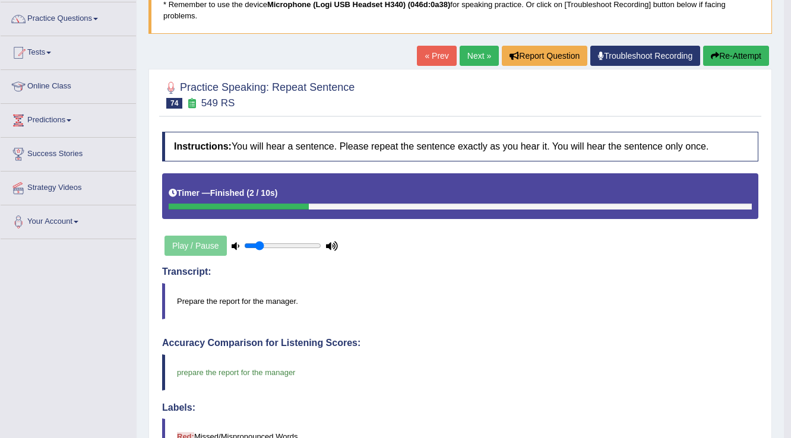
scroll to position [0, 0]
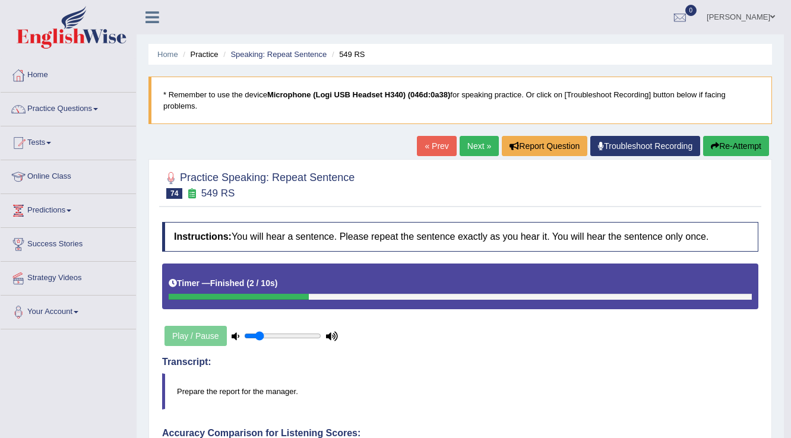
click at [477, 142] on link "Next »" at bounding box center [478, 146] width 39 height 20
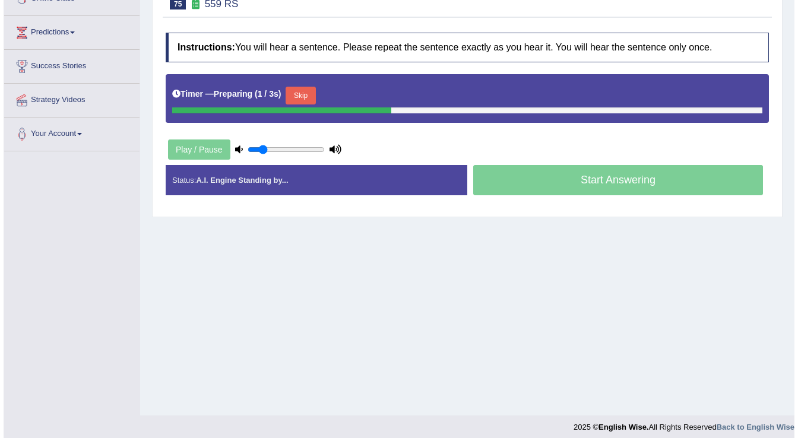
scroll to position [185, 0]
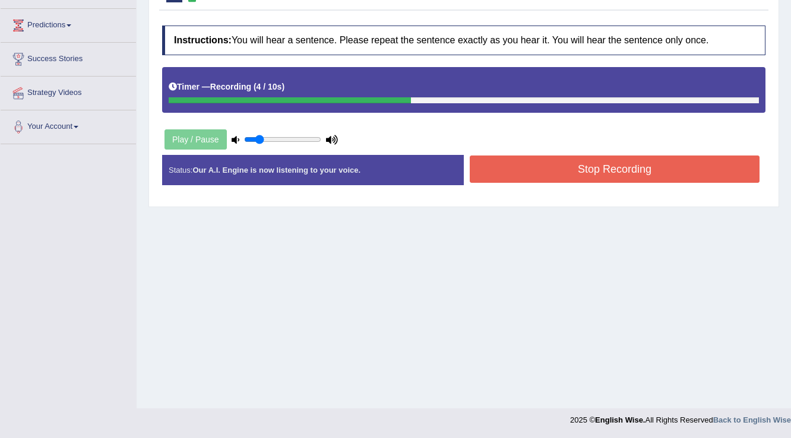
click at [506, 167] on button "Stop Recording" at bounding box center [615, 169] width 290 height 27
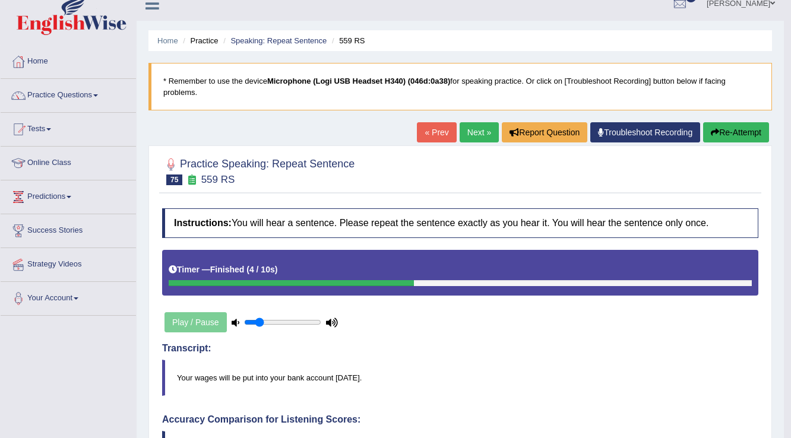
scroll to position [0, 0]
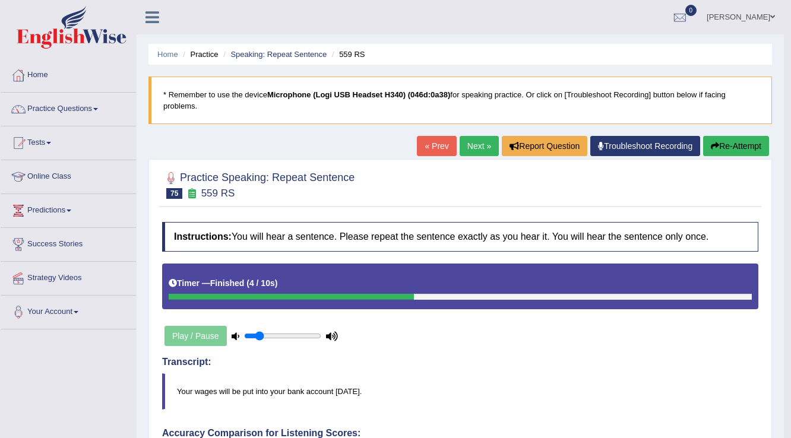
click at [477, 141] on link "Next »" at bounding box center [478, 146] width 39 height 20
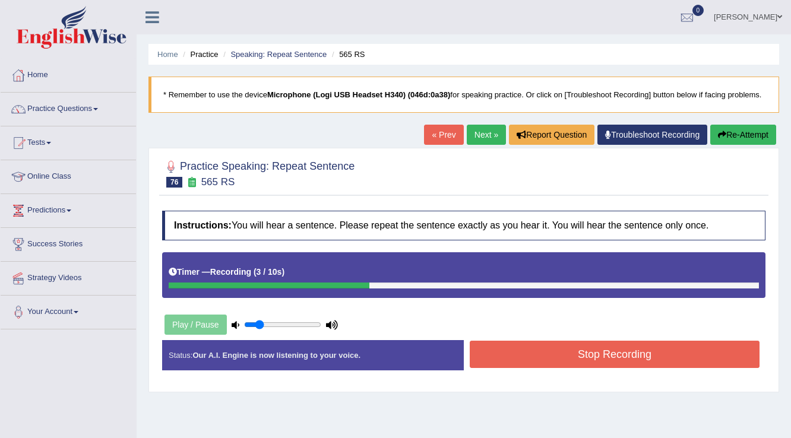
click at [616, 354] on button "Stop Recording" at bounding box center [615, 354] width 290 height 27
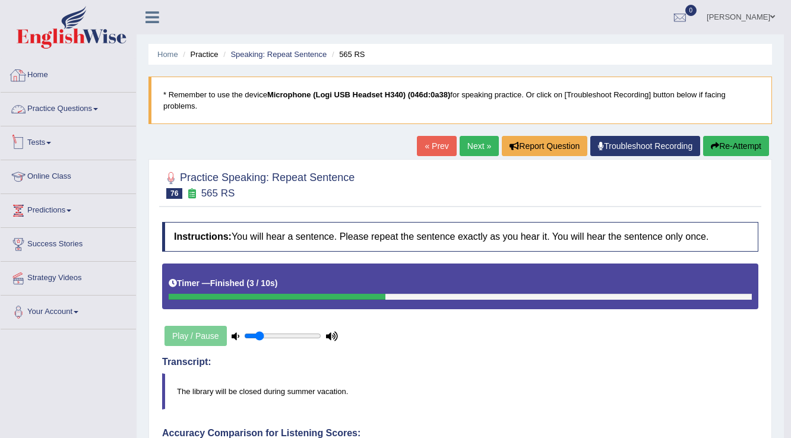
click at [74, 104] on link "Practice Questions" at bounding box center [68, 108] width 135 height 30
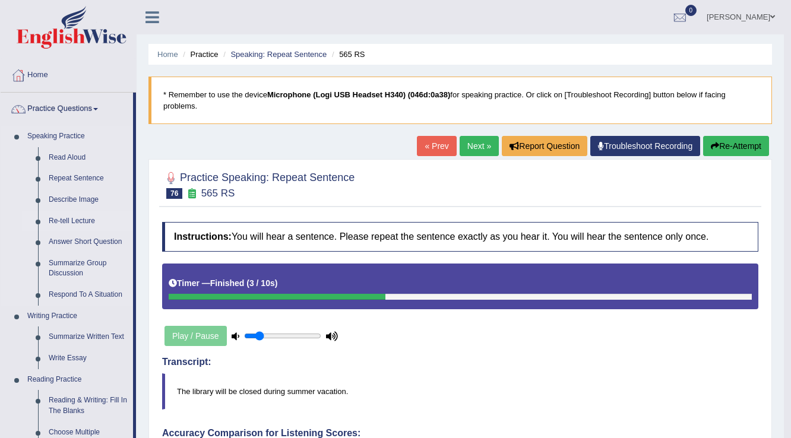
click at [76, 217] on link "Re-tell Lecture" at bounding box center [88, 221] width 90 height 21
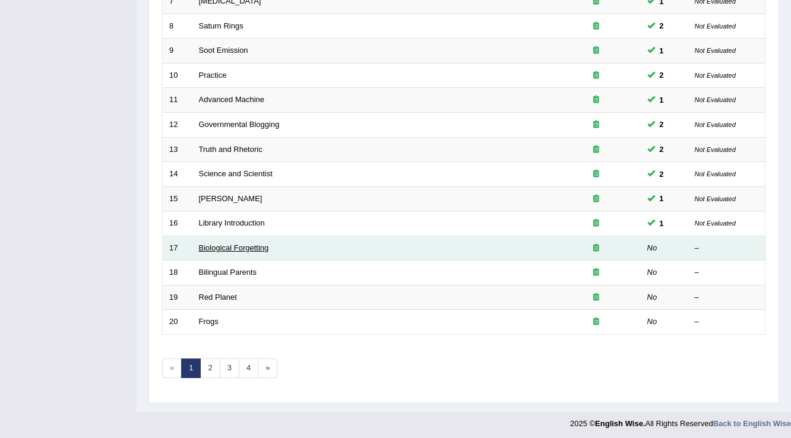
click at [255, 243] on link "Biological Forgetting" at bounding box center [234, 247] width 70 height 9
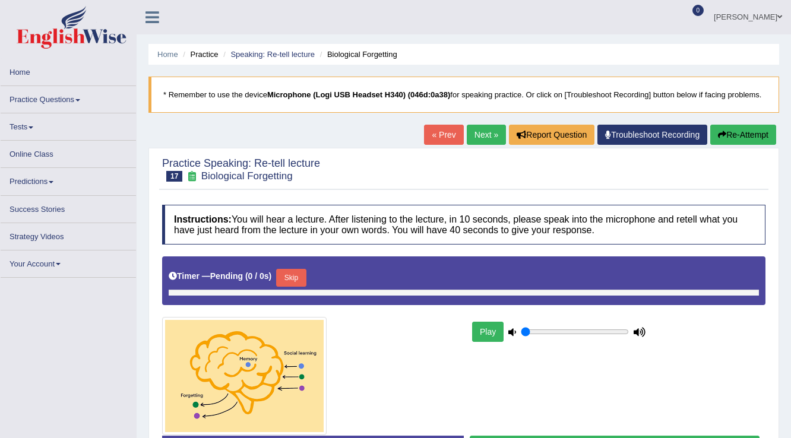
type input "0.2"
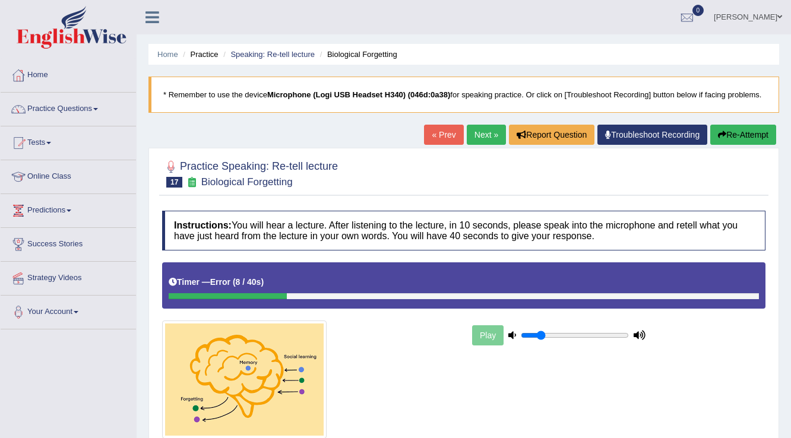
click at [756, 137] on button "Re-Attempt" at bounding box center [743, 135] width 66 height 20
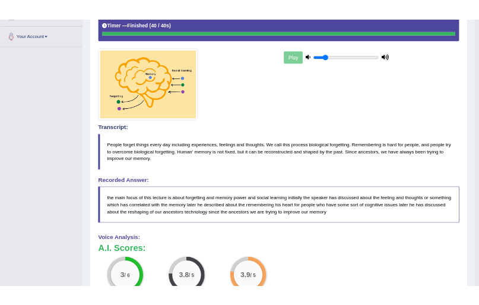
scroll to position [285, 0]
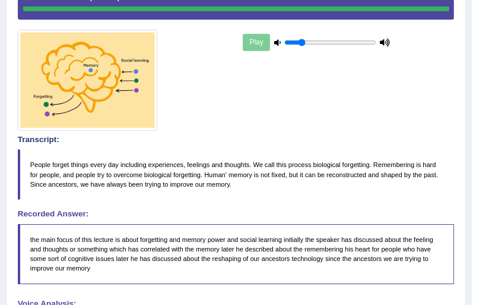
click at [456, 291] on div "Instructions: You will hear a lecture. After listening to the lecture, in 10 se…" at bounding box center [236, 229] width 442 height 615
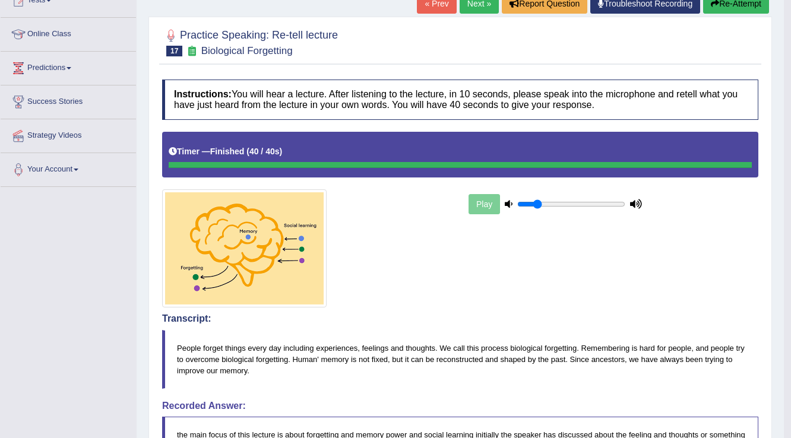
scroll to position [0, 0]
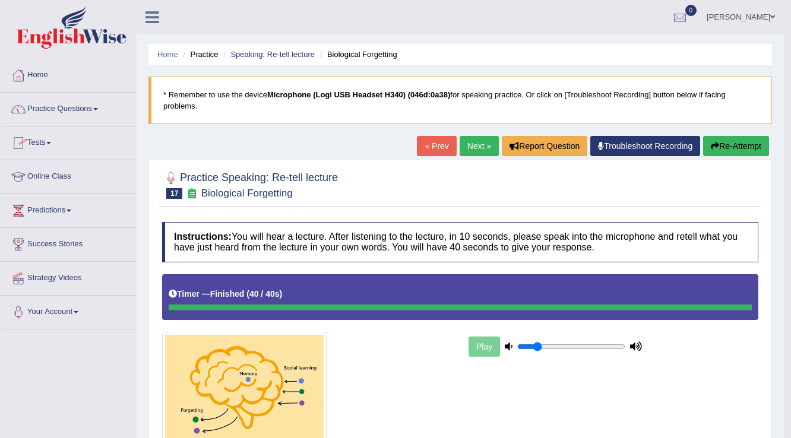
click at [49, 142] on link "Tests" at bounding box center [68, 141] width 135 height 30
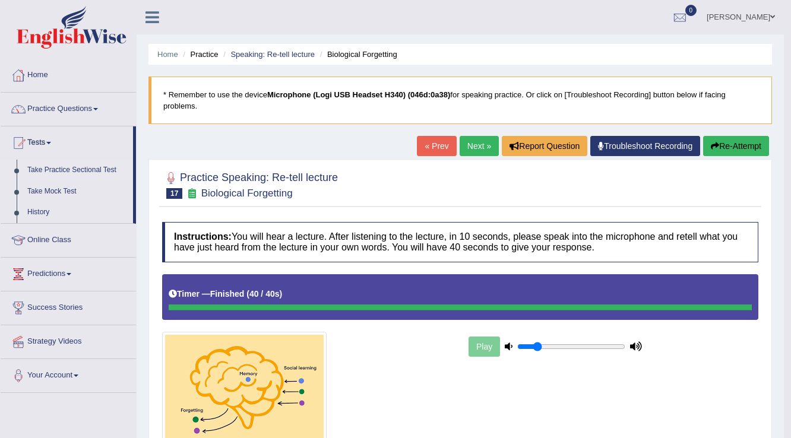
click at [52, 166] on link "Take Practice Sectional Test" at bounding box center [77, 170] width 111 height 21
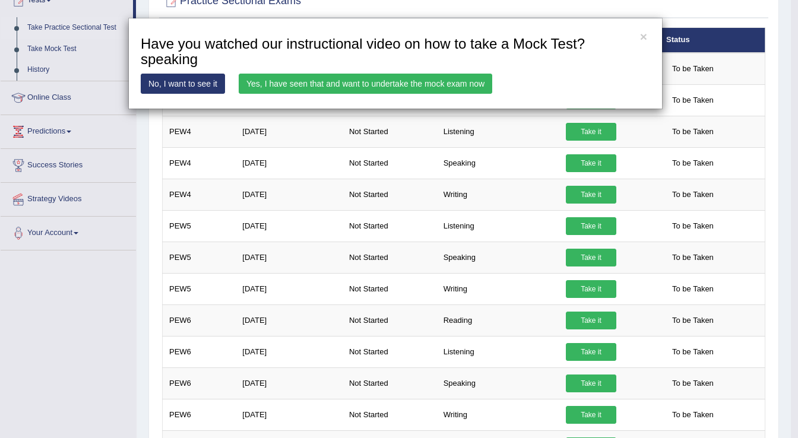
click at [448, 80] on link "Yes, I have seen that and want to undertake the mock exam now" at bounding box center [365, 84] width 253 height 20
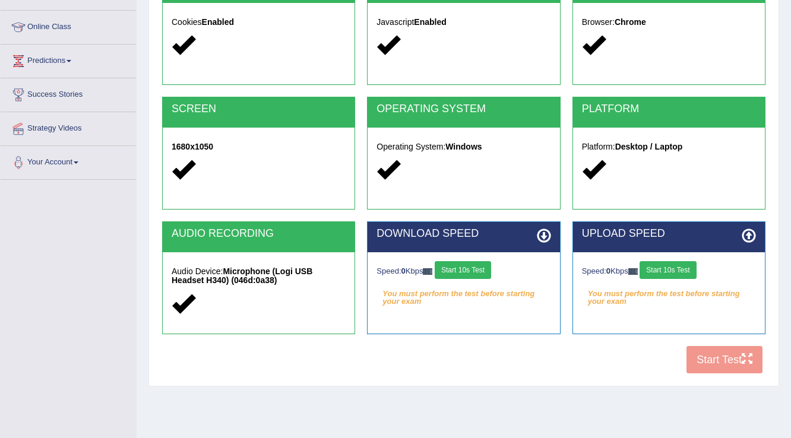
scroll to position [185, 0]
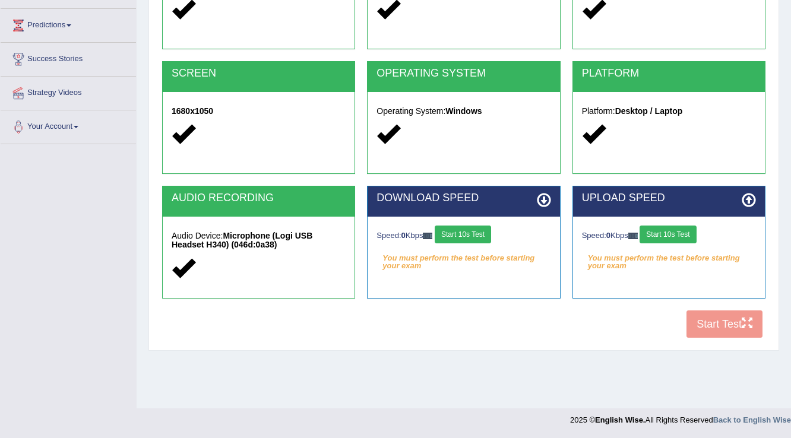
click at [471, 230] on button "Start 10s Test" at bounding box center [463, 235] width 56 height 18
click at [684, 230] on button "Start 10s Test" at bounding box center [667, 235] width 56 height 18
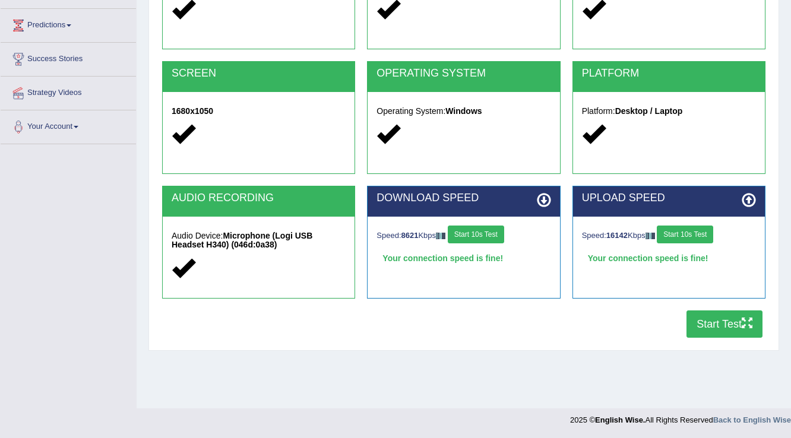
click at [717, 316] on button "Start Test" at bounding box center [724, 323] width 76 height 27
